Goal: Task Accomplishment & Management: Use online tool/utility

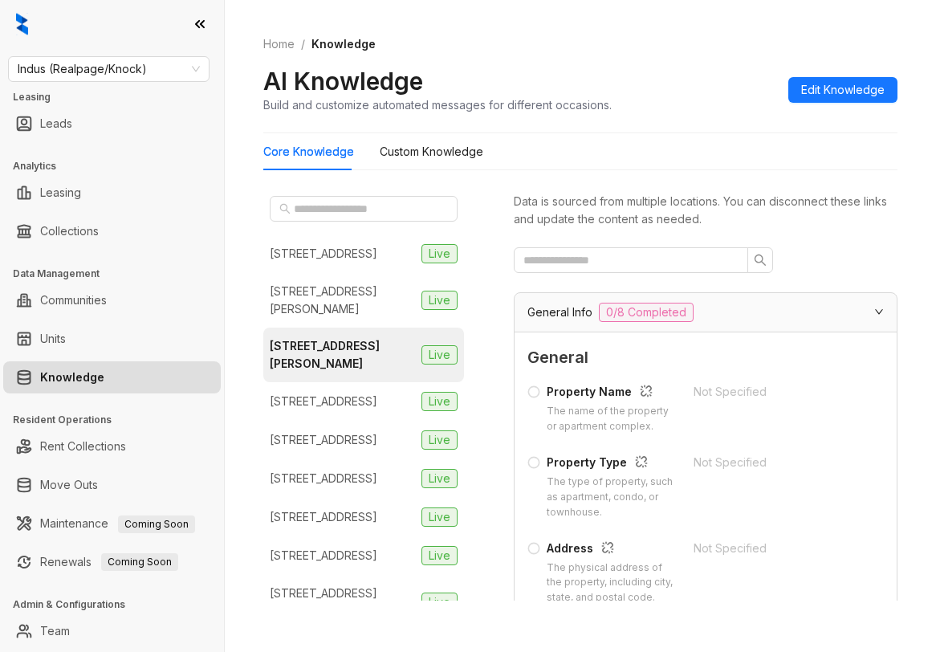
click at [853, 34] on div "Home / Knowledge AI Knowledge Build and customize automated messages for differ…" at bounding box center [580, 74] width 634 height 117
click at [172, 71] on span "Indus (Realpage/Knock)" at bounding box center [109, 69] width 182 height 24
click at [149, 66] on span "Indus (Realpage/Knock)" at bounding box center [109, 69] width 182 height 24
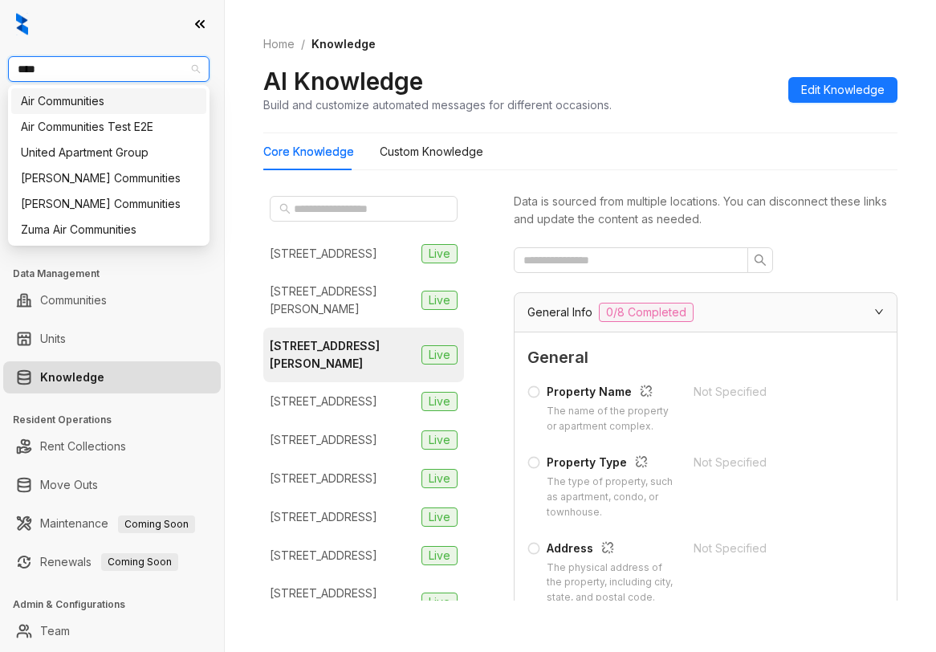
type input "*****"
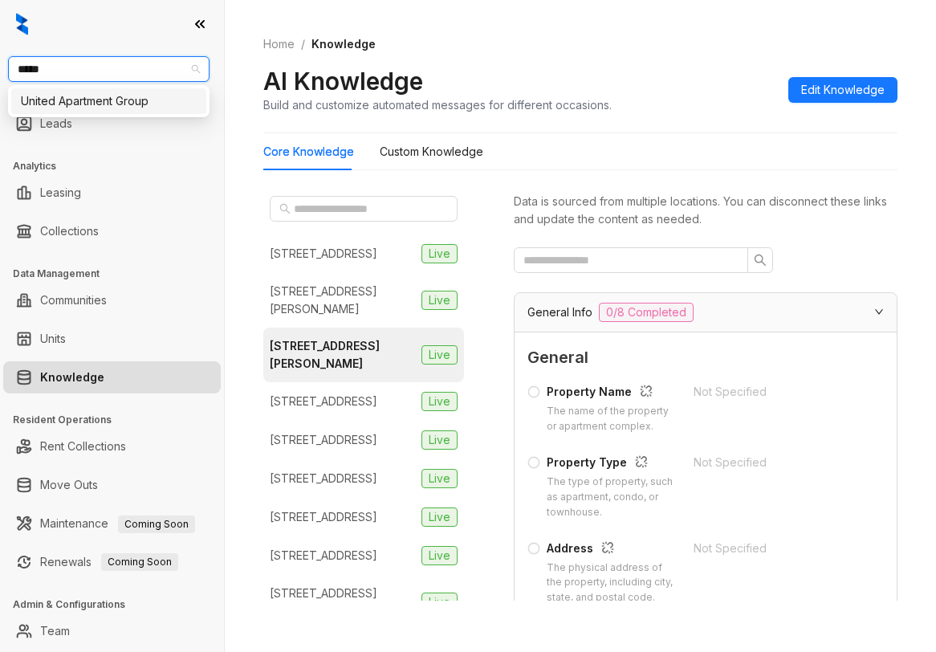
click at [133, 104] on div "United Apartment Group" at bounding box center [109, 101] width 176 height 18
click at [164, 72] on span "United Apartment Group" at bounding box center [109, 69] width 182 height 24
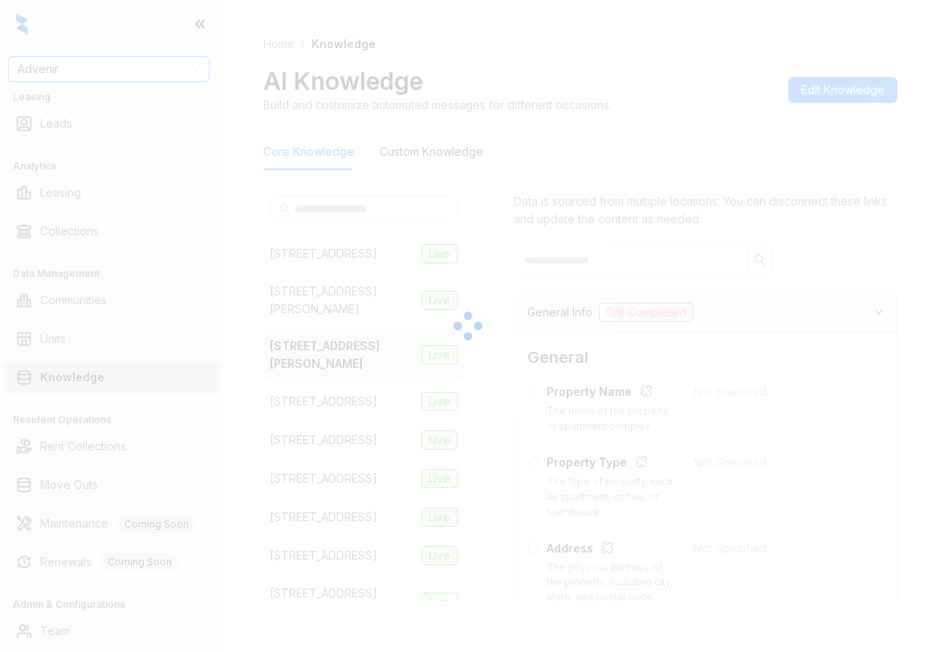
click at [129, 65] on div at bounding box center [468, 326] width 936 height 652
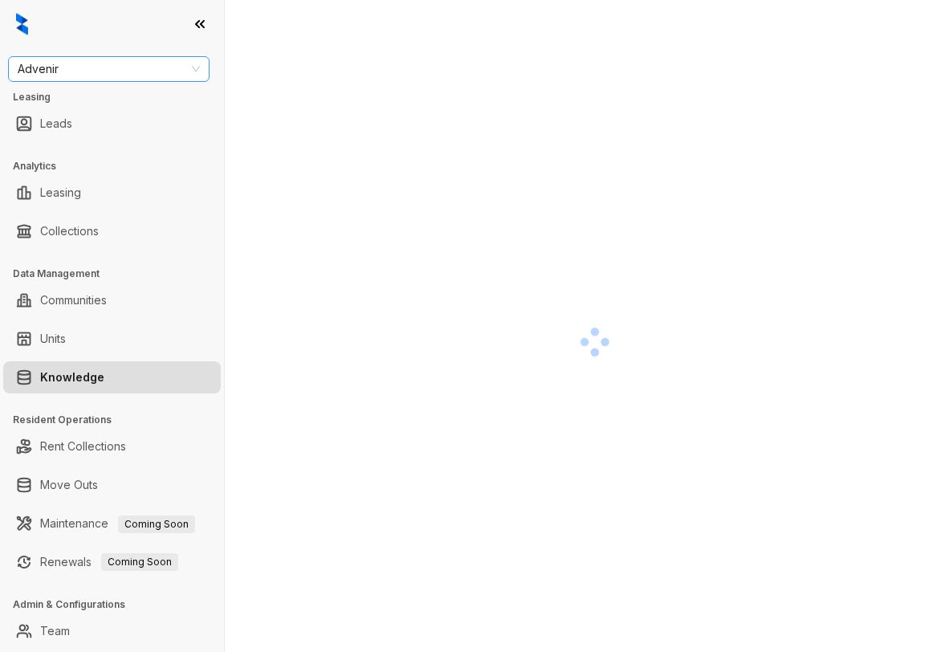
click at [145, 65] on span "Advenir" at bounding box center [109, 69] width 182 height 24
type input "******"
click at [124, 99] on div "United Apartment Group" at bounding box center [109, 101] width 176 height 18
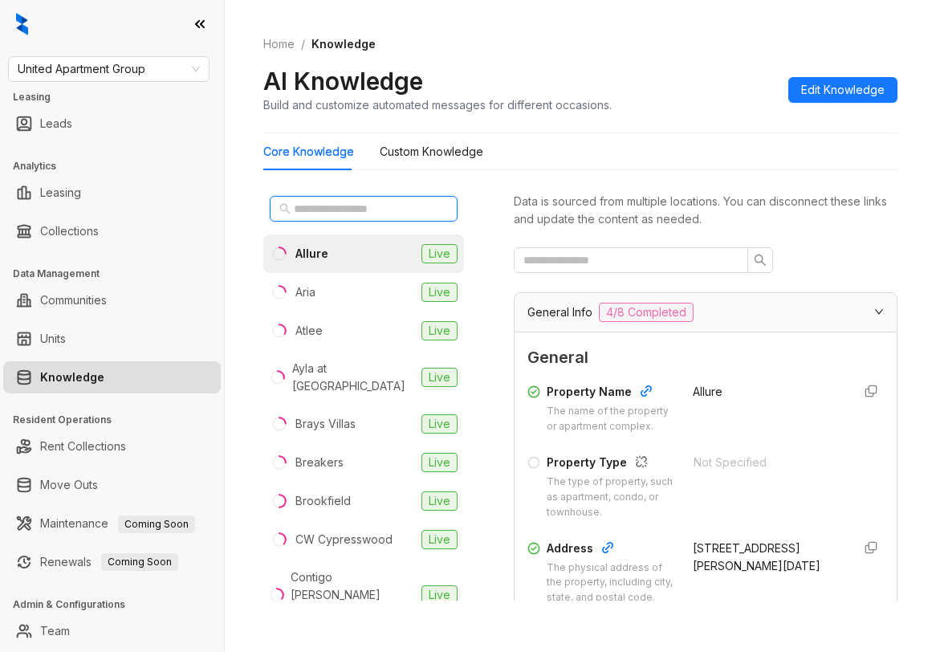
click at [382, 204] on input "text" at bounding box center [364, 209] width 141 height 18
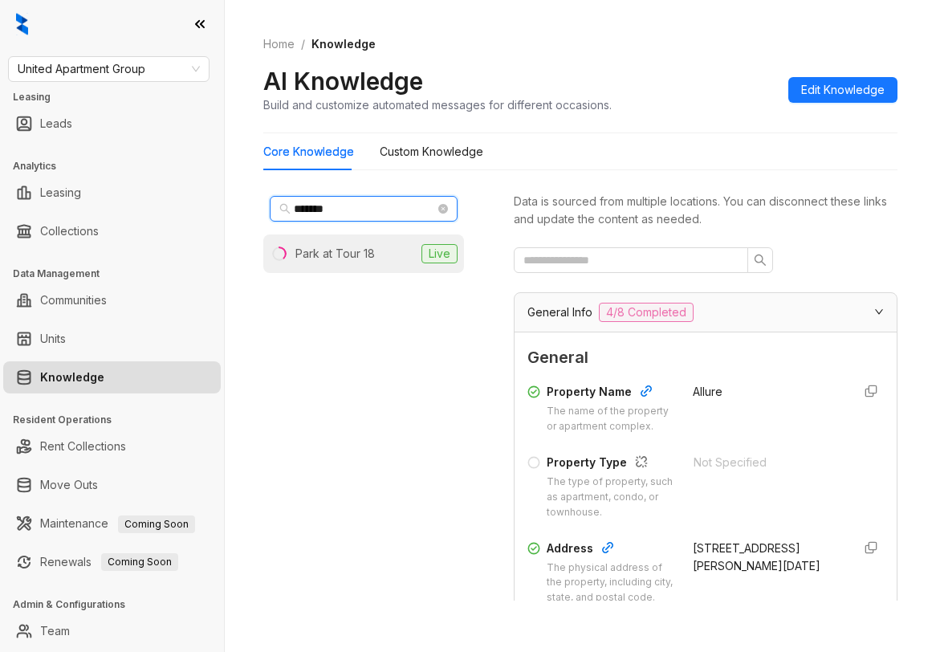
type input "*******"
click at [364, 257] on div "Park at Tour 18" at bounding box center [334, 254] width 79 height 18
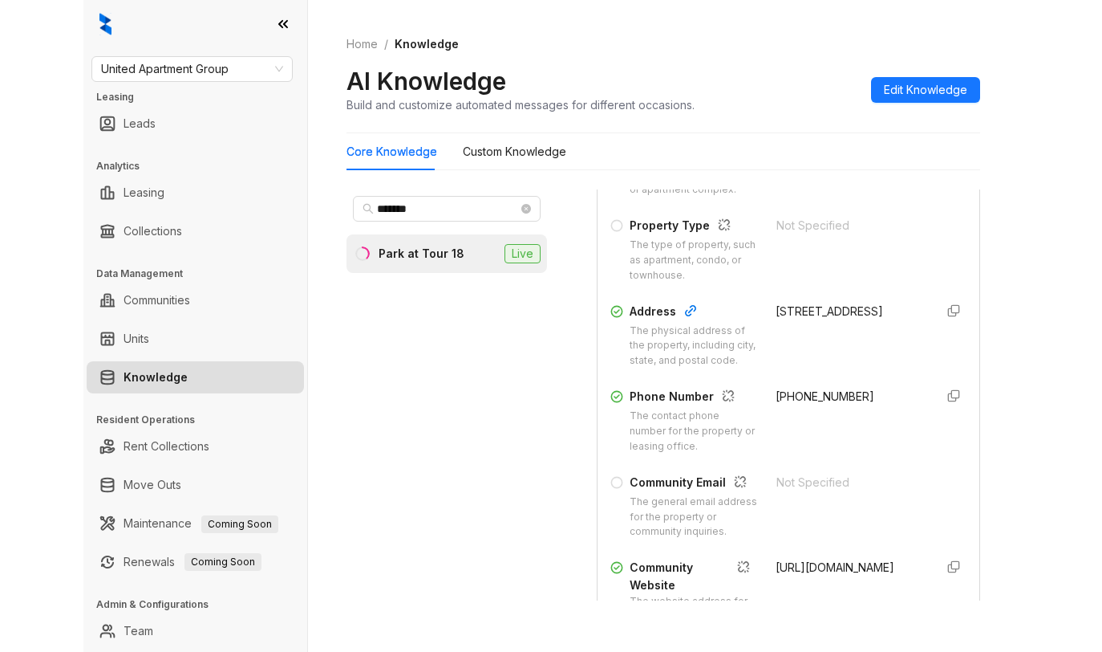
scroll to position [241, 0]
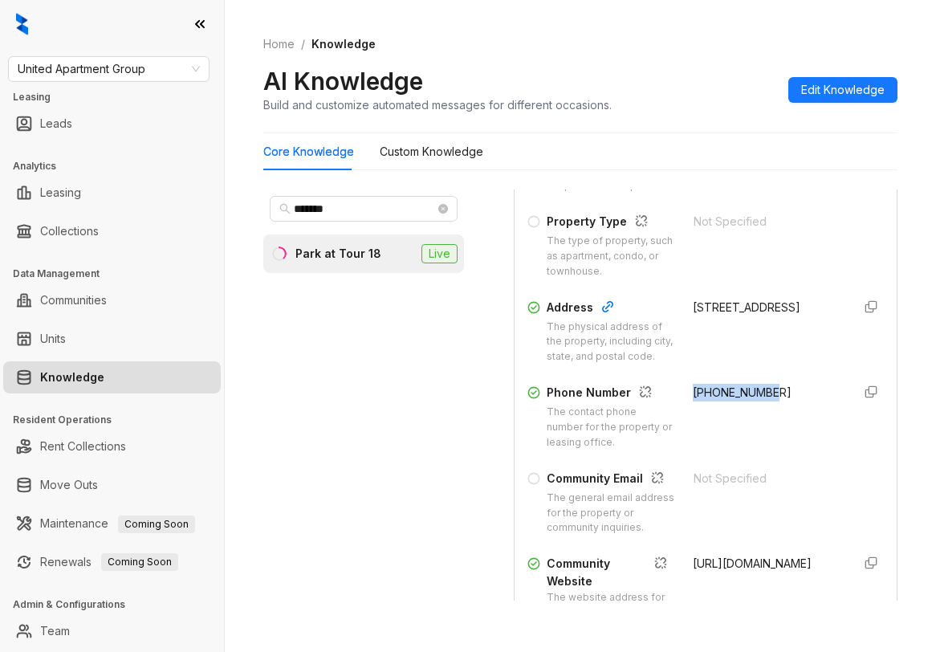
drag, startPoint x: 675, startPoint y: 436, endPoint x: 758, endPoint y: 434, distance: 83.5
click at [758, 434] on div "+13462587084" at bounding box center [765, 417] width 146 height 67
copy span "+13462587084"
drag, startPoint x: 381, startPoint y: 203, endPoint x: 140, endPoint y: 211, distance: 241.6
click at [134, 211] on div "United Apartment Group Leasing Leads Analytics Leasing Collections Data Managem…" at bounding box center [468, 326] width 936 height 652
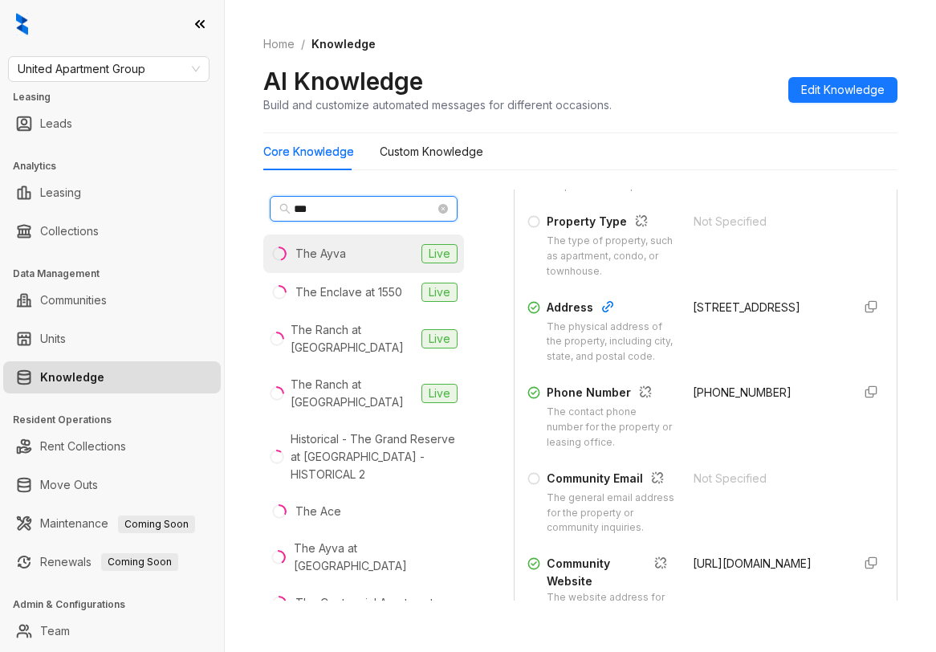
type input "***"
click at [346, 257] on li "The Ayva Live" at bounding box center [363, 253] width 201 height 39
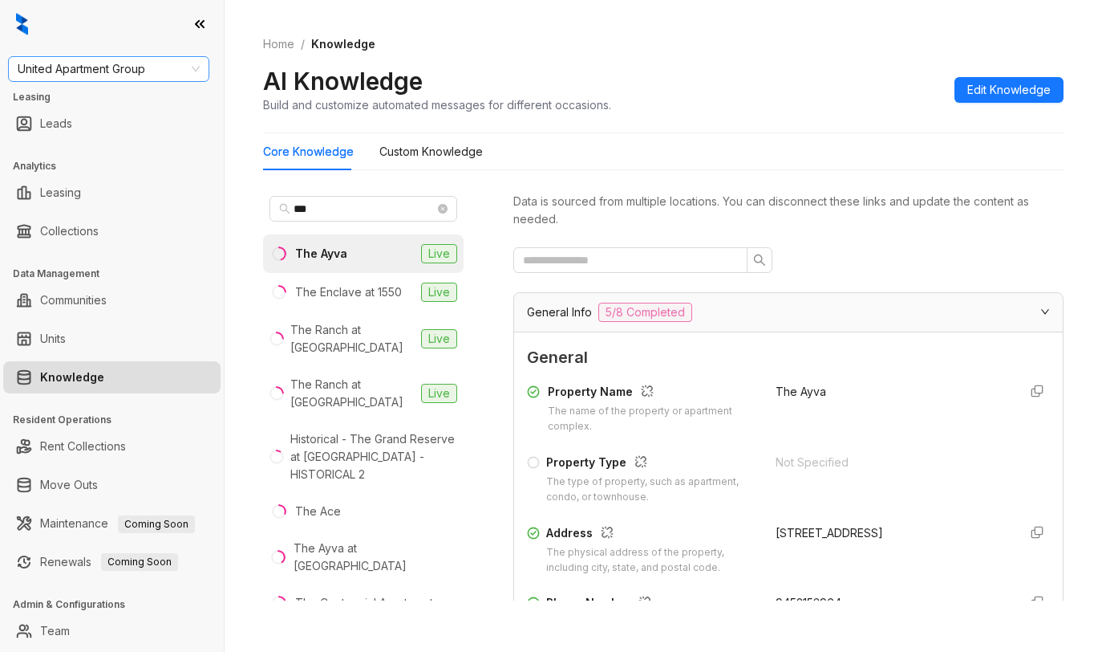
click at [162, 71] on span "United Apartment Group" at bounding box center [109, 69] width 182 height 24
type input "****"
click at [50, 98] on div "Fairfield" at bounding box center [109, 101] width 176 height 18
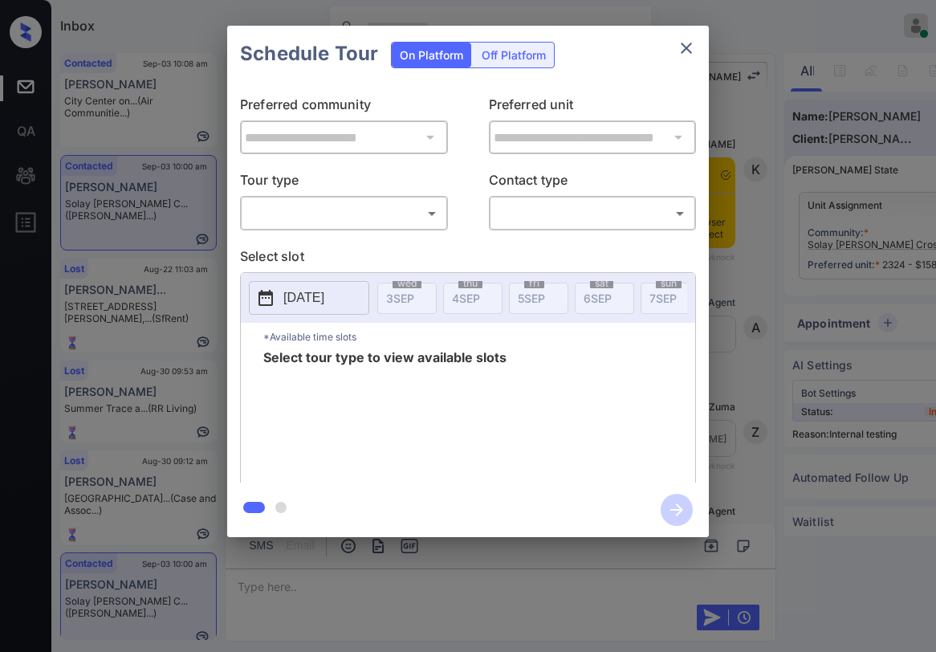
scroll to position [7992, 0]
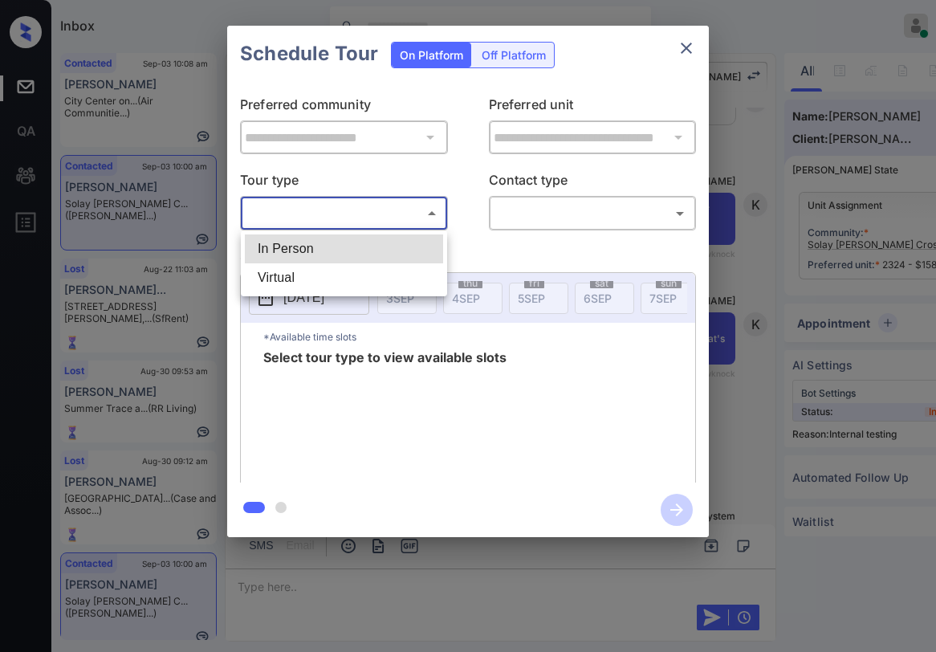
click at [343, 209] on body "Inbox Paolo Gabriel Online Set yourself offline Set yourself on break Profile S…" at bounding box center [468, 326] width 936 height 652
click at [337, 246] on li "In Person" at bounding box center [344, 248] width 198 height 29
type input "********"
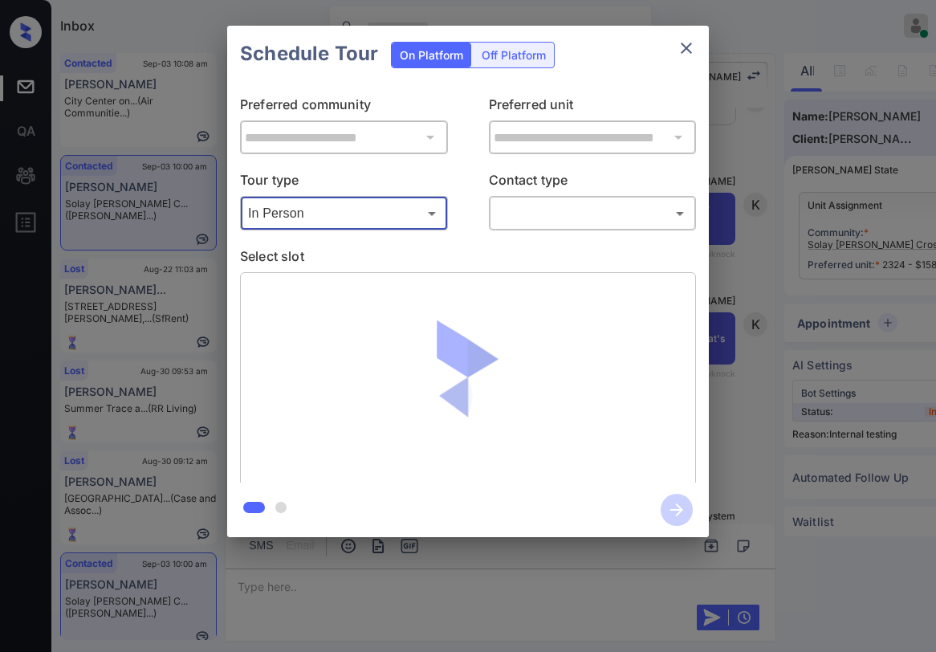
click at [536, 219] on body "Inbox Paolo Gabriel Online Set yourself offline Set yourself on break Profile S…" at bounding box center [468, 326] width 936 height 652
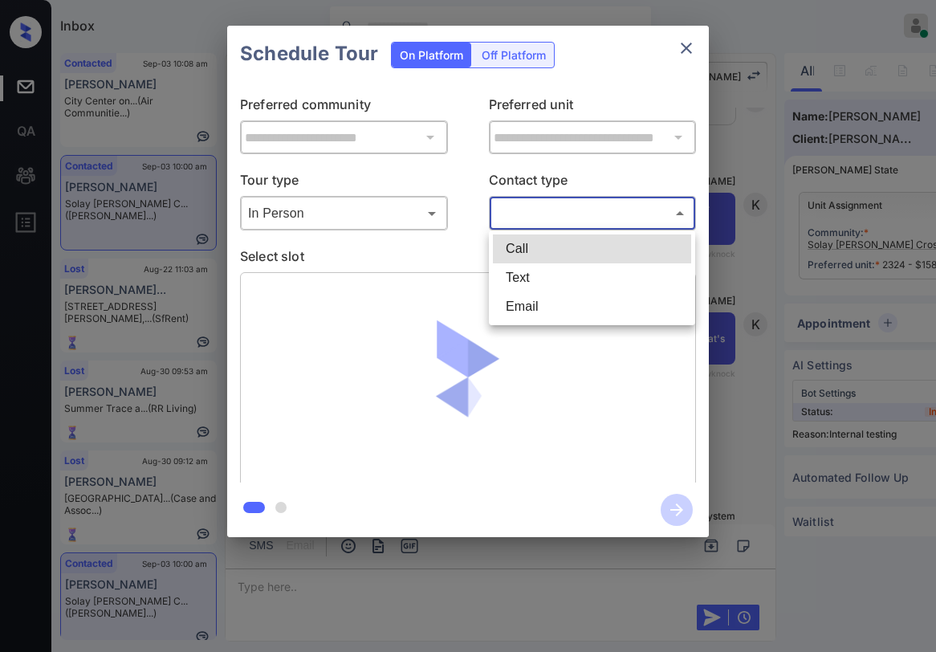
click at [525, 274] on li "Text" at bounding box center [592, 277] width 198 height 29
type input "****"
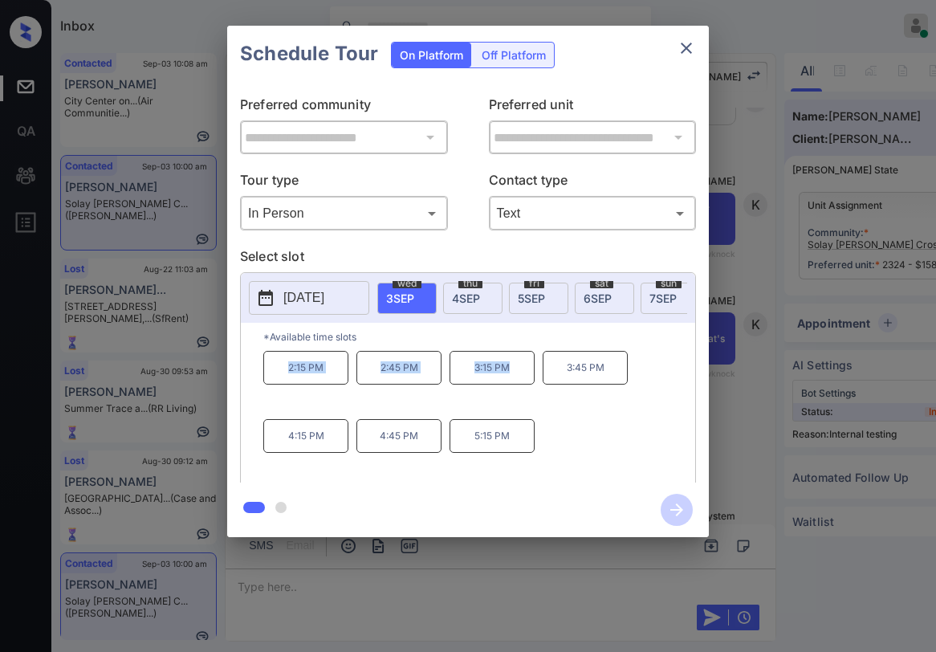
drag, startPoint x: 282, startPoint y: 377, endPoint x: 594, endPoint y: 231, distance: 343.9
click at [531, 384] on div "2:15 PM 2:45 PM 3:15 PM 3:45 PM 4:15 PM 4:45 PM 5:15 PM" at bounding box center [479, 415] width 432 height 128
copy div "2:15 PM 2:45 PM 3:15 PM"
click at [689, 47] on icon "close" at bounding box center [685, 48] width 19 height 19
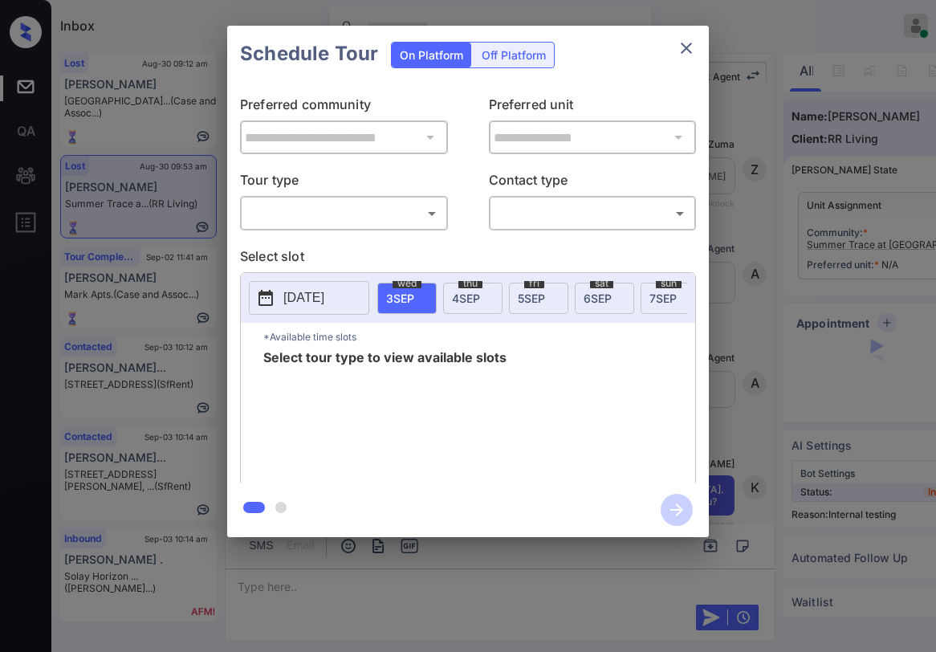
scroll to position [12553, 0]
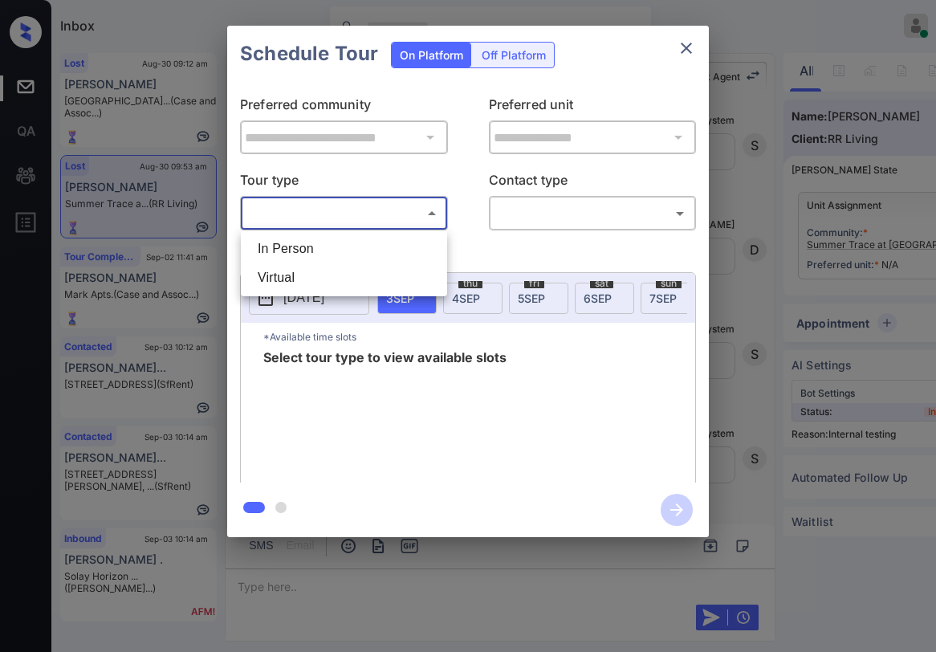
click at [403, 207] on body "Inbox [PERSON_NAME] Online Set yourself offline Set yourself on break Profile S…" at bounding box center [468, 326] width 936 height 652
drag, startPoint x: 355, startPoint y: 249, endPoint x: 392, endPoint y: 242, distance: 37.5
click at [362, 246] on li "In Person" at bounding box center [344, 248] width 198 height 29
type input "********"
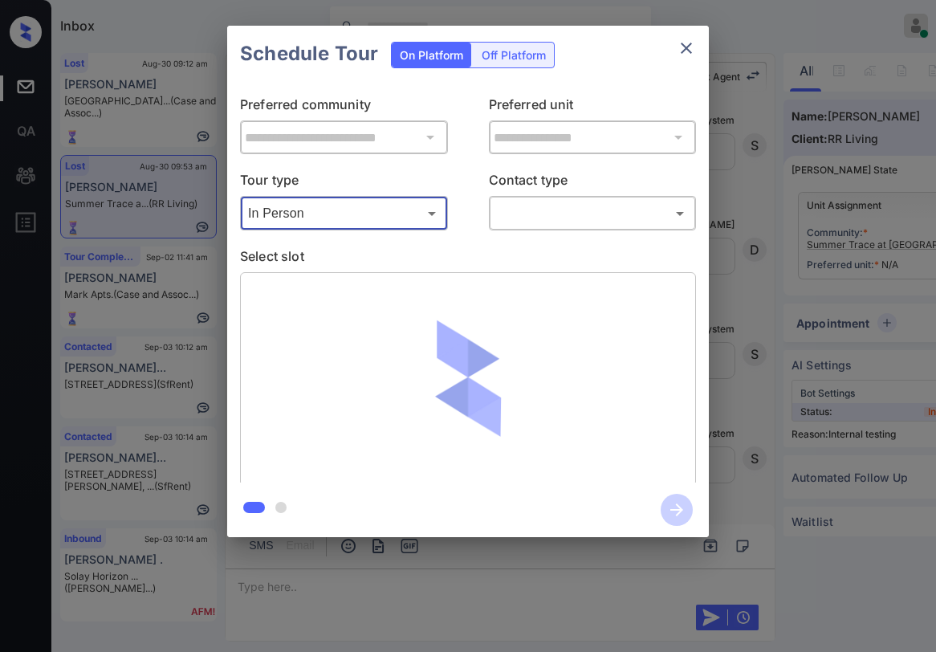
click at [514, 220] on body "Inbox [PERSON_NAME] Online Set yourself offline Set yourself on break Profile S…" at bounding box center [468, 326] width 936 height 652
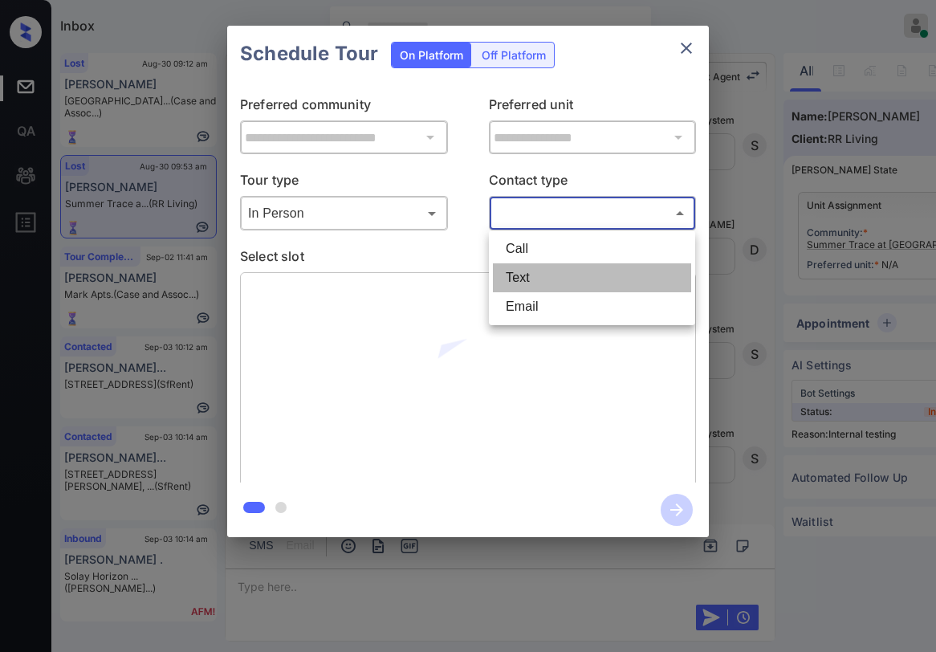
click at [525, 278] on li "Text" at bounding box center [592, 277] width 198 height 29
type input "****"
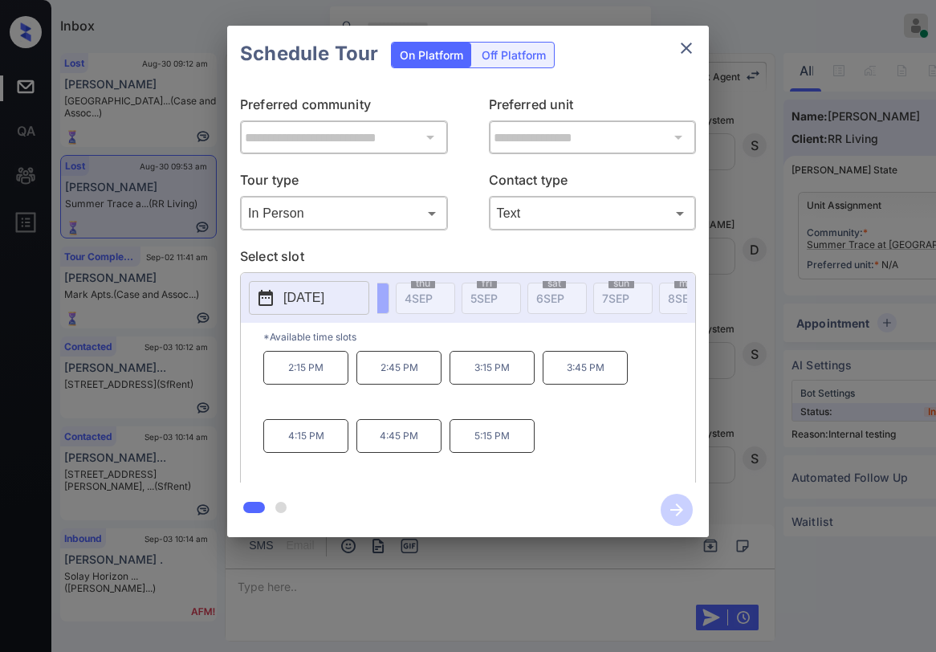
scroll to position [0, 23]
click at [393, 213] on body "Inbox Paolo Gabriel Online Set yourself offline Set yourself on break Profile S…" at bounding box center [468, 326] width 936 height 652
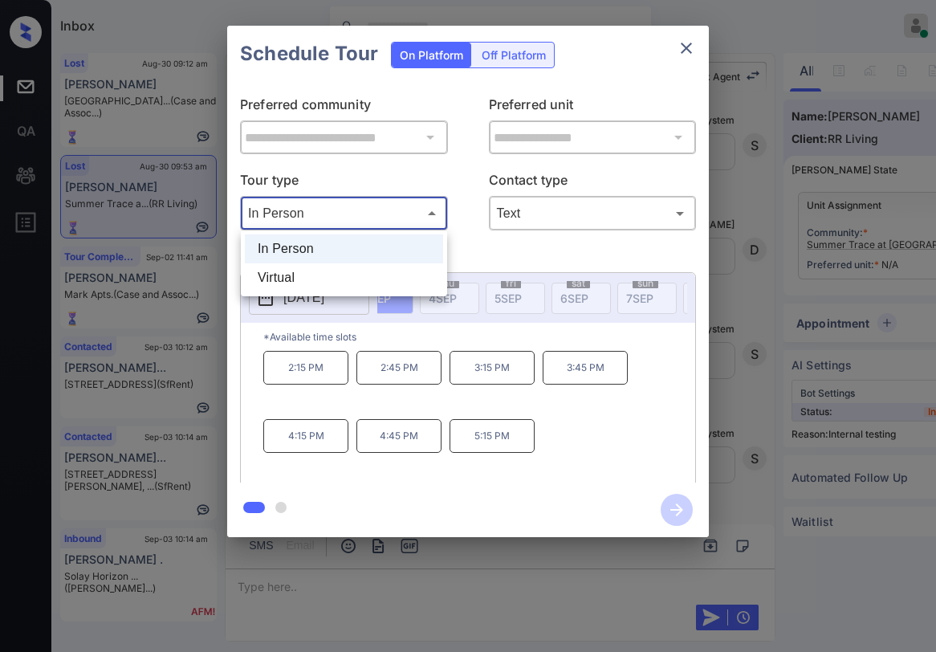
click at [319, 275] on li "Virtual" at bounding box center [344, 277] width 198 height 29
type input "*******"
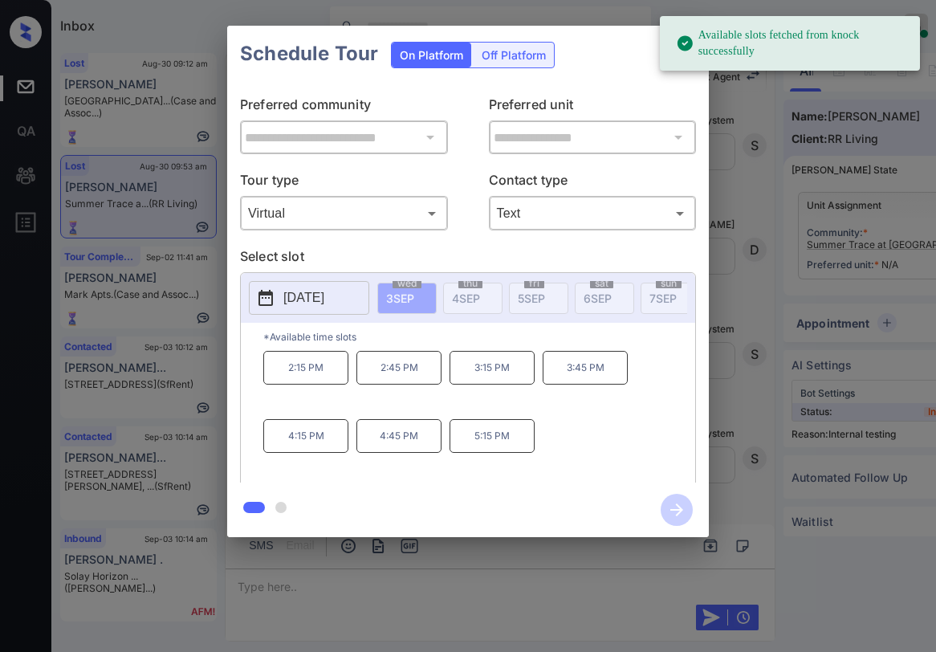
scroll to position [0, 1248]
click at [634, 51] on div "Schedule Tour On Platform Off Platform" at bounding box center [467, 54] width 481 height 56
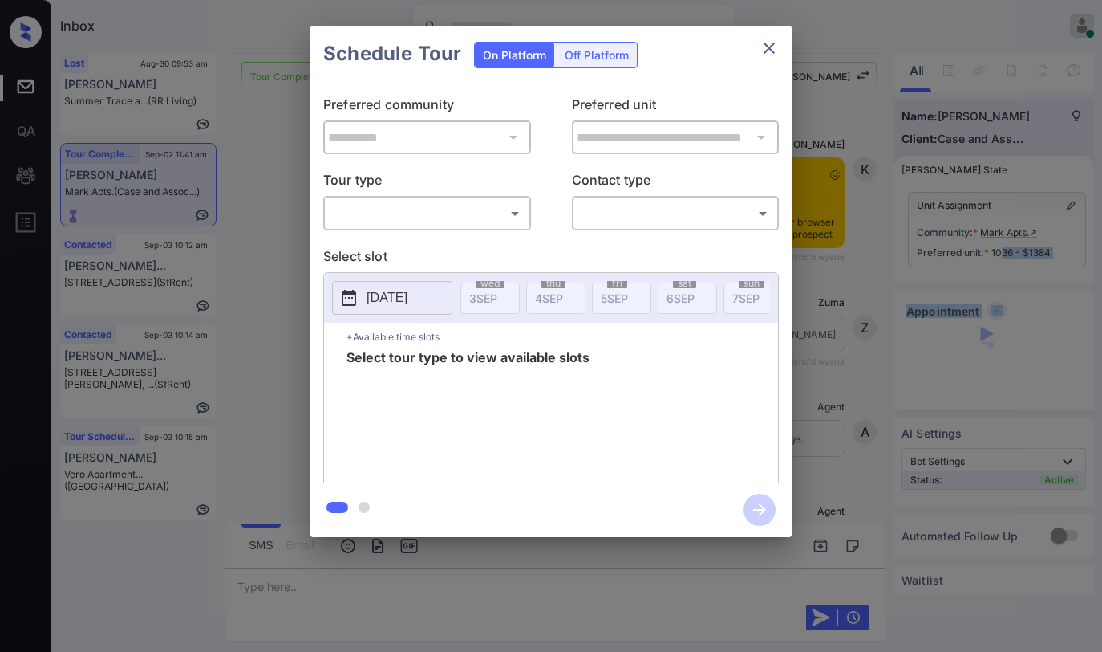
scroll to position [1782, 0]
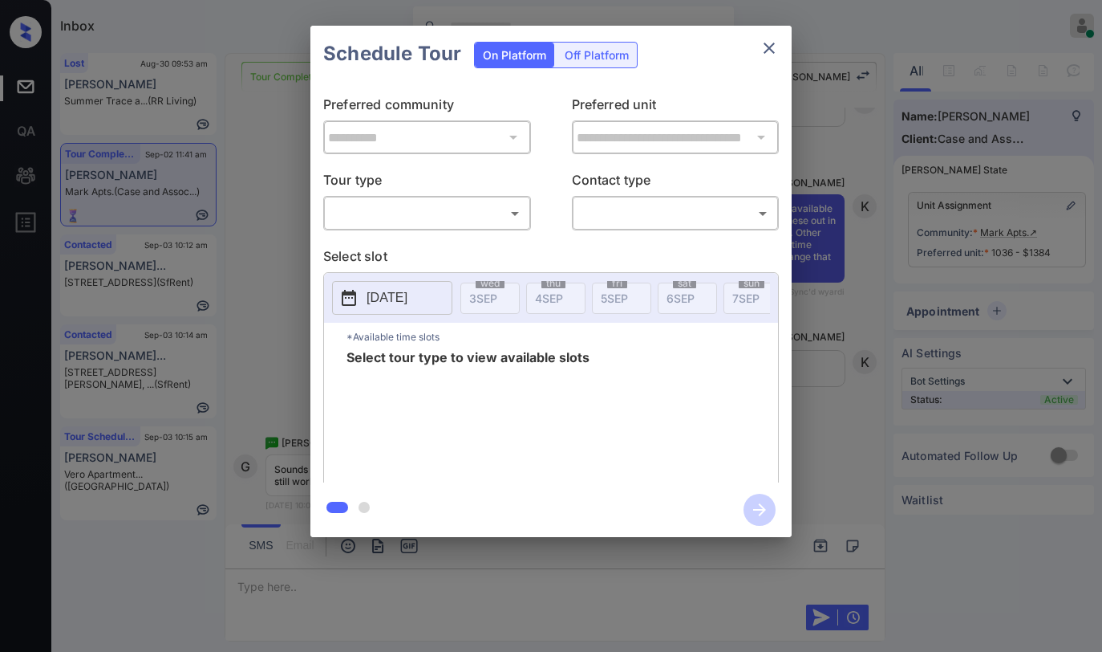
drag, startPoint x: 461, startPoint y: 198, endPoint x: 461, endPoint y: 207, distance: 8.8
click at [461, 200] on div "​ ​" at bounding box center [427, 213] width 208 height 35
click at [459, 210] on body "Inbox Paolo Gabriel Online Set yourself offline Set yourself on break Profile S…" at bounding box center [551, 326] width 1102 height 652
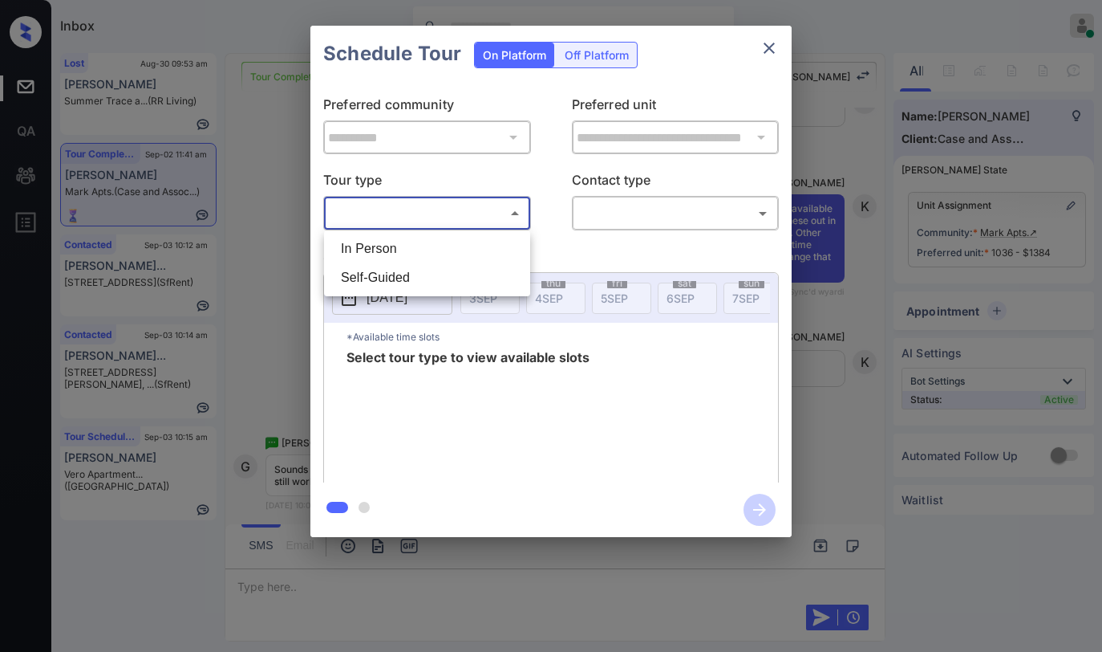
click at [434, 242] on li "In Person" at bounding box center [427, 248] width 198 height 29
type input "********"
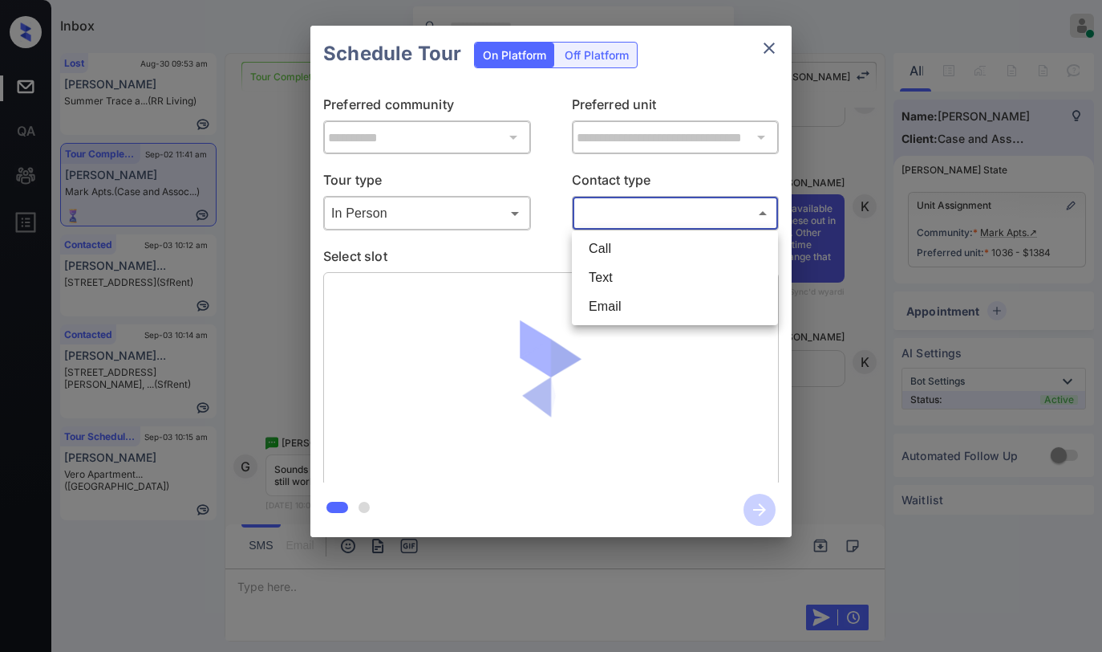
click at [591, 214] on body "Inbox Paolo Gabriel Online Set yourself offline Set yourself on break Profile S…" at bounding box center [551, 326] width 1102 height 652
click at [600, 270] on li "Text" at bounding box center [675, 277] width 198 height 29
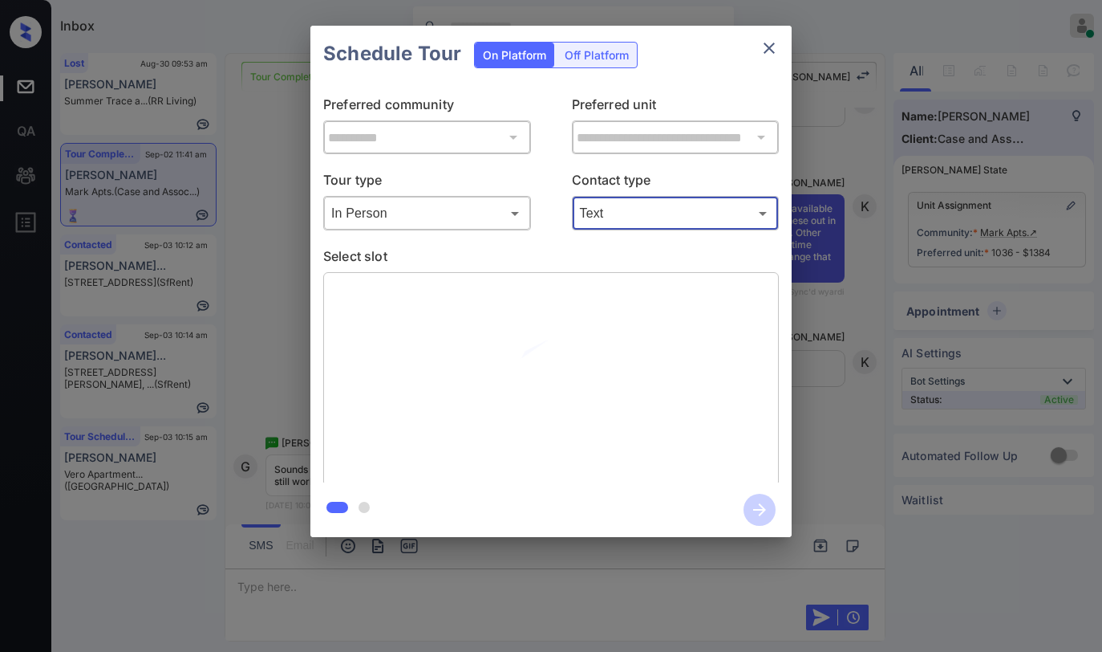
type input "****"
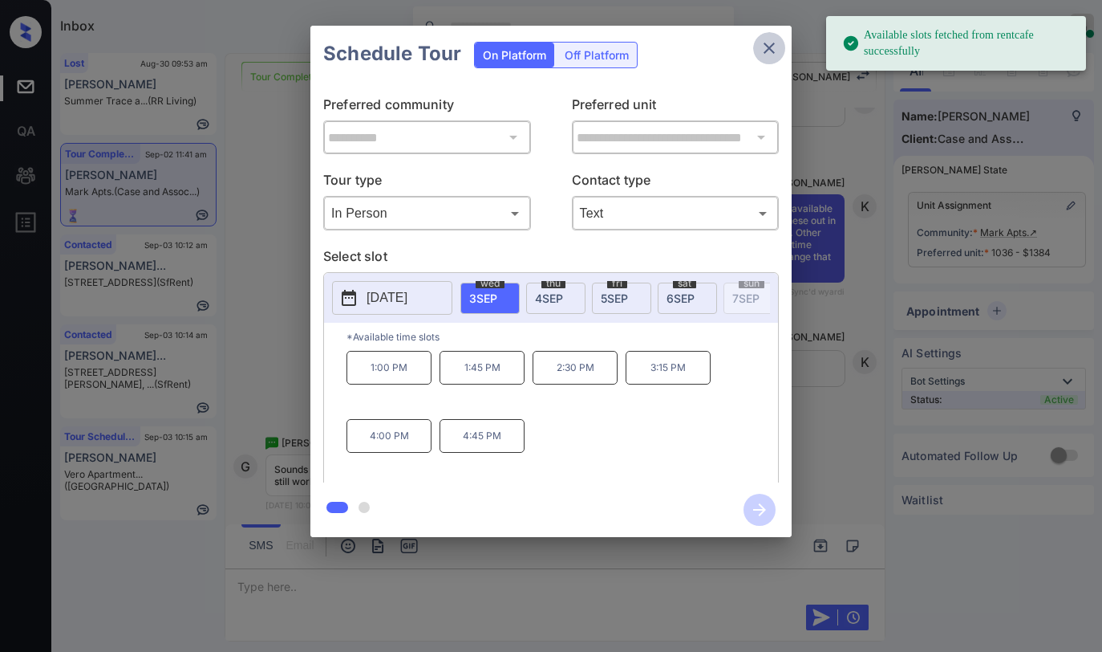
click at [767, 47] on icon "close" at bounding box center [769, 48] width 19 height 19
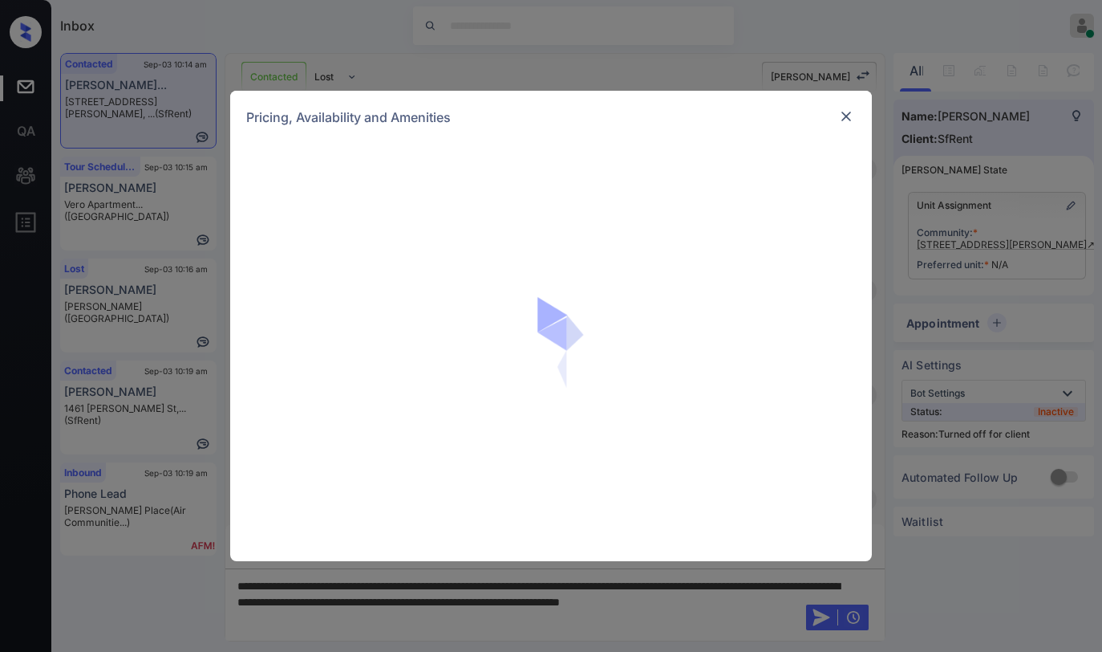
scroll to position [3413, 0]
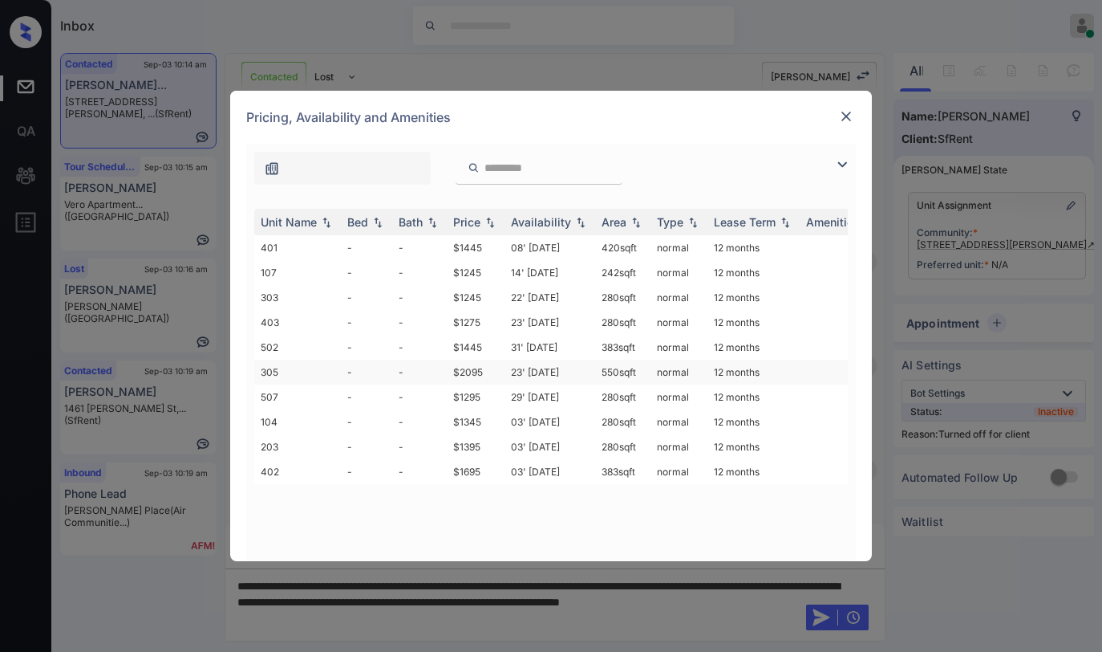
click at [476, 371] on td "$2095" at bounding box center [476, 371] width 58 height 25
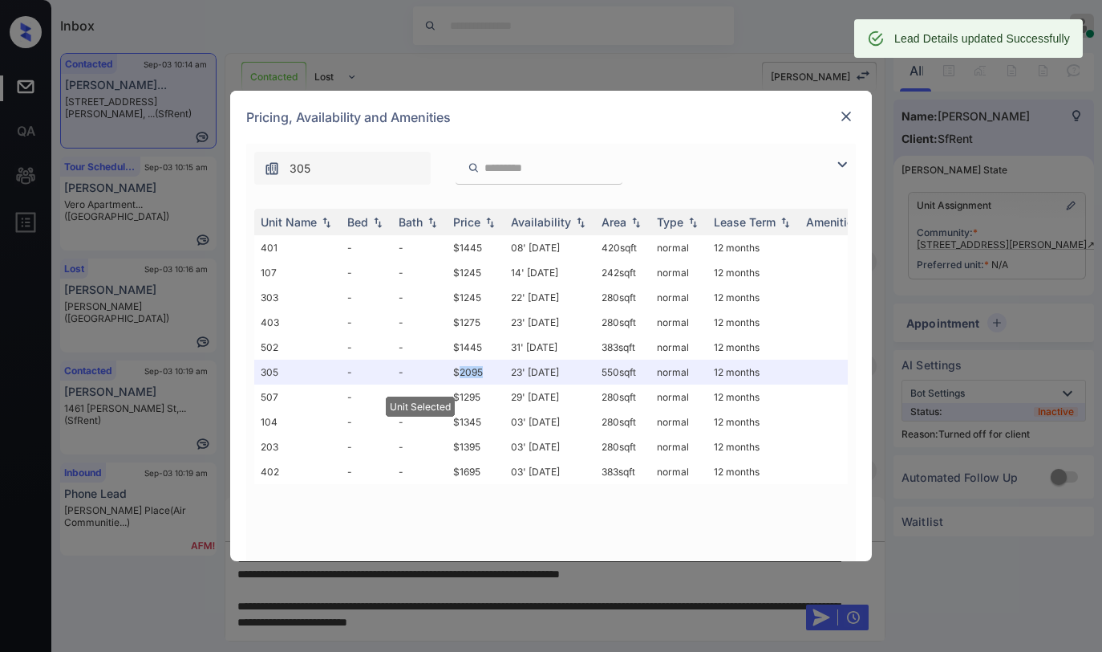
click at [845, 119] on img at bounding box center [846, 116] width 16 height 16
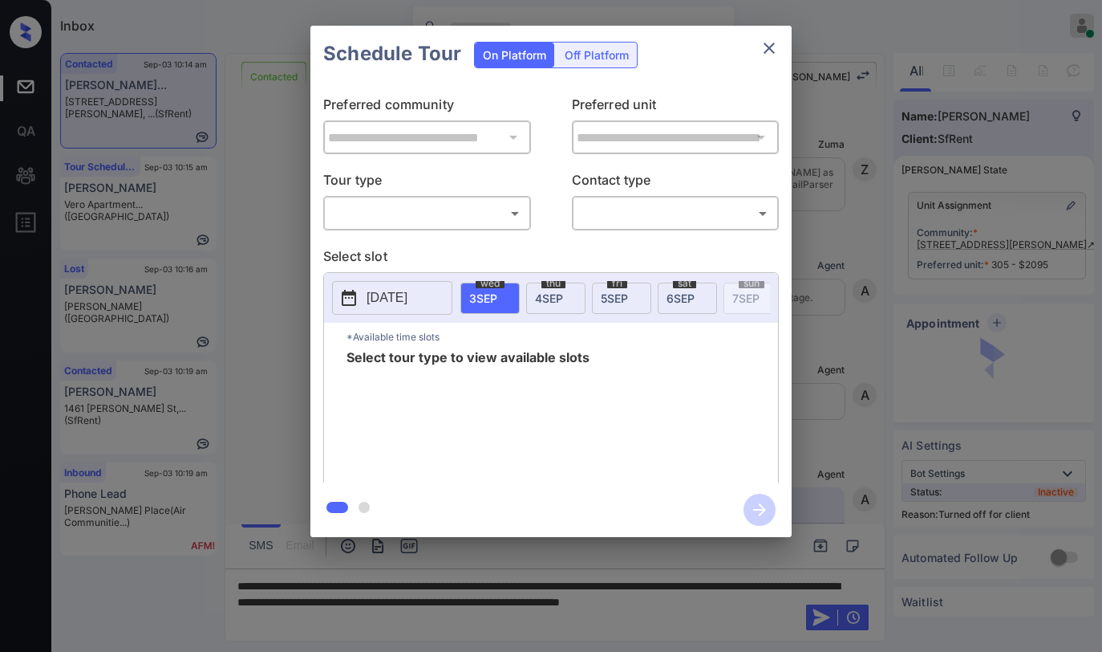
scroll to position [3518, 0]
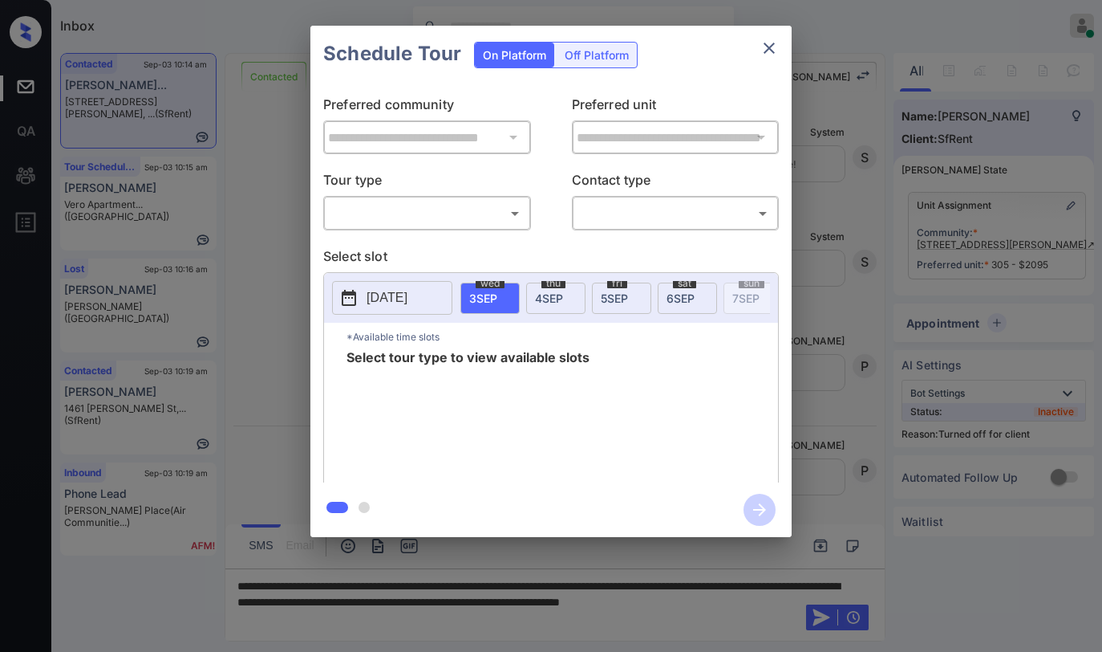
click at [571, 59] on div "Off Platform" at bounding box center [597, 55] width 80 height 25
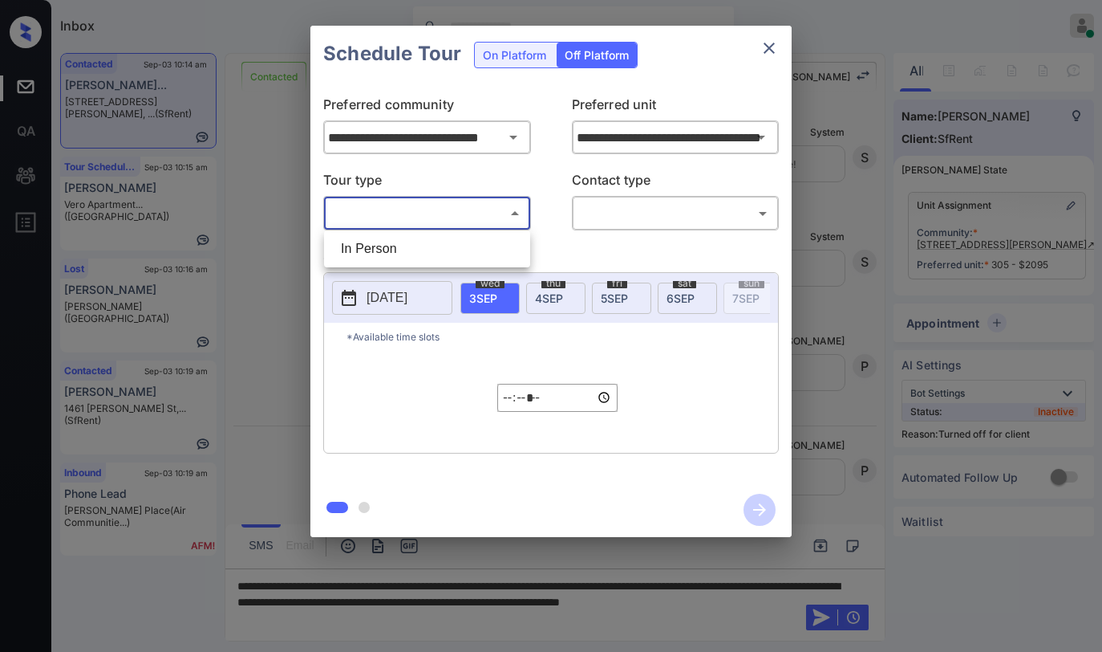
click at [445, 217] on body "Inbox [PERSON_NAME] Online Set yourself offline Set yourself on break Profile S…" at bounding box center [551, 326] width 1102 height 652
click at [408, 257] on li "In Person" at bounding box center [427, 248] width 198 height 29
type input "********"
click at [595, 221] on body "Inbox Paolo Gabriel Online Set yourself offline Set yourself on break Profile S…" at bounding box center [551, 326] width 1102 height 652
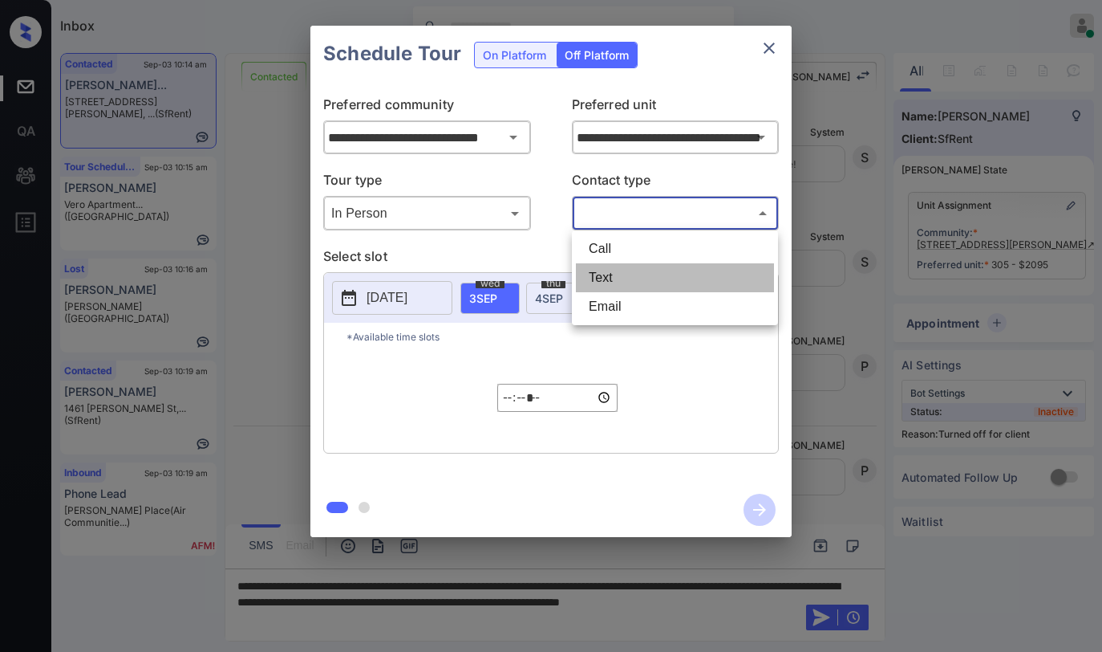
click at [615, 278] on li "Text" at bounding box center [675, 277] width 198 height 29
type input "****"
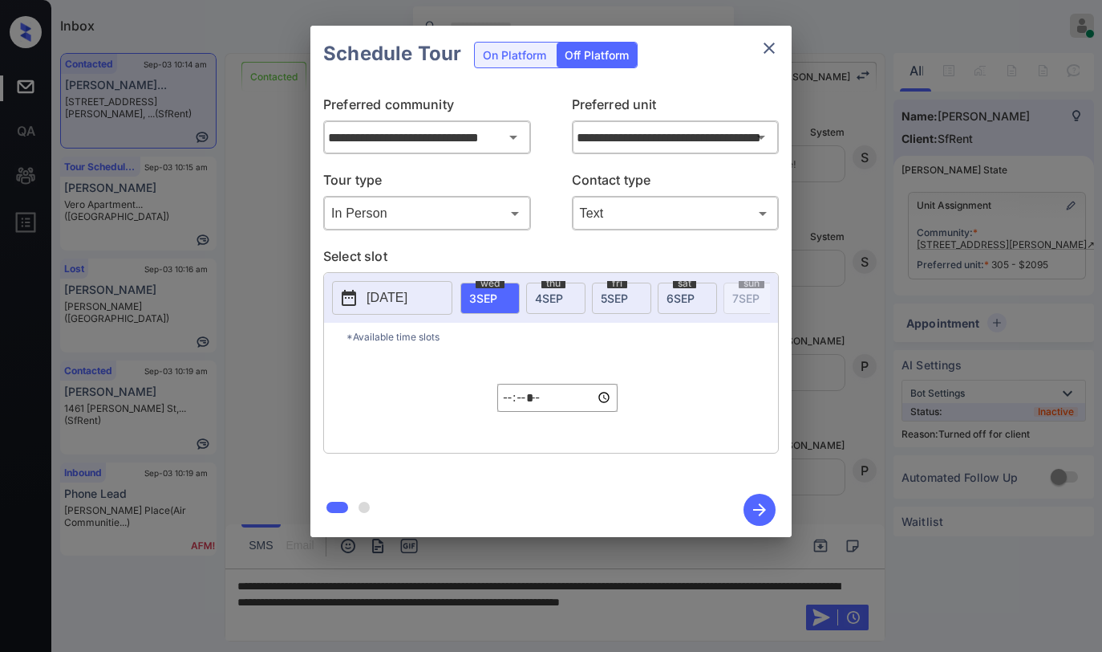
click at [405, 294] on p "2025-09-02" at bounding box center [387, 297] width 41 height 19
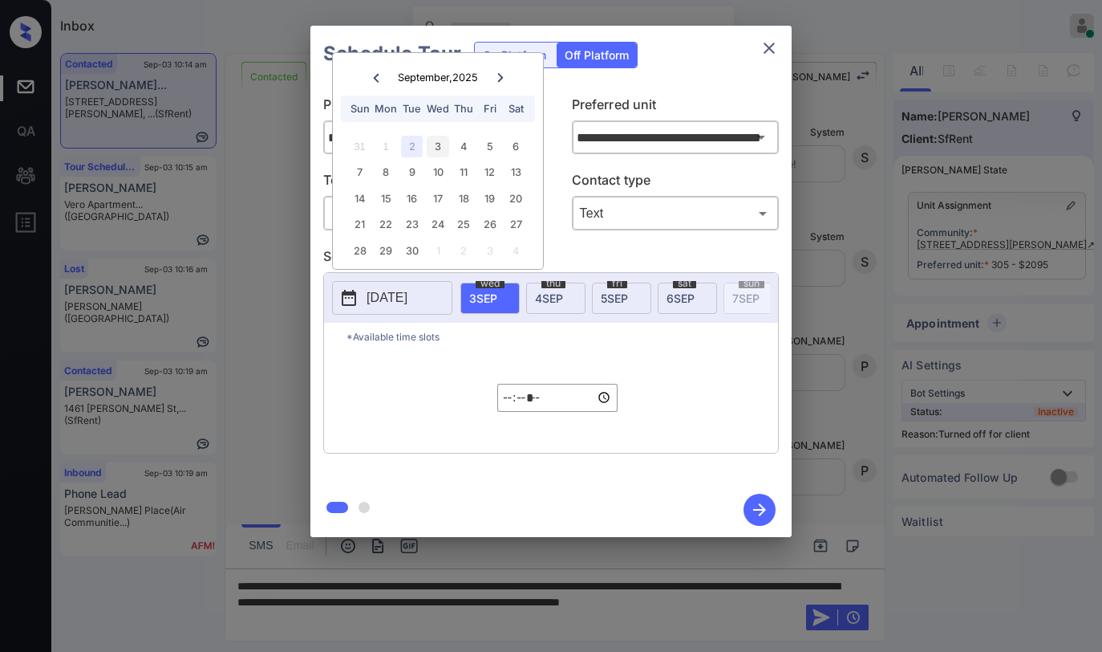
click at [437, 151] on div "3" at bounding box center [438, 147] width 22 height 22
click at [589, 247] on p "Select slot" at bounding box center [551, 259] width 456 height 26
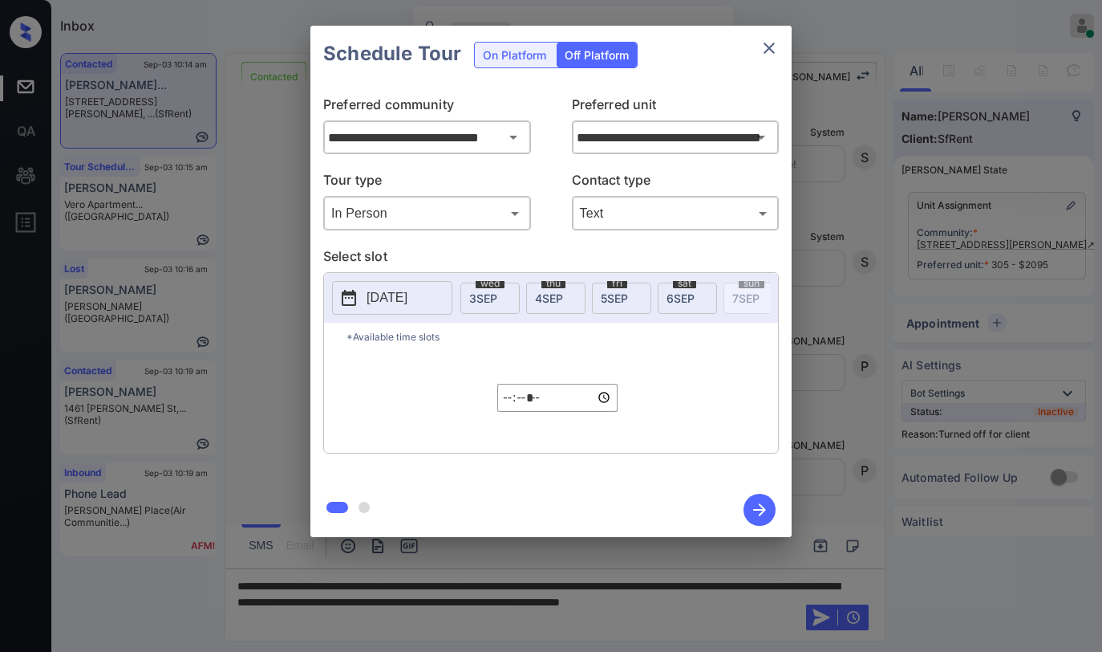
click at [490, 298] on span "3 SEP" at bounding box center [483, 298] width 28 height 14
click at [664, 296] on div "sat 6 SEP" at bounding box center [687, 297] width 59 height 31
click at [515, 405] on input "*****" at bounding box center [557, 398] width 120 height 28
click at [529, 409] on input "*****" at bounding box center [557, 398] width 120 height 28
type input "*****"
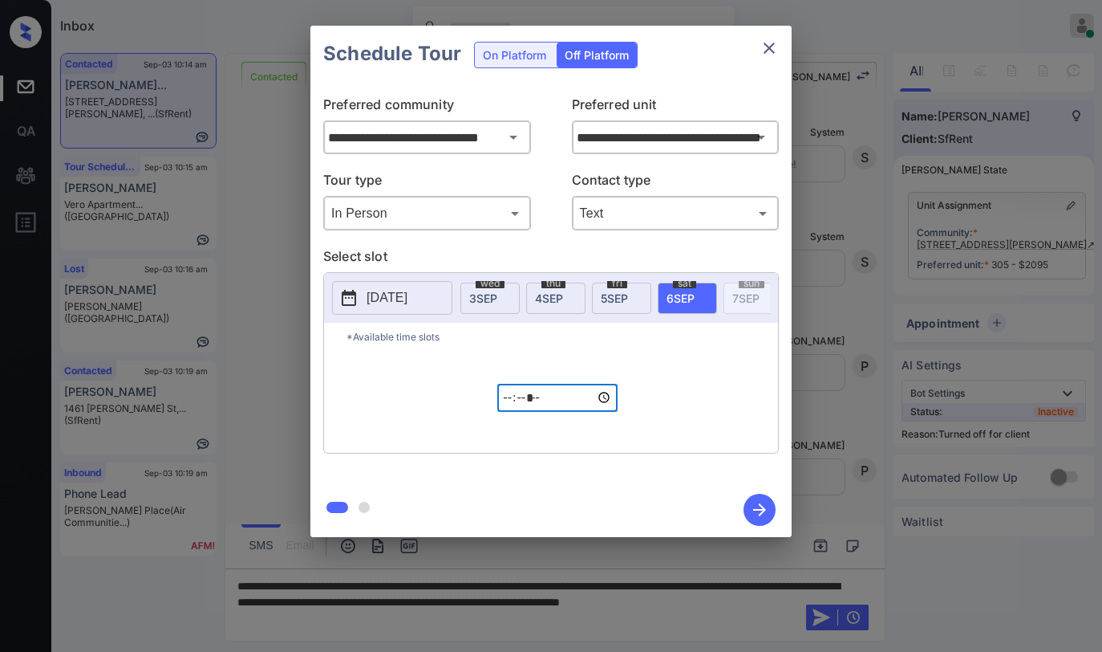
click at [704, 374] on div "*Available time slots ***** ​" at bounding box center [551, 388] width 454 height 130
click at [760, 510] on icon "button" at bounding box center [759, 509] width 13 height 13
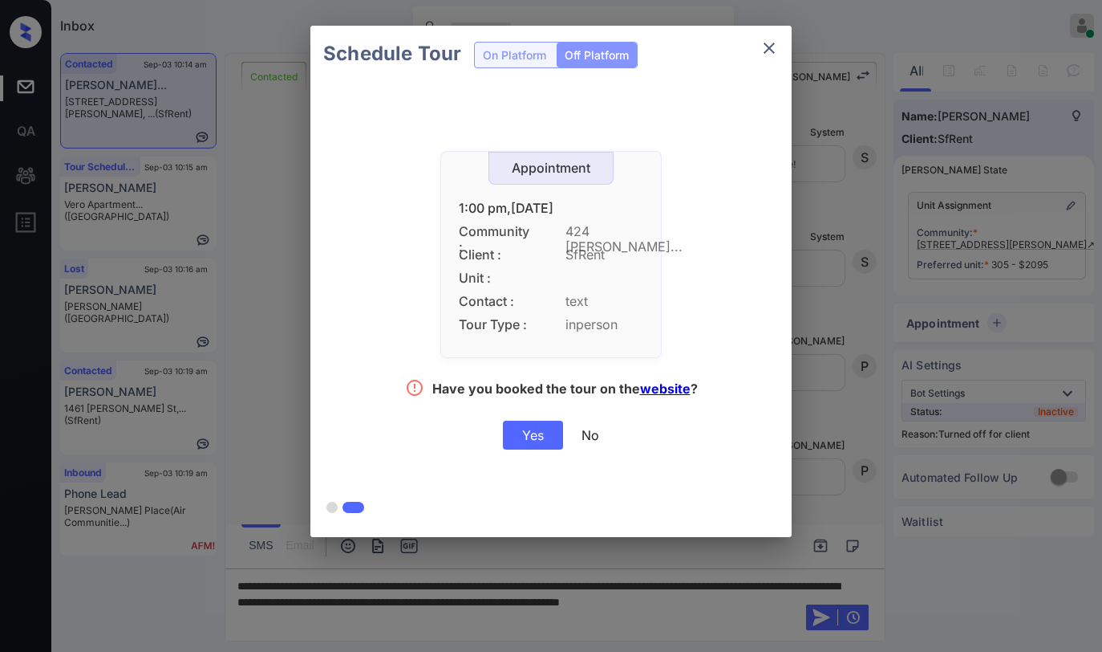
click at [533, 436] on div "Yes" at bounding box center [533, 434] width 60 height 29
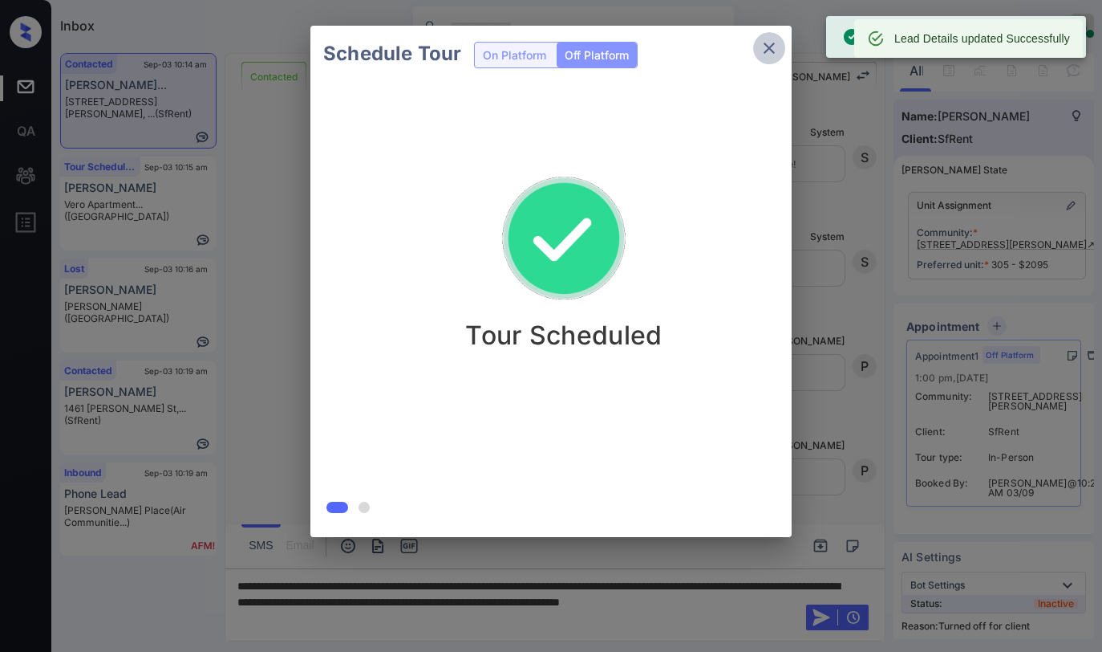
click at [769, 55] on icon "close" at bounding box center [769, 48] width 19 height 19
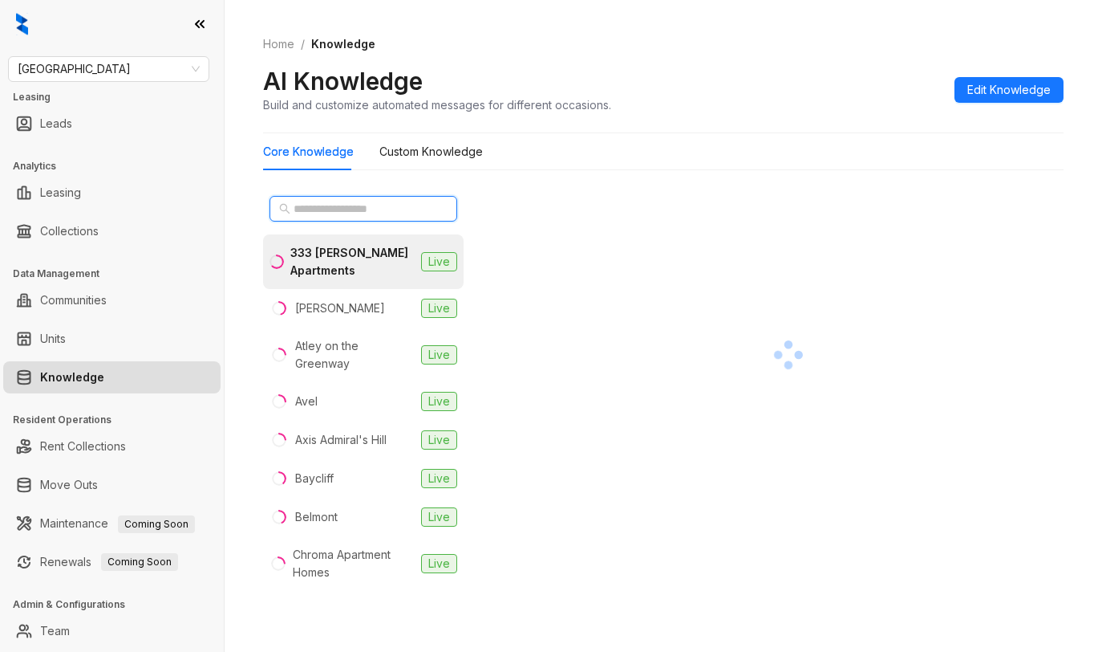
click at [380, 210] on input "text" at bounding box center [364, 209] width 141 height 18
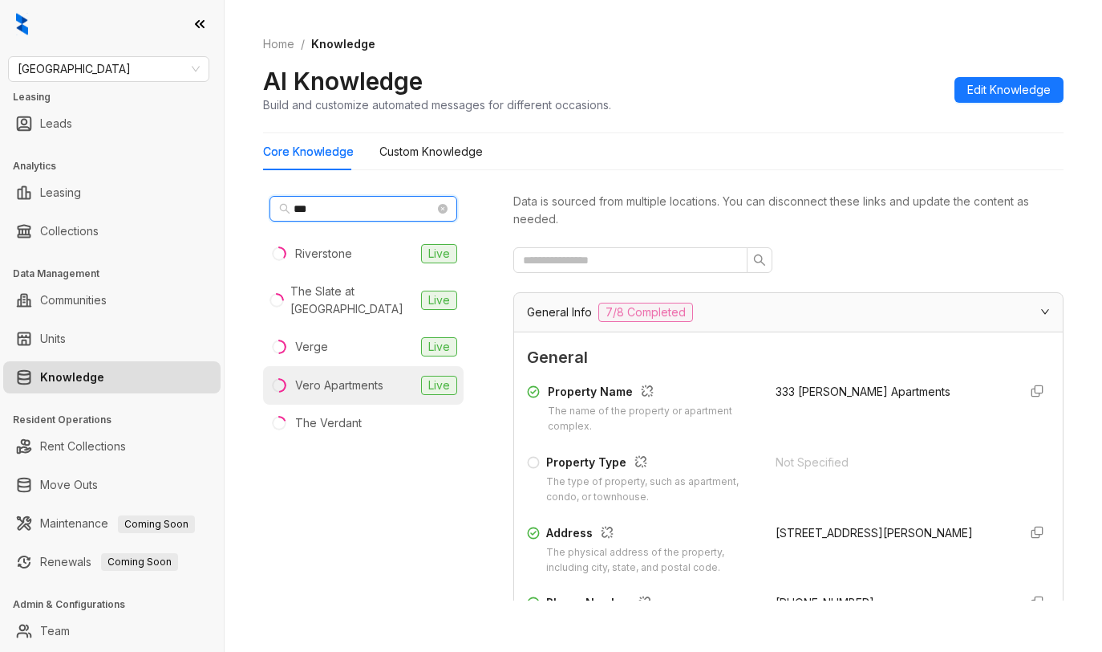
type input "***"
click at [332, 376] on div "Vero Apartments" at bounding box center [339, 385] width 88 height 18
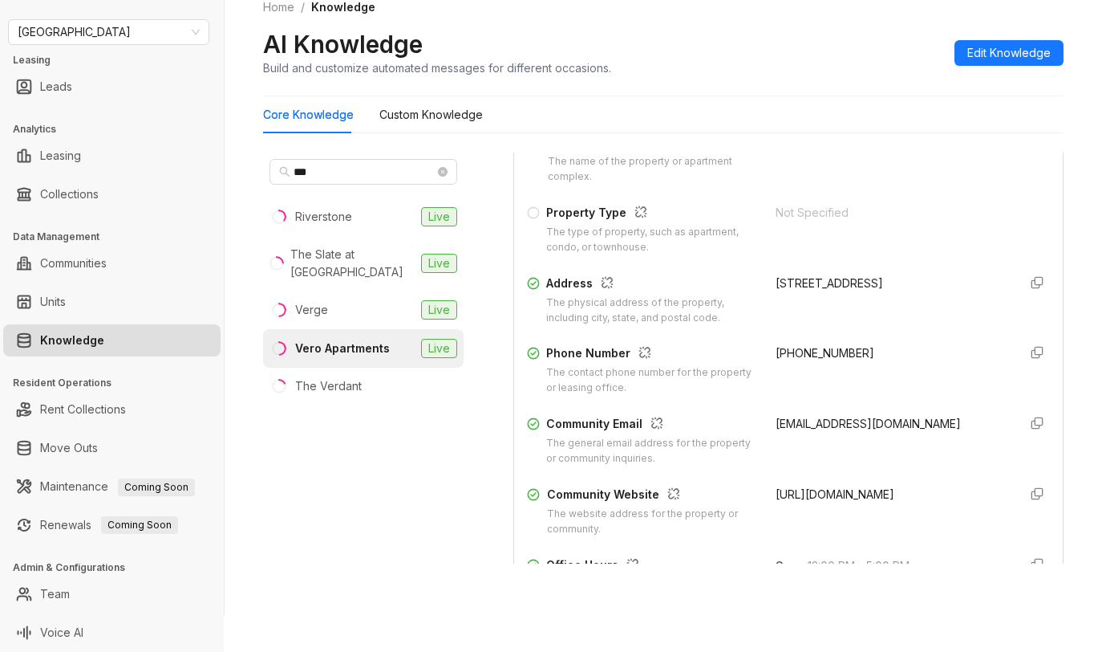
scroll to position [241, 0]
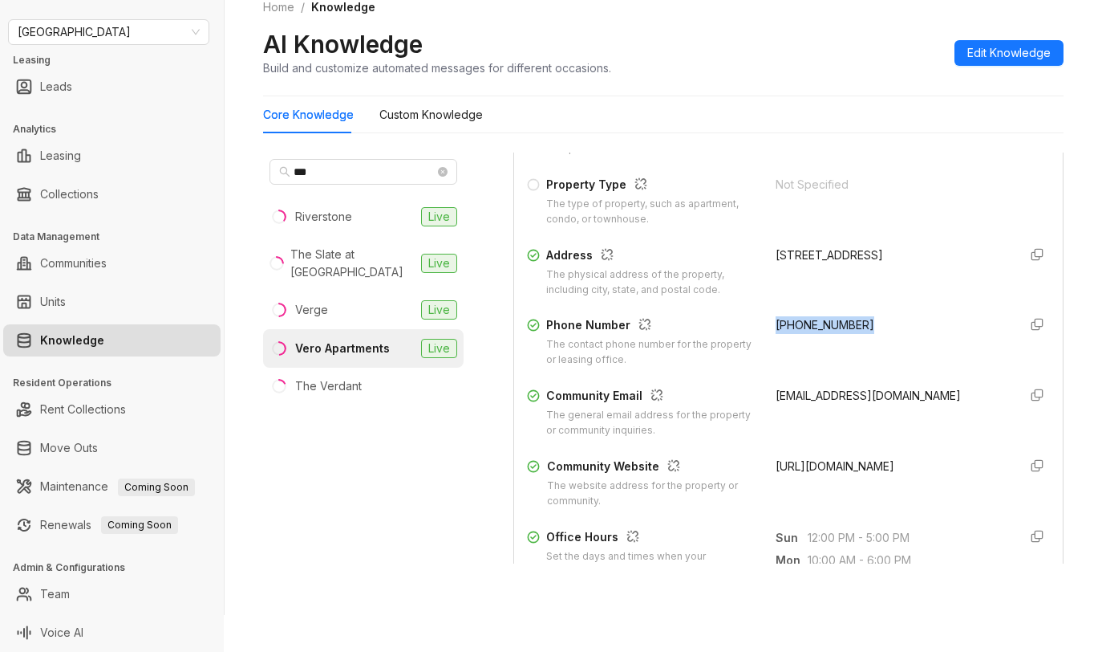
drag, startPoint x: 755, startPoint y: 325, endPoint x: 576, endPoint y: 213, distance: 210.8
click at [842, 325] on div "Phone Number The contact phone number for the property or leasing office. [PHON…" at bounding box center [788, 341] width 523 height 51
copy span "[PHONE_NUMBER]"
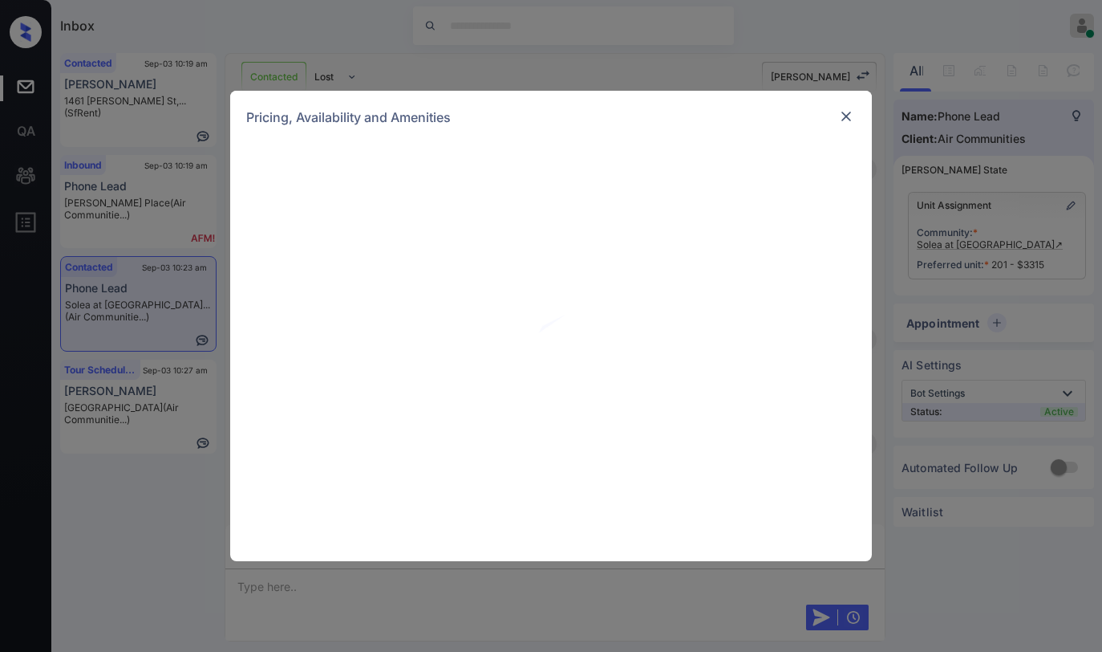
scroll to position [883, 0]
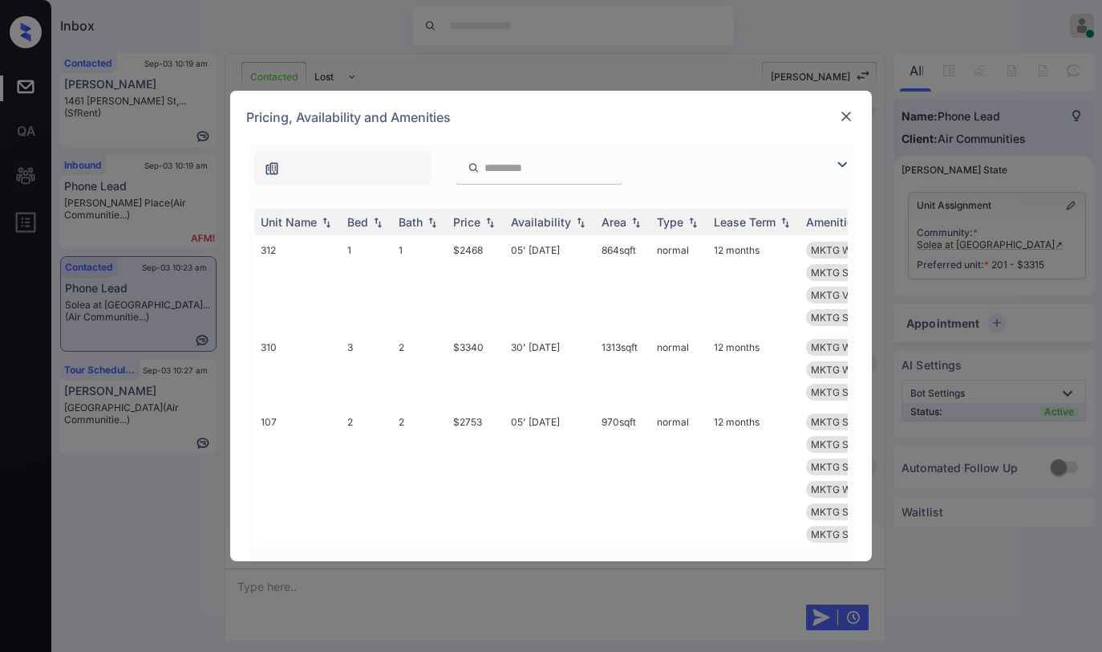
click at [839, 161] on img at bounding box center [842, 164] width 19 height 19
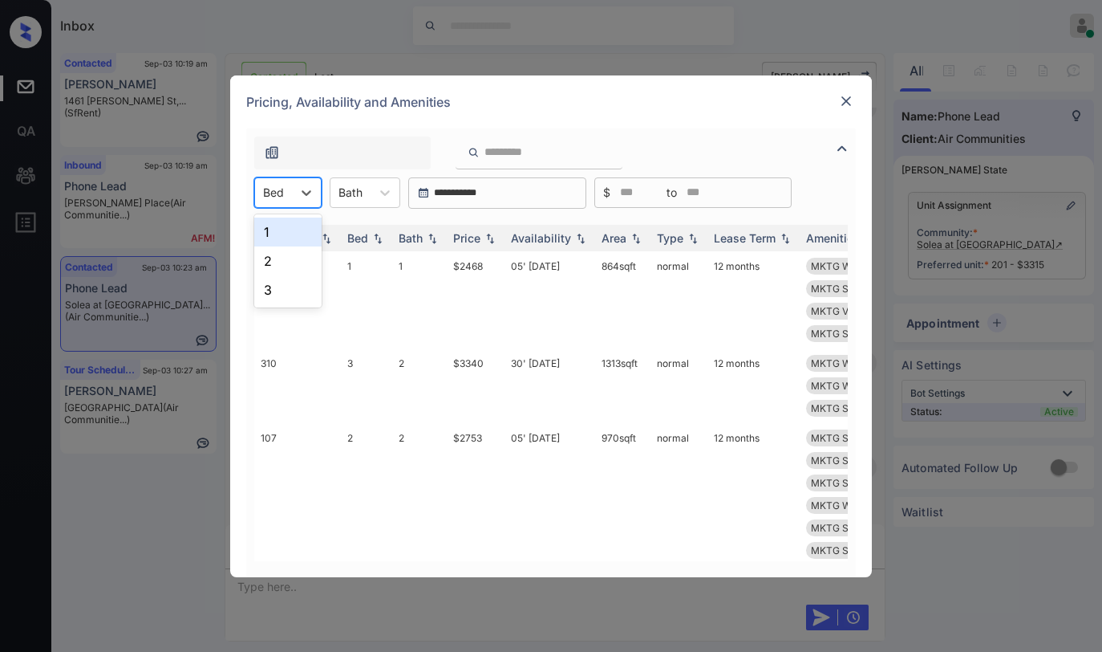
click at [283, 188] on div at bounding box center [273, 192] width 21 height 17
click at [283, 258] on div "2" at bounding box center [287, 260] width 67 height 29
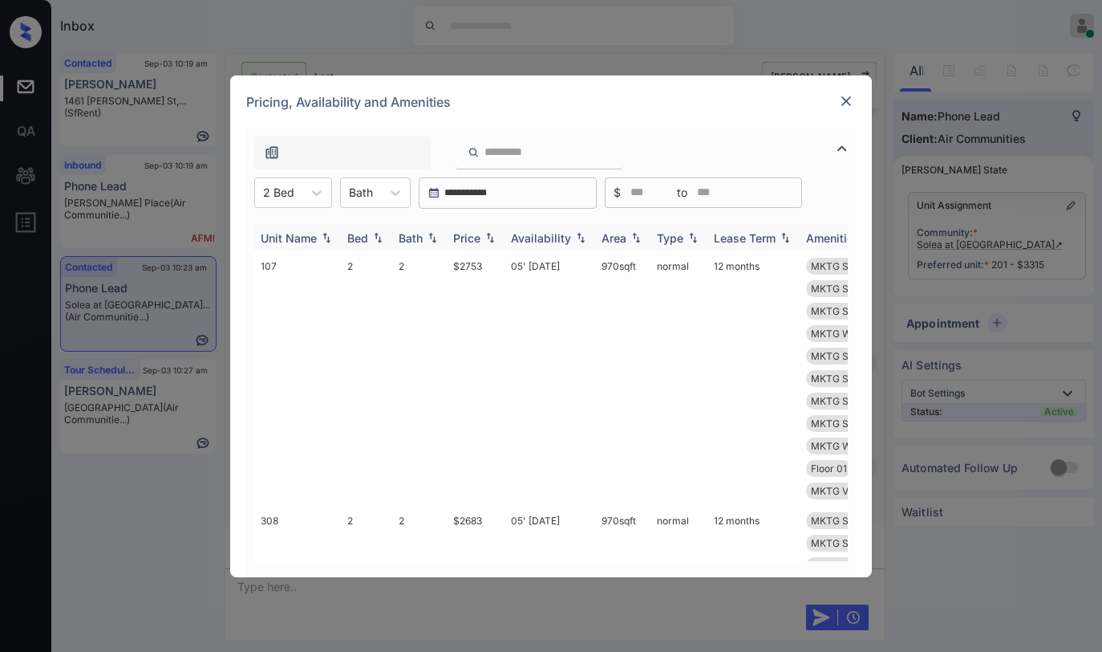
click at [477, 239] on div "Price" at bounding box center [466, 238] width 27 height 14
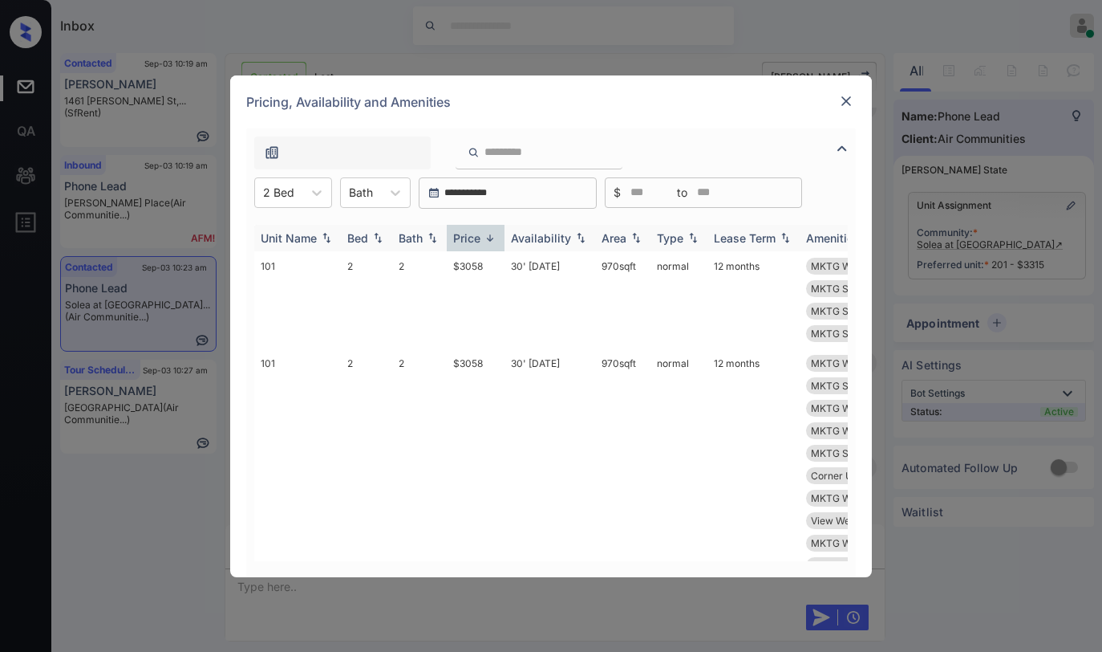
click at [477, 239] on div "Price" at bounding box center [466, 238] width 27 height 14
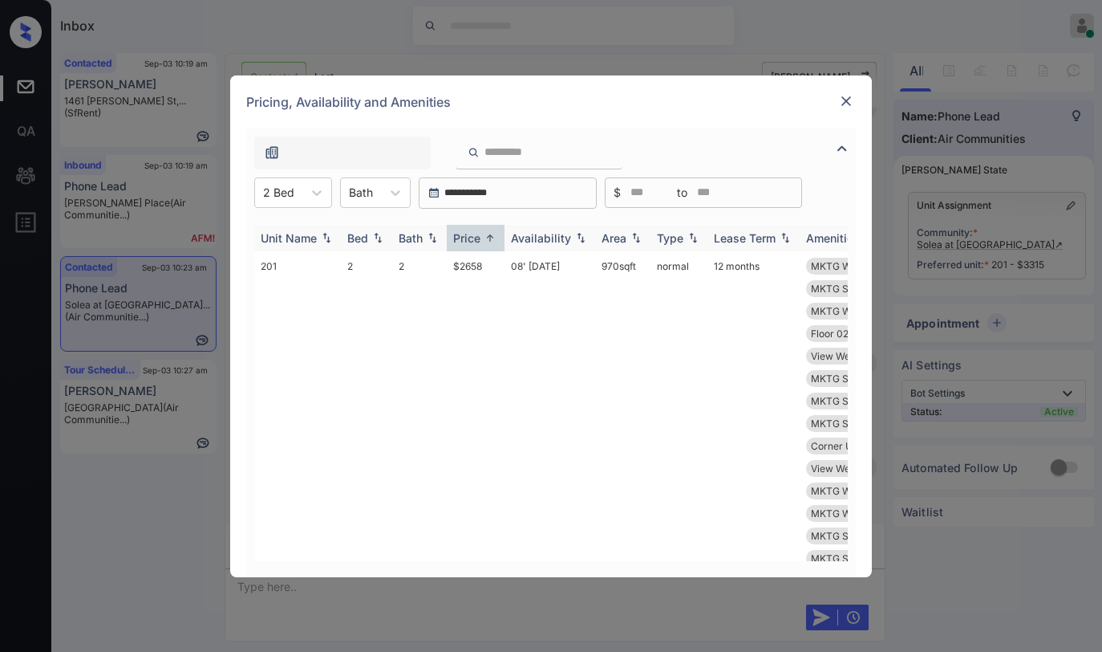
click at [477, 239] on div "Price" at bounding box center [466, 238] width 27 height 14
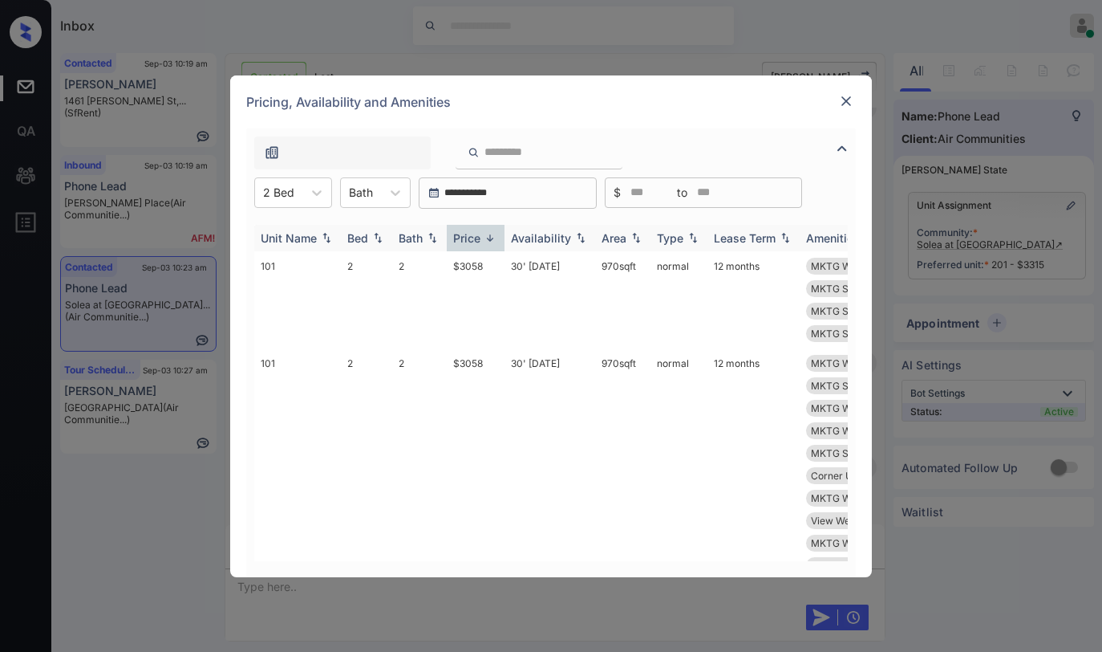
click at [477, 239] on div "Price" at bounding box center [466, 238] width 27 height 14
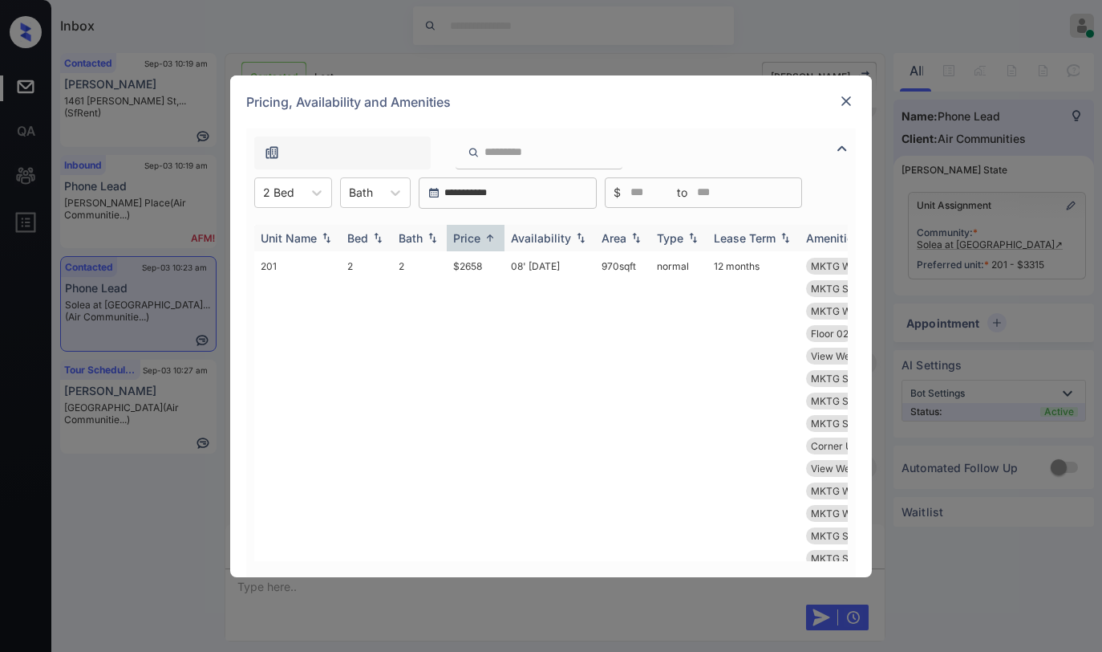
click at [477, 239] on div "Price" at bounding box center [466, 238] width 27 height 14
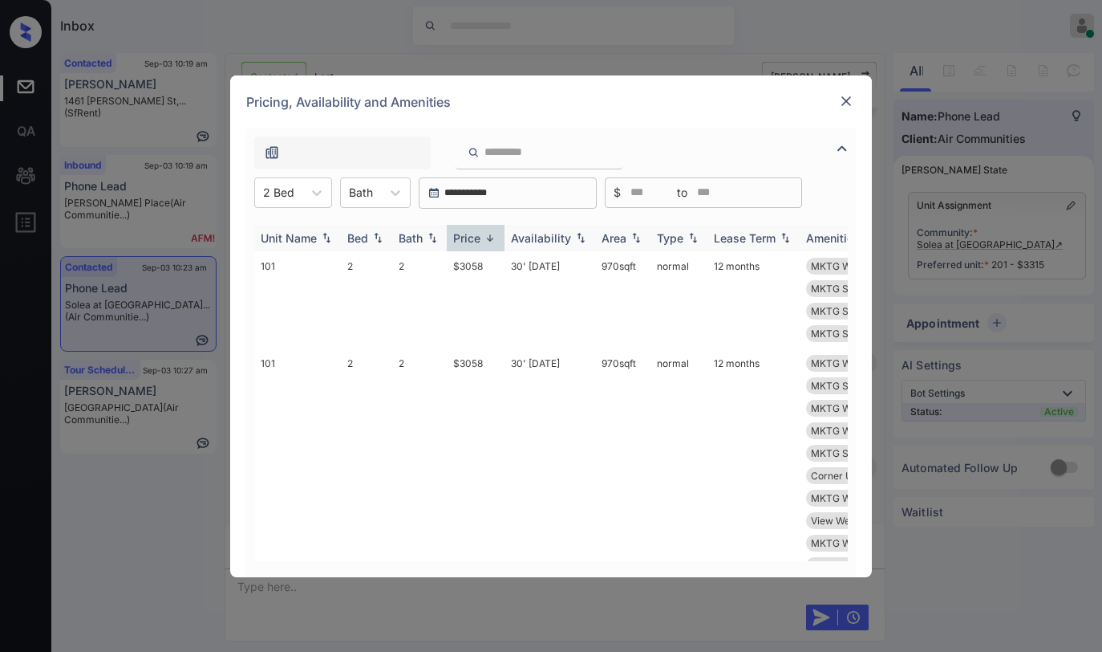
click at [477, 239] on div "Price" at bounding box center [466, 238] width 27 height 14
click at [473, 266] on td "$2658" at bounding box center [476, 423] width 58 height 344
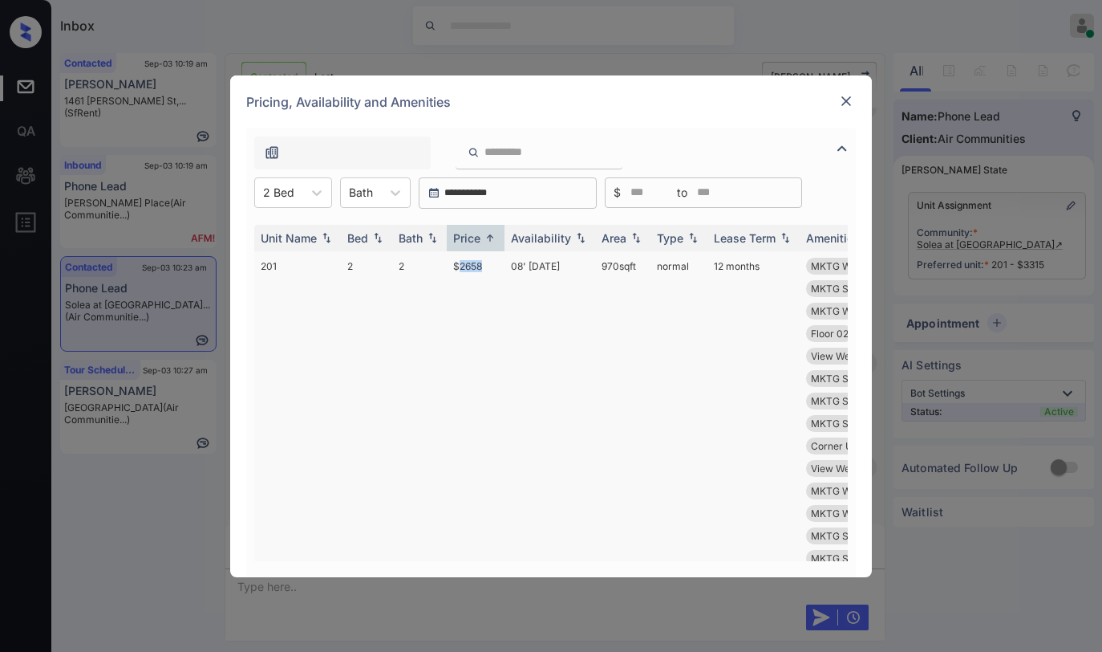
click at [473, 266] on td "$2658" at bounding box center [476, 423] width 58 height 344
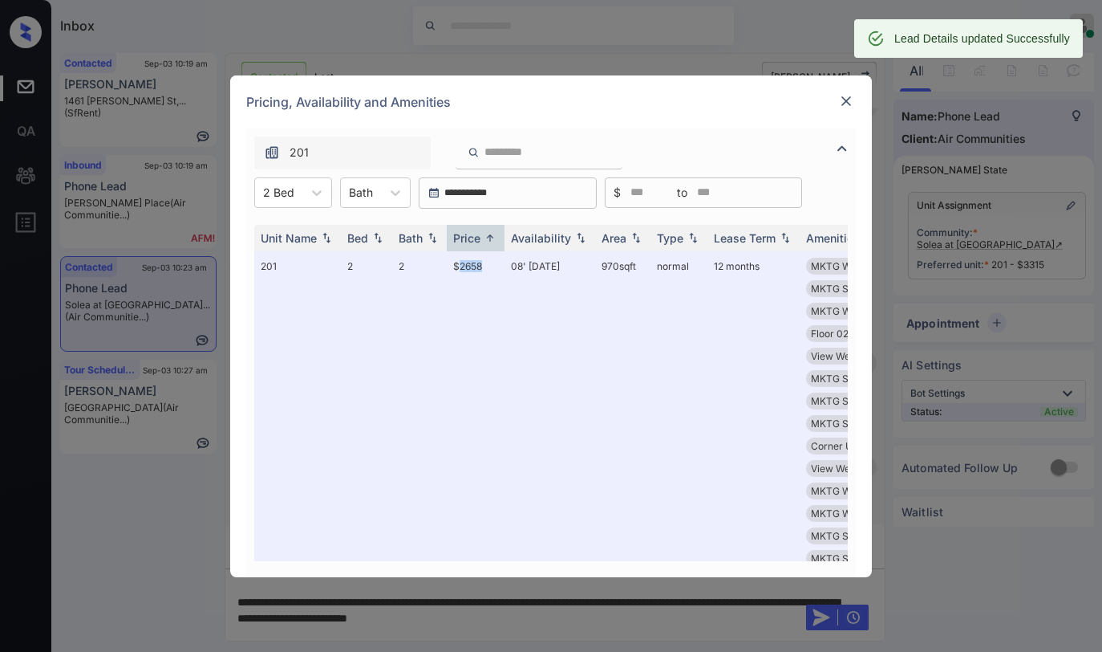
click at [848, 100] on img at bounding box center [846, 101] width 16 height 16
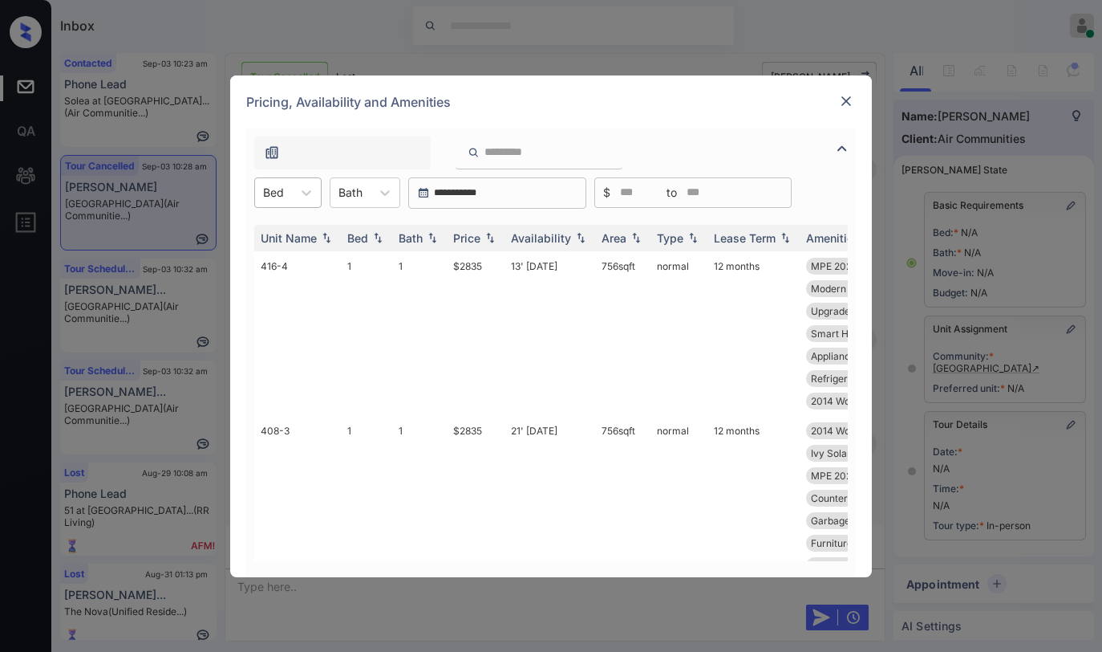
scroll to position [2514, 0]
click at [288, 196] on div "Bed" at bounding box center [273, 192] width 37 height 23
click at [277, 253] on div "2" at bounding box center [287, 260] width 67 height 29
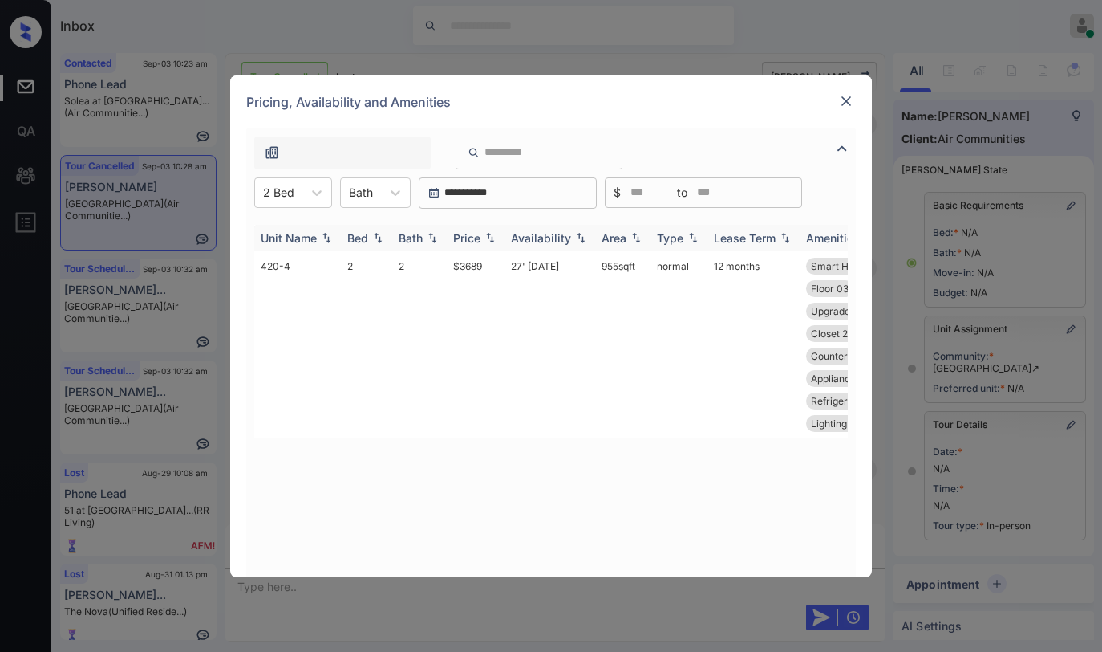
click at [470, 233] on div "Price" at bounding box center [466, 238] width 27 height 14
click at [471, 240] on div "Price" at bounding box center [466, 238] width 27 height 14
click at [477, 240] on div "Price" at bounding box center [466, 238] width 27 height 14
click at [478, 240] on div "Price" at bounding box center [466, 238] width 27 height 14
click at [477, 240] on div "Price" at bounding box center [466, 238] width 27 height 14
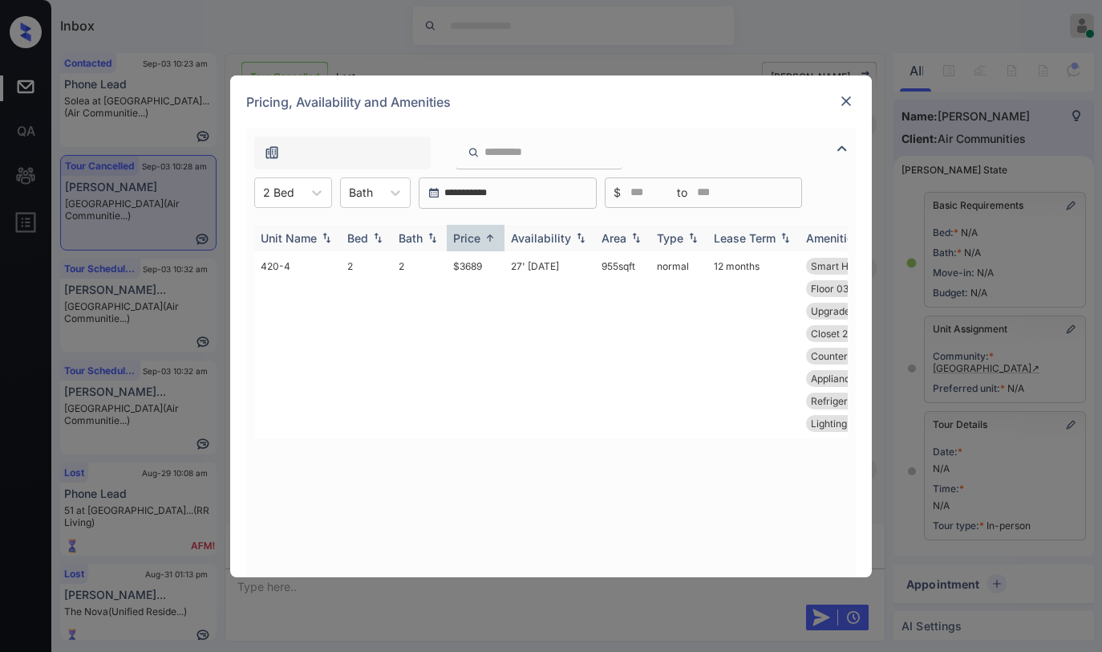
click at [476, 242] on div "Price" at bounding box center [466, 238] width 27 height 14
click at [475, 243] on div "Price" at bounding box center [466, 238] width 27 height 14
drag, startPoint x: 475, startPoint y: 244, endPoint x: 477, endPoint y: 258, distance: 13.7
click at [475, 246] on th "Price" at bounding box center [476, 238] width 58 height 26
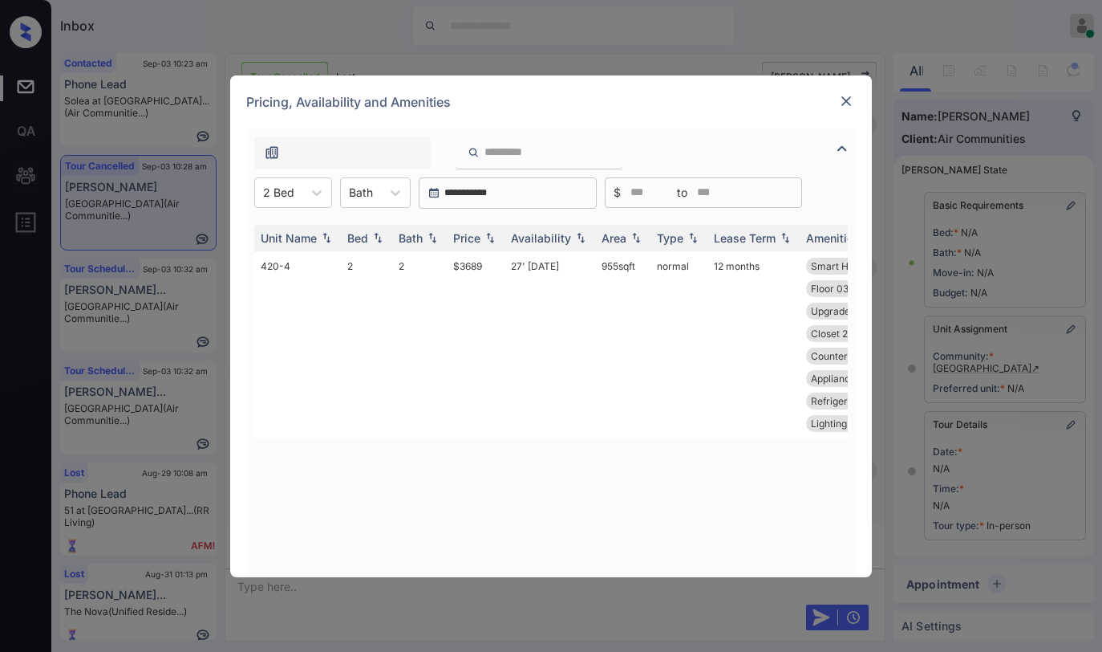
click at [845, 109] on div at bounding box center [846, 100] width 19 height 19
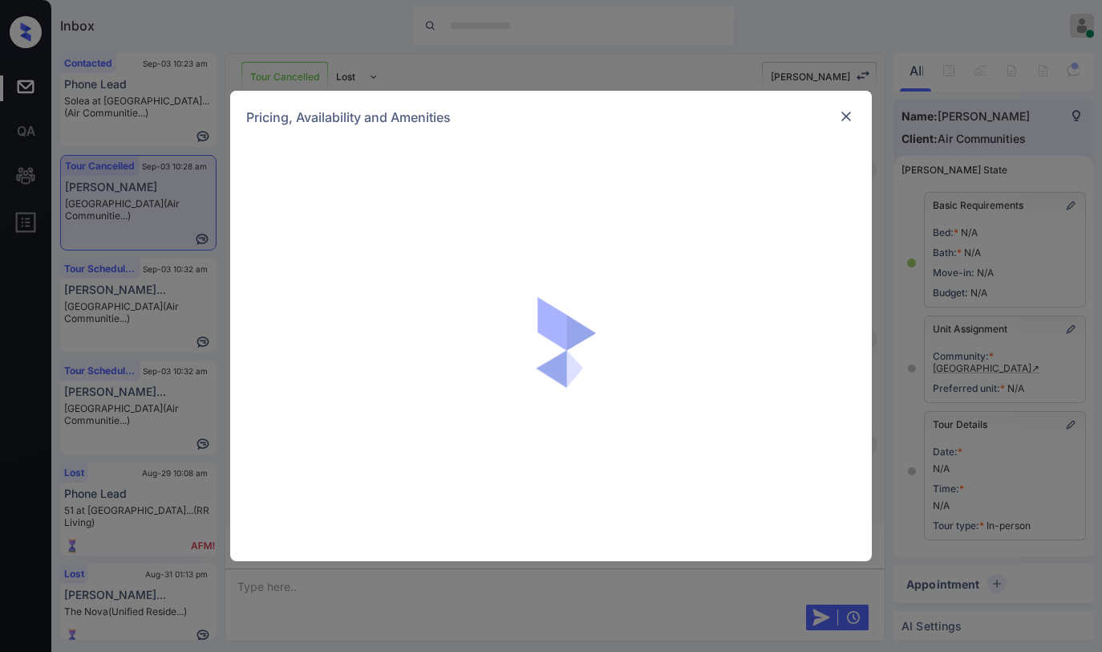
scroll to position [2514, 0]
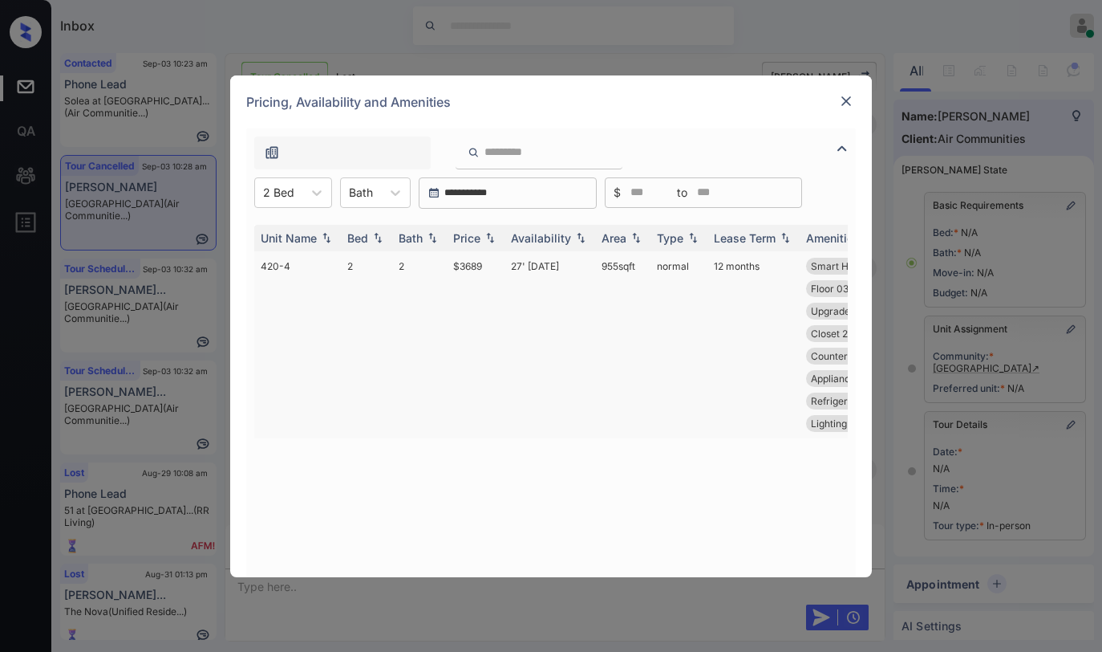
click at [464, 266] on td "$3689" at bounding box center [476, 344] width 58 height 187
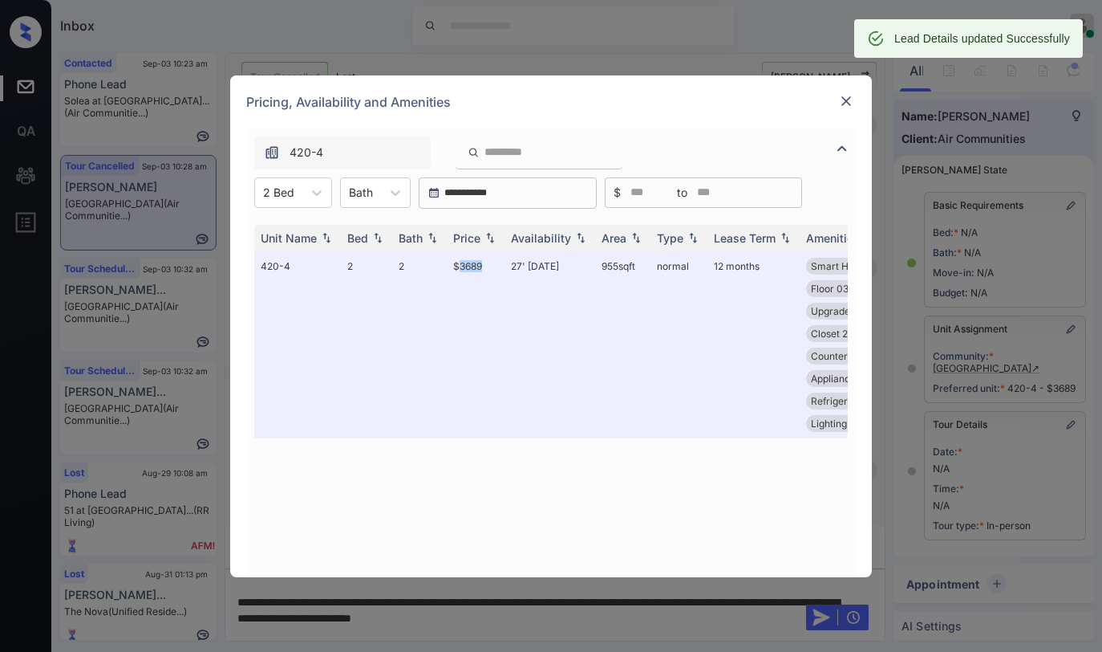
click at [851, 99] on img at bounding box center [846, 101] width 16 height 16
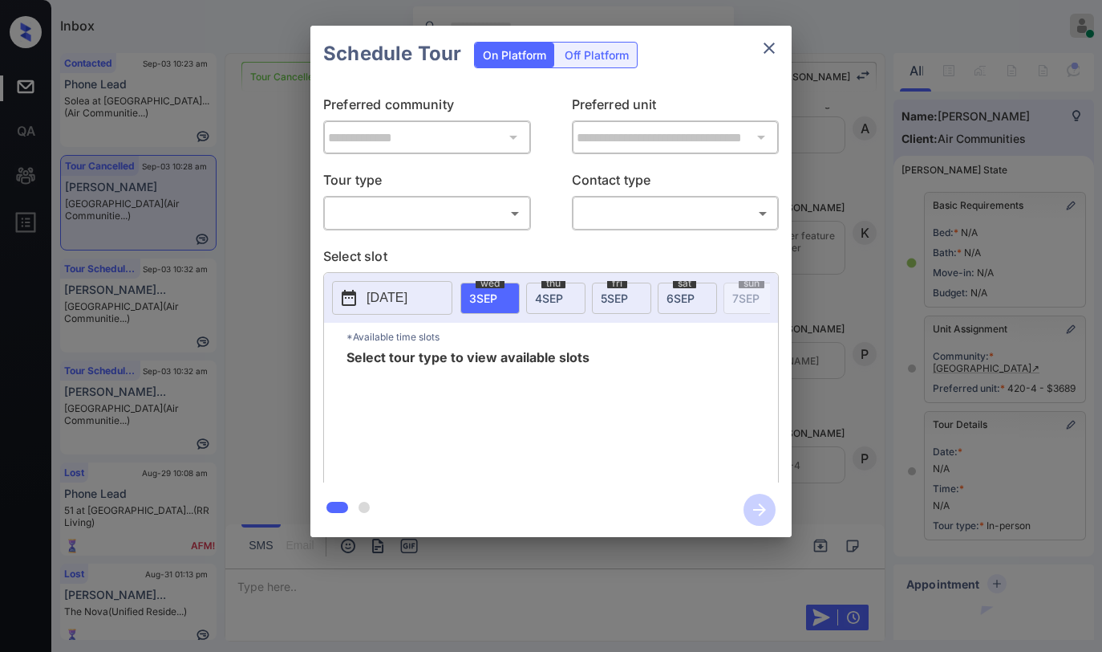
scroll to position [80, 0]
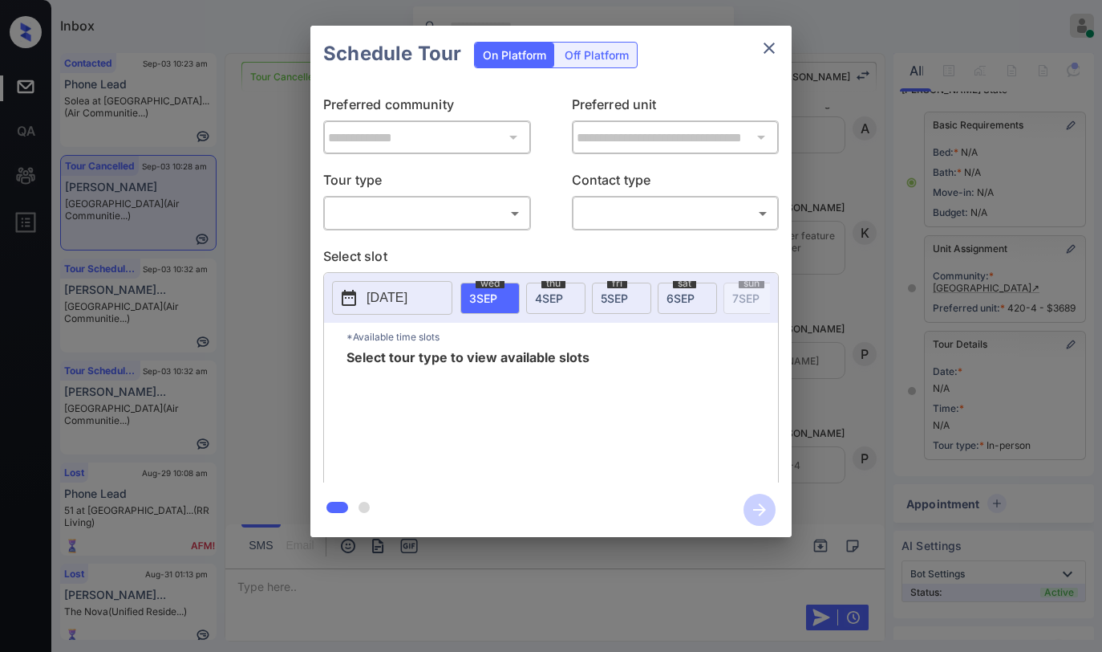
click at [476, 212] on body "Inbox Paolo Gabriel Online Set yourself offline Set yourself on break Profile S…" at bounding box center [551, 326] width 1102 height 652
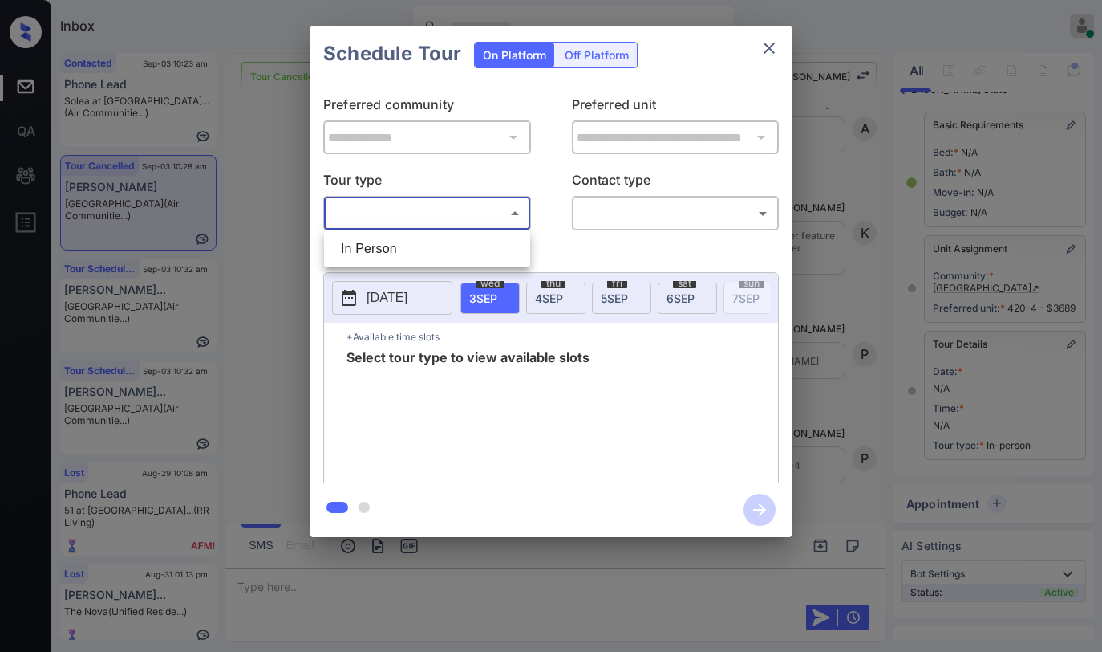
drag, startPoint x: 412, startPoint y: 245, endPoint x: 556, endPoint y: 221, distance: 146.3
click at [424, 242] on li "In Person" at bounding box center [427, 248] width 198 height 29
type input "********"
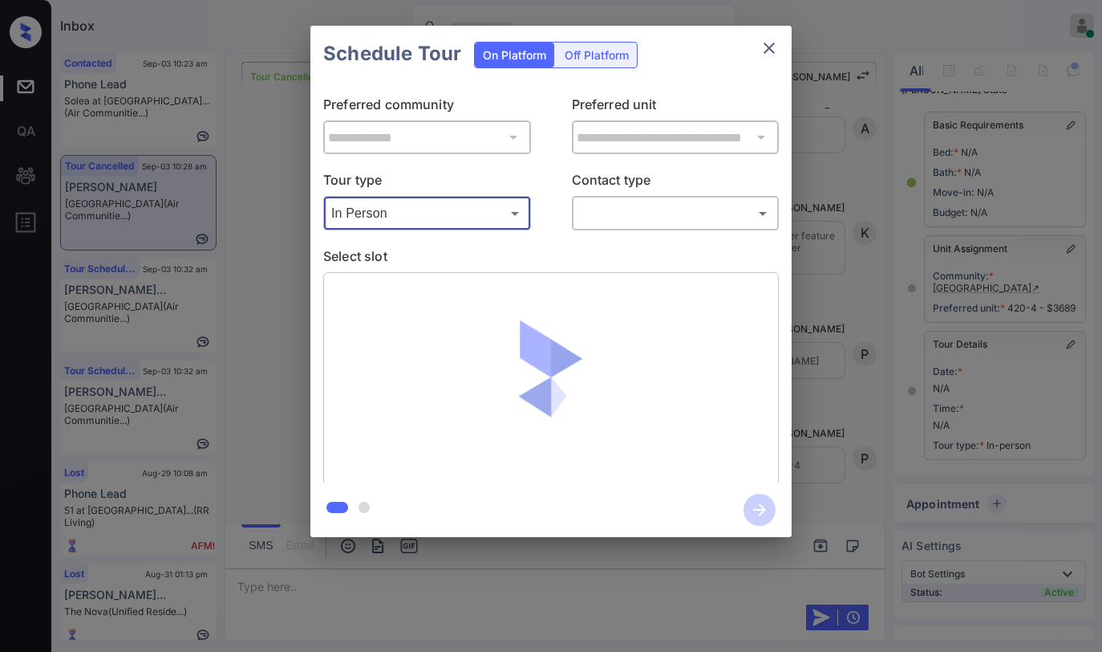
click at [585, 219] on body "Inbox Paolo Gabriel Online Set yourself offline Set yourself on break Profile S…" at bounding box center [551, 326] width 1102 height 652
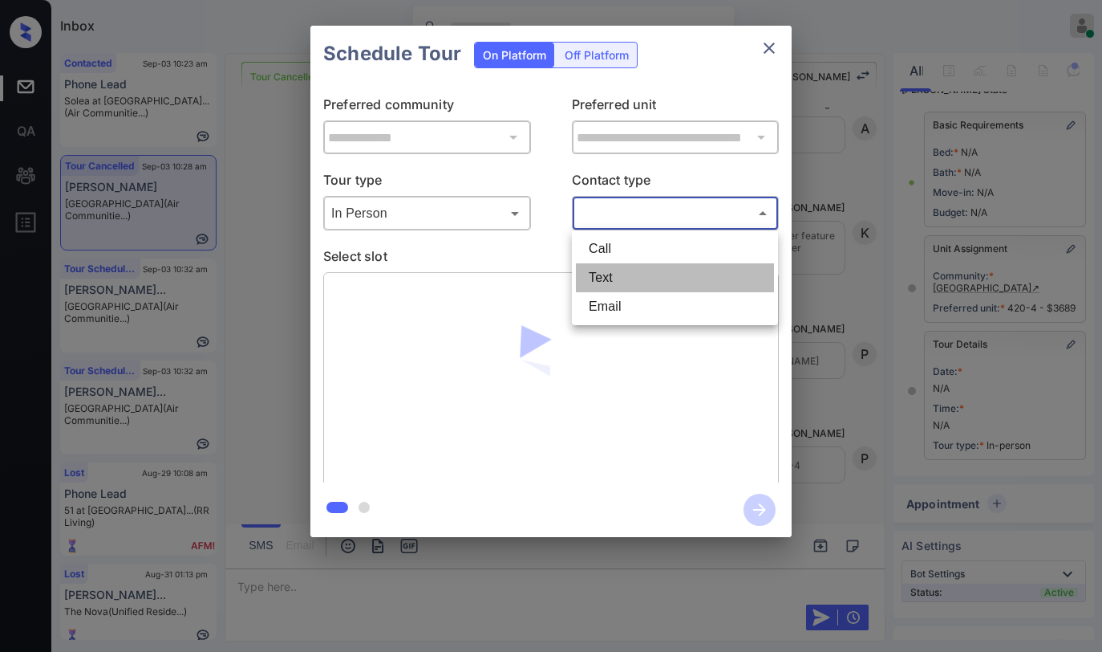
click at [598, 273] on li "Text" at bounding box center [675, 277] width 198 height 29
type input "****"
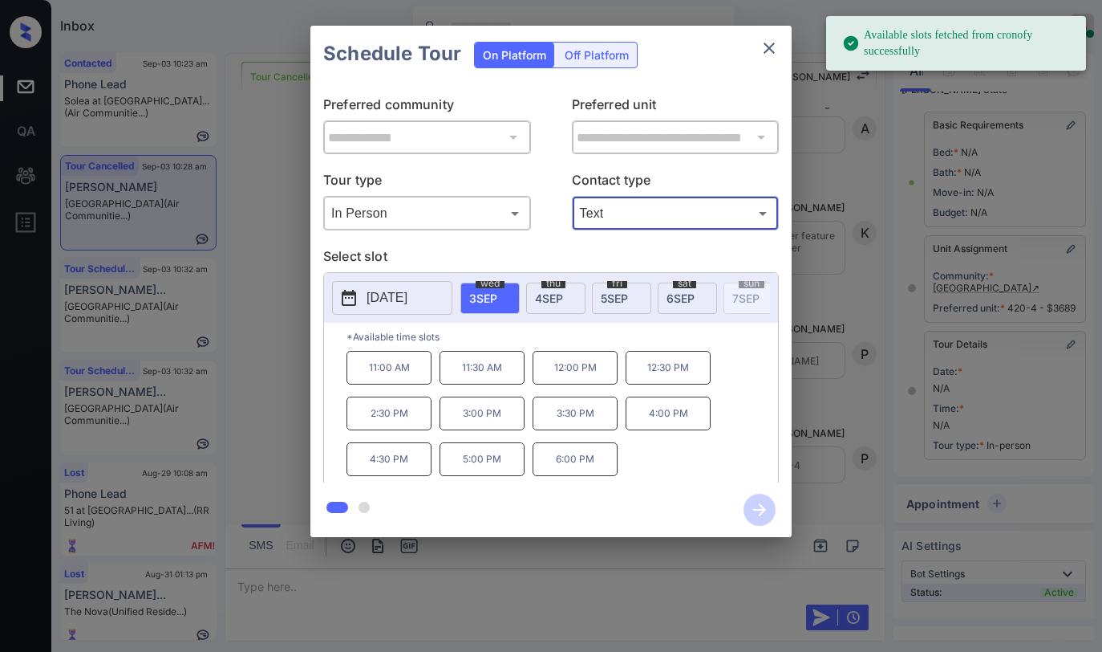
click at [489, 368] on p "11:30 AM" at bounding box center [482, 368] width 85 height 34
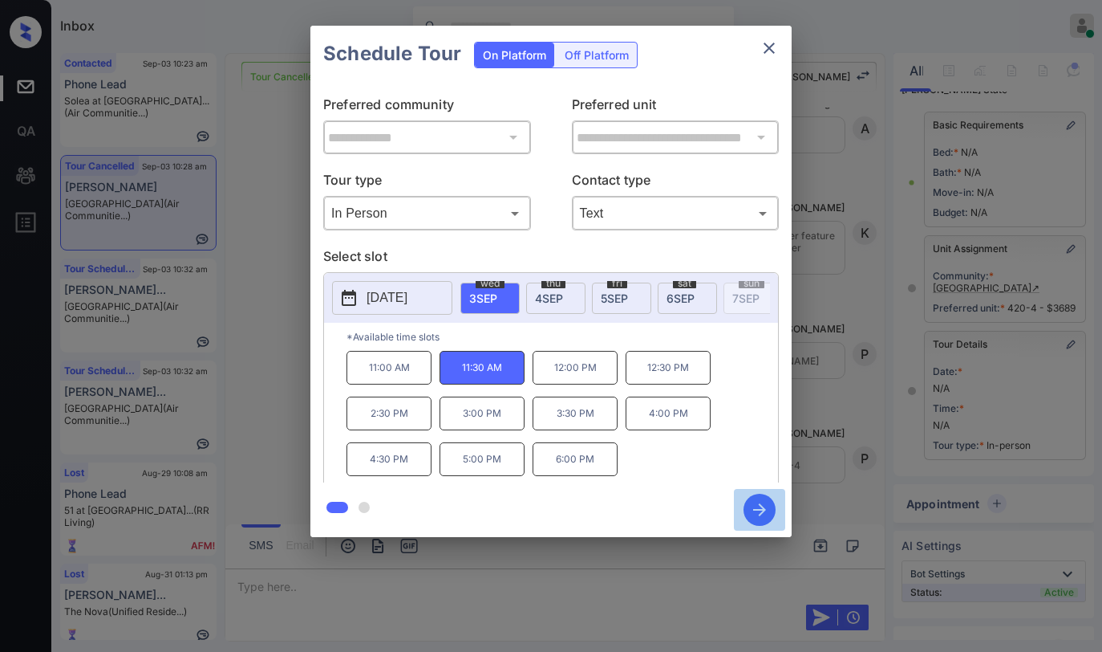
click at [758, 505] on icon "button" at bounding box center [760, 509] width 32 height 32
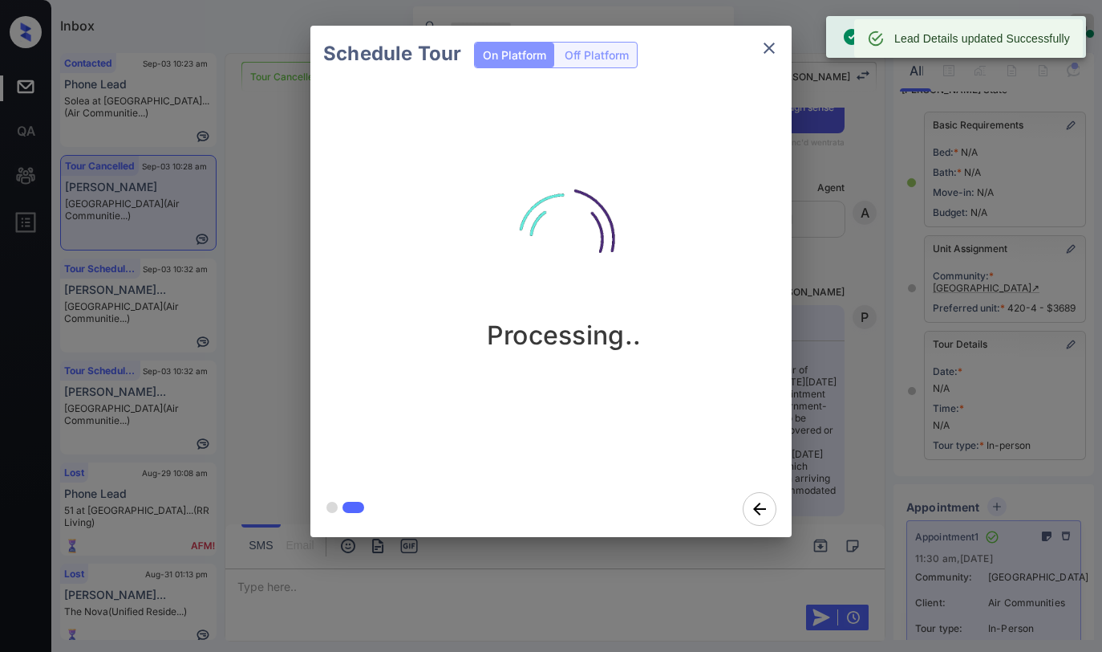
scroll to position [15598, 0]
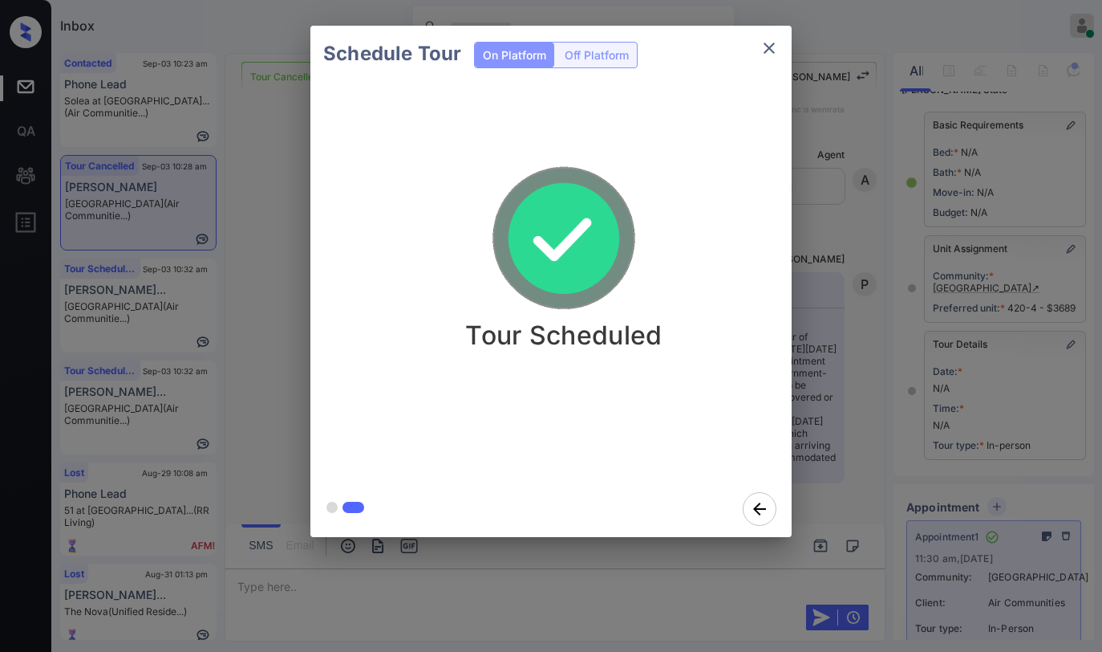
click at [823, 147] on div "Schedule Tour On Platform Off Platform Tour Scheduled" at bounding box center [551, 281] width 1102 height 562
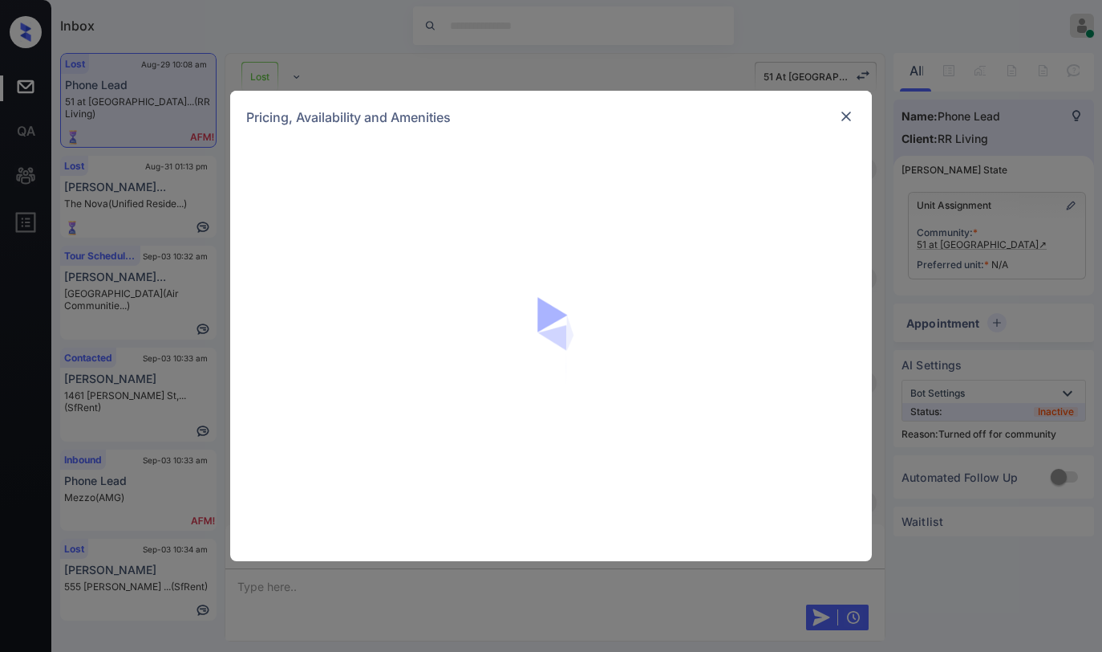
scroll to position [3504, 0]
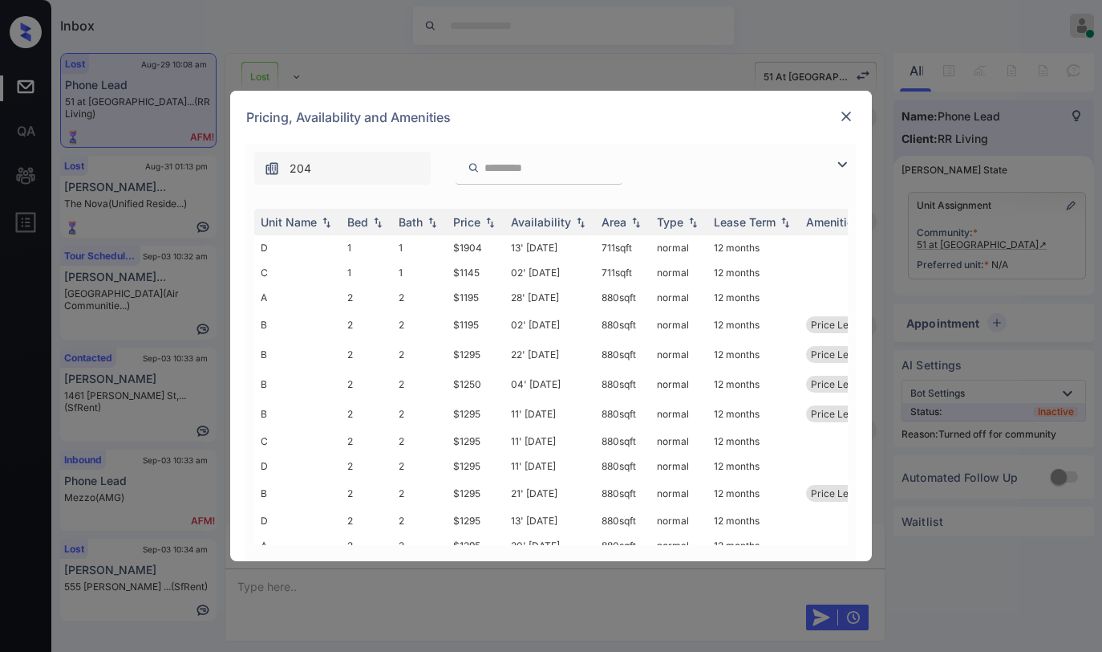
click at [841, 164] on img at bounding box center [842, 164] width 19 height 19
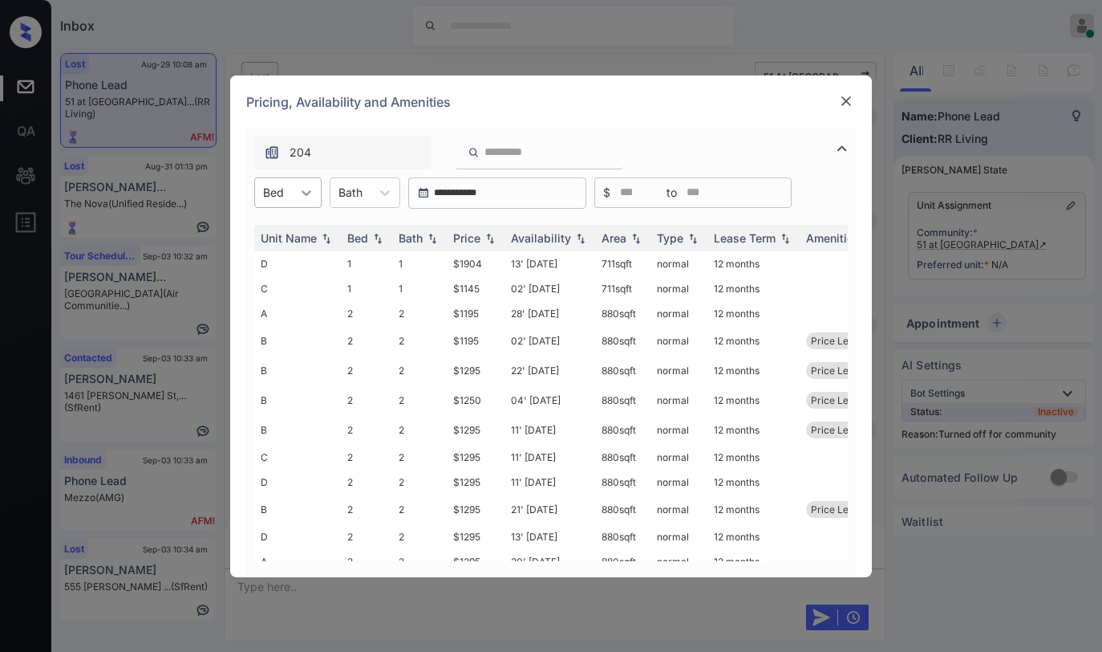
click at [305, 197] on icon at bounding box center [306, 193] width 16 height 16
click at [745, 116] on div "Pricing, Availability and Amenities" at bounding box center [551, 101] width 642 height 53
click at [851, 95] on img at bounding box center [846, 101] width 16 height 16
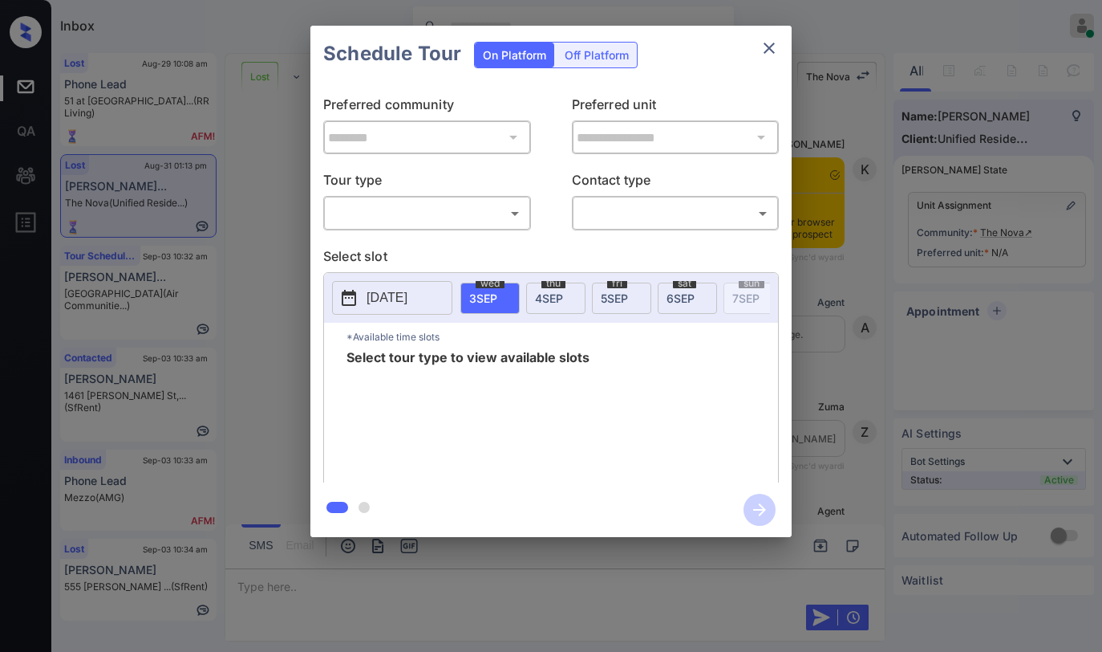
scroll to position [2990, 0]
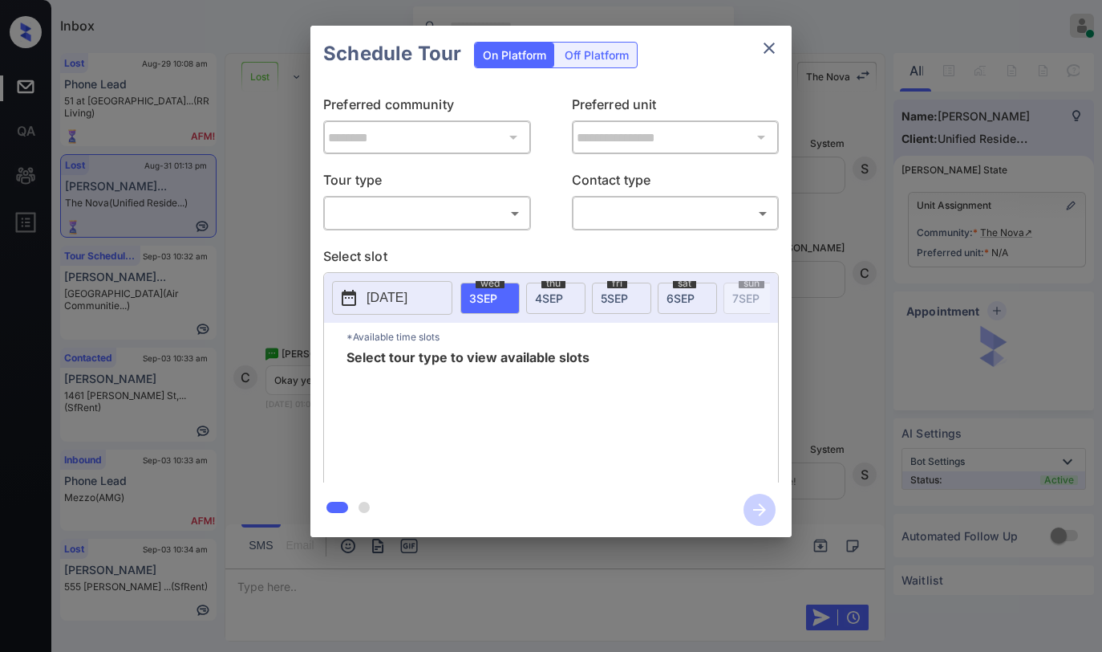
click at [469, 214] on body "Inbox [PERSON_NAME] Online Set yourself offline Set yourself on break Profile S…" at bounding box center [551, 326] width 1102 height 652
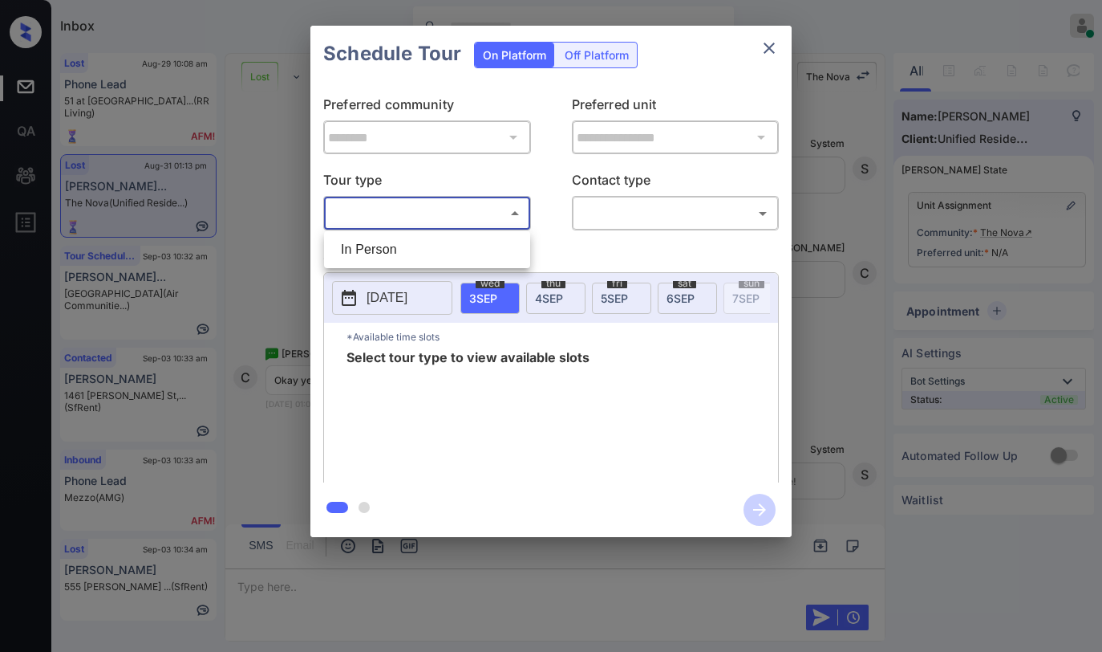
drag, startPoint x: 428, startPoint y: 247, endPoint x: 554, endPoint y: 227, distance: 128.4
click at [429, 247] on li "In Person" at bounding box center [427, 249] width 198 height 29
type input "********"
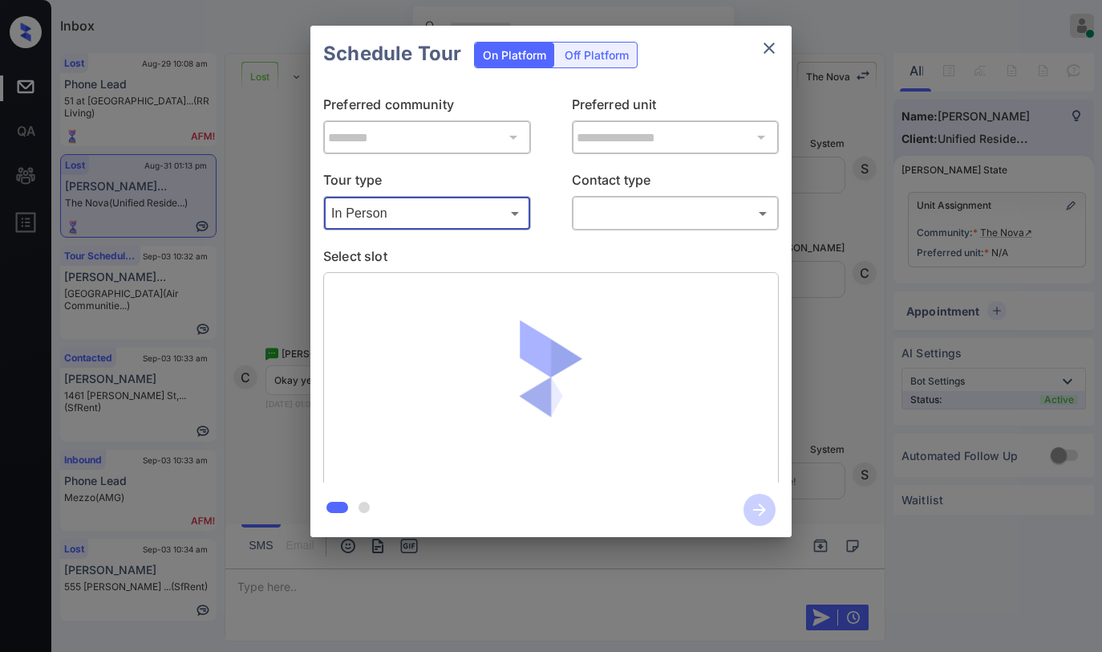
click at [650, 208] on body "Inbox [PERSON_NAME] Online Set yourself offline Set yourself on break Profile S…" at bounding box center [551, 326] width 1102 height 652
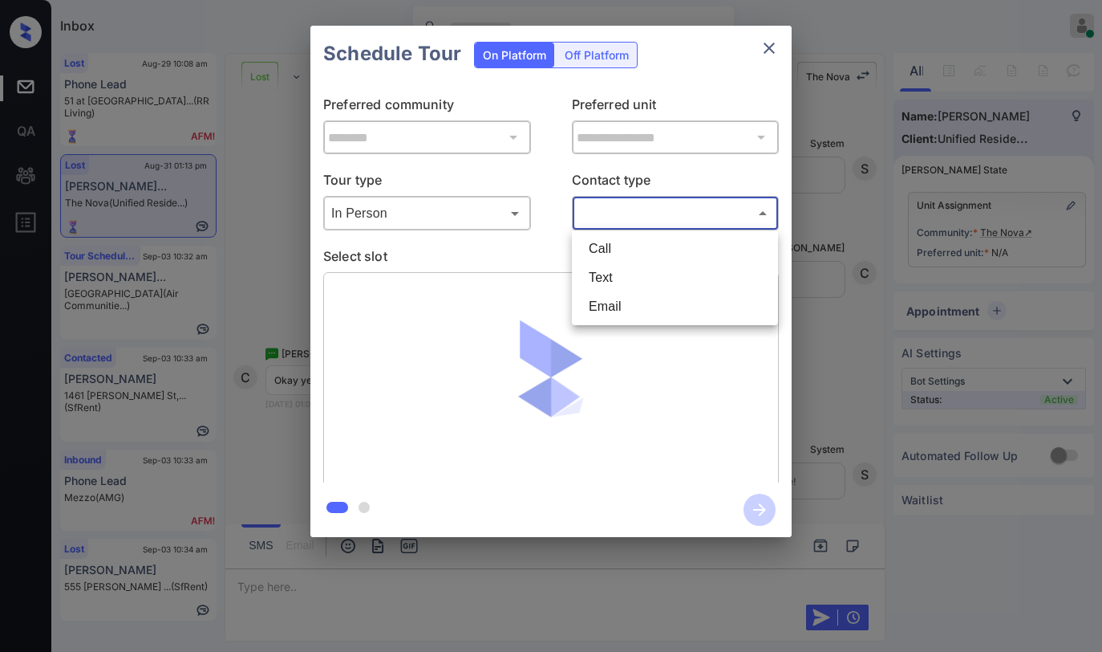
click at [618, 280] on li "Text" at bounding box center [675, 277] width 198 height 29
type input "****"
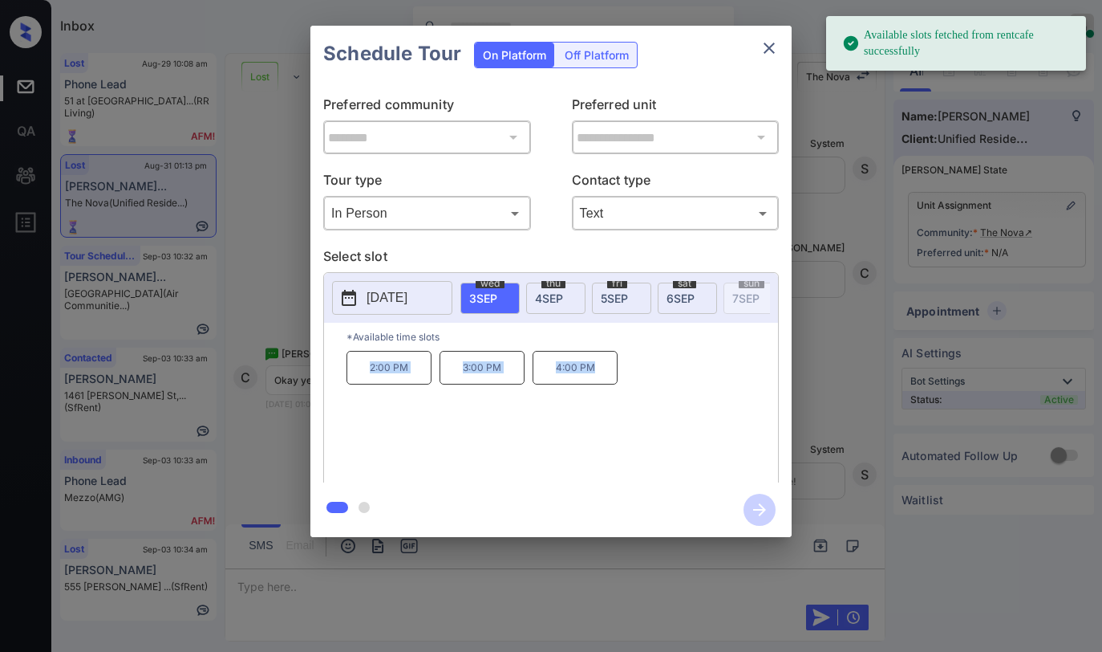
drag, startPoint x: 377, startPoint y: 380, endPoint x: 648, endPoint y: 254, distance: 298.3
click at [615, 380] on div "2:00 PM 3:00 PM 4:00 PM" at bounding box center [563, 415] width 432 height 128
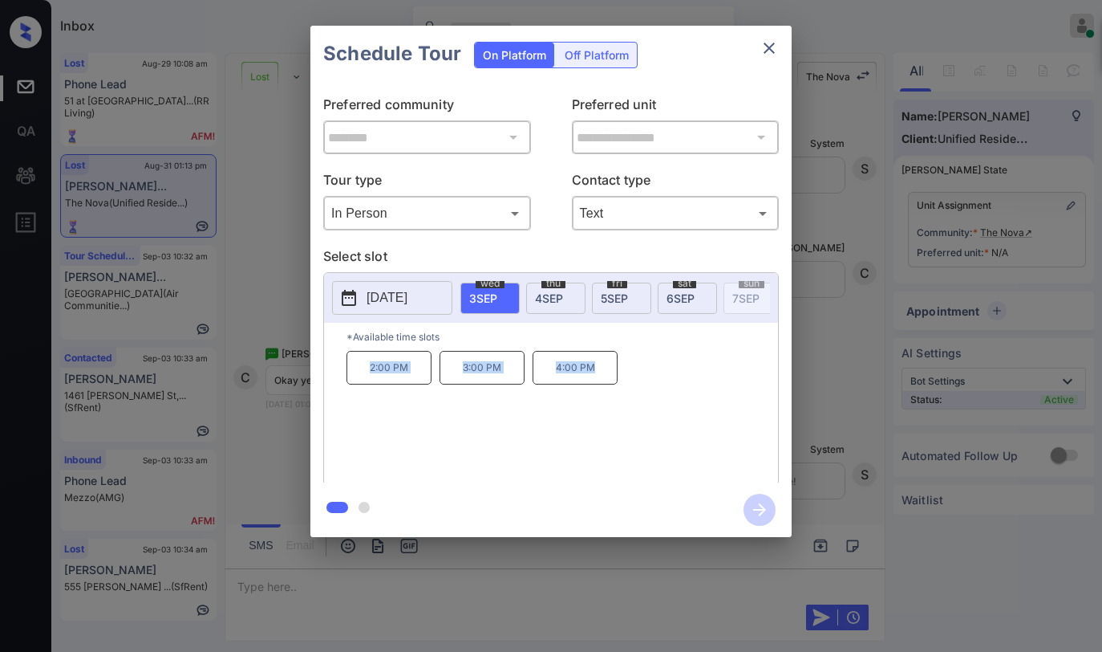
copy div "2:00 PM 3:00 PM 4:00 PM"
click at [765, 54] on icon "close" at bounding box center [769, 48] width 19 height 19
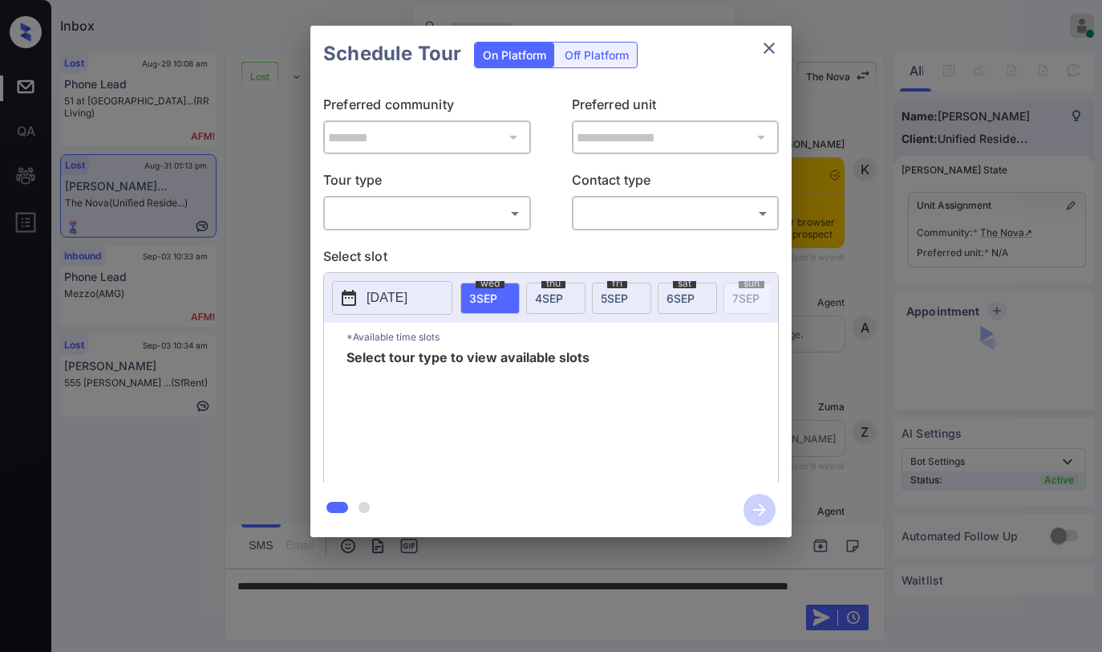
scroll to position [3311, 0]
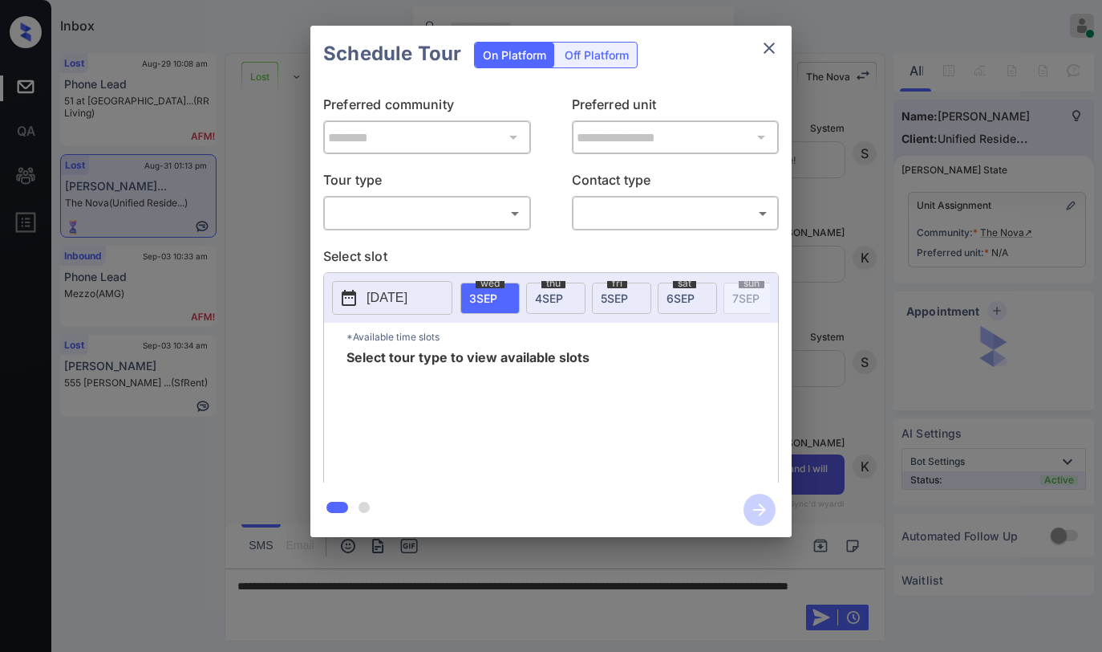
click at [426, 221] on body "Inbox Paolo Gabriel Online Set yourself offline Set yourself on break Profile S…" at bounding box center [551, 326] width 1102 height 652
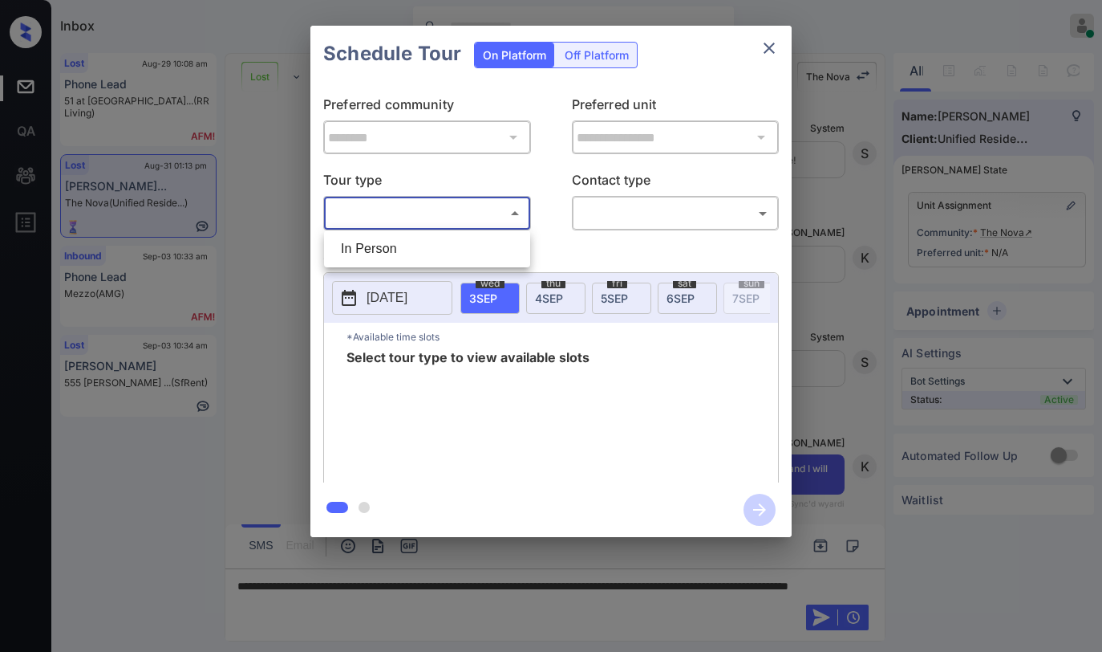
drag, startPoint x: 416, startPoint y: 253, endPoint x: 546, endPoint y: 229, distance: 132.2
click at [425, 250] on li "In Person" at bounding box center [427, 248] width 198 height 29
type input "********"
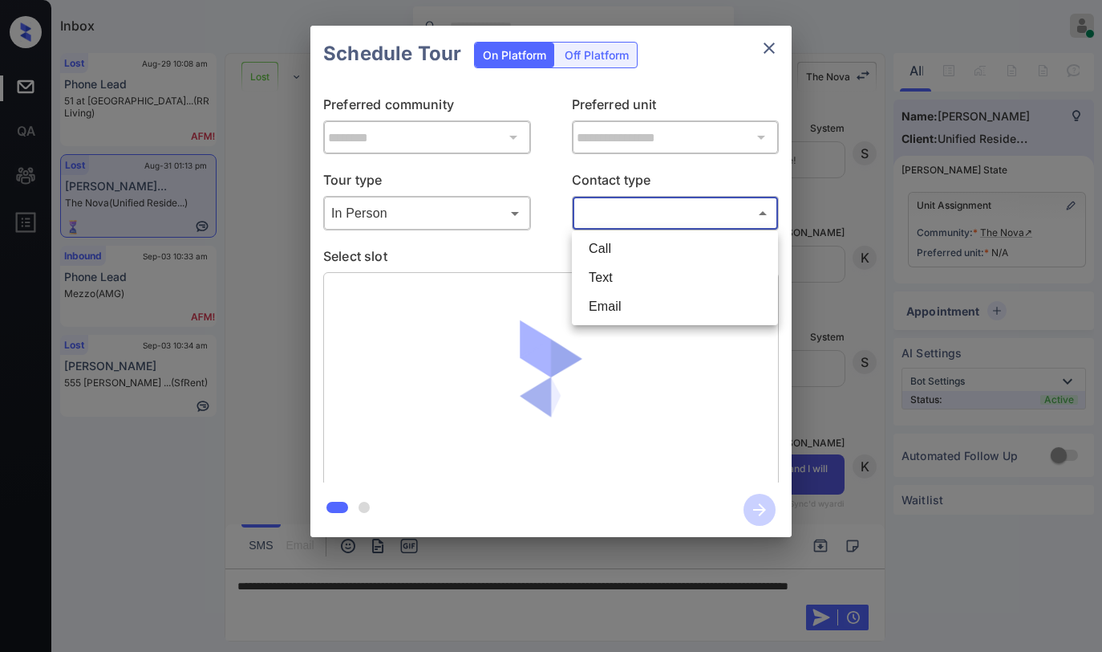
click at [611, 217] on body "Inbox Paolo Gabriel Online Set yourself offline Set yourself on break Profile S…" at bounding box center [551, 326] width 1102 height 652
click at [606, 272] on li "Text" at bounding box center [675, 277] width 198 height 29
type input "****"
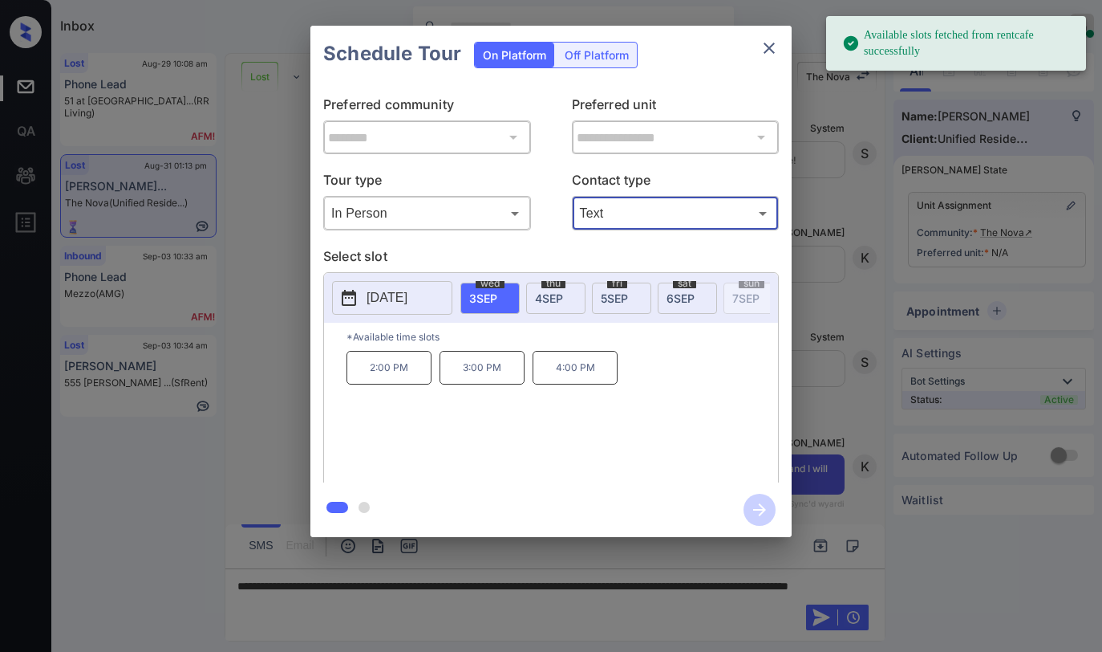
click at [765, 51] on icon "close" at bounding box center [769, 48] width 11 height 11
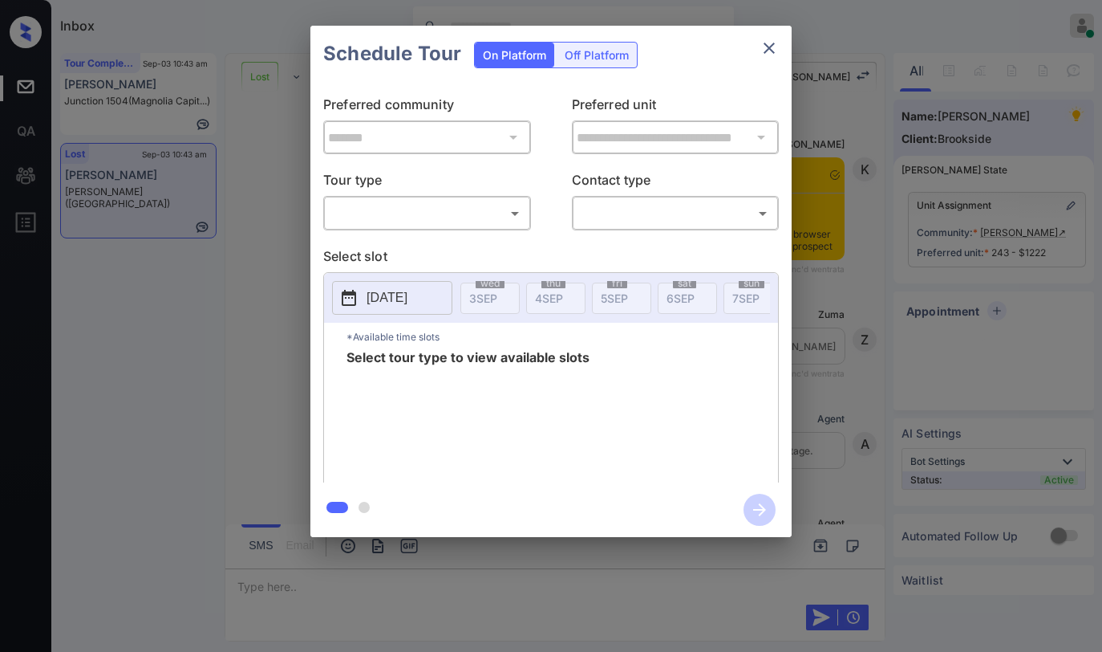
scroll to position [2088, 0]
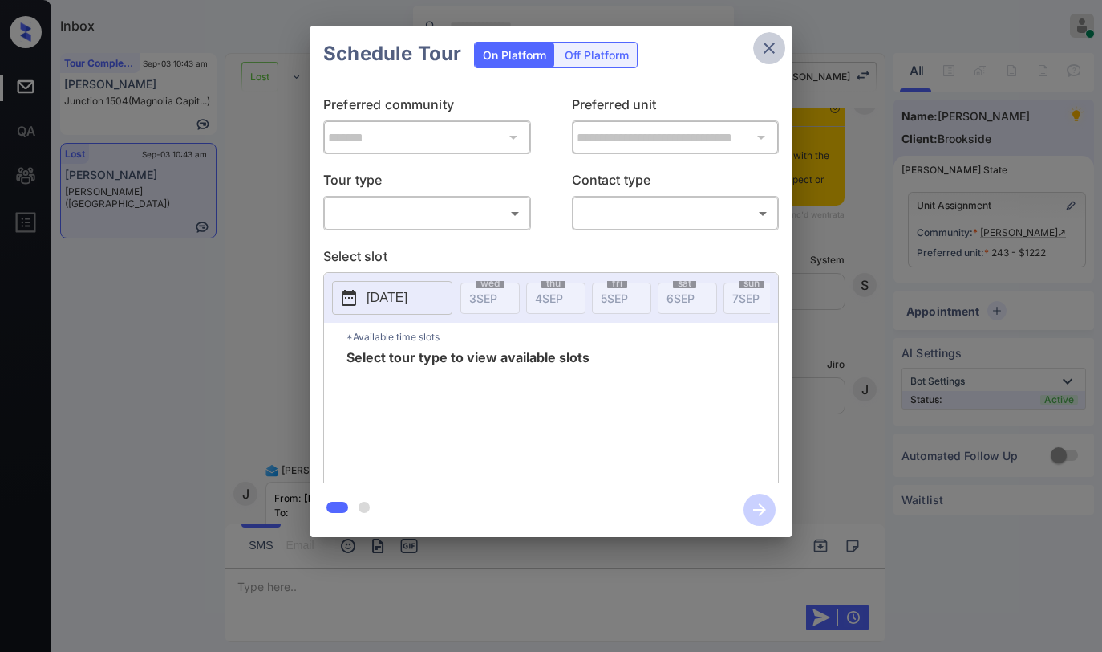
click at [758, 50] on button "close" at bounding box center [769, 48] width 32 height 32
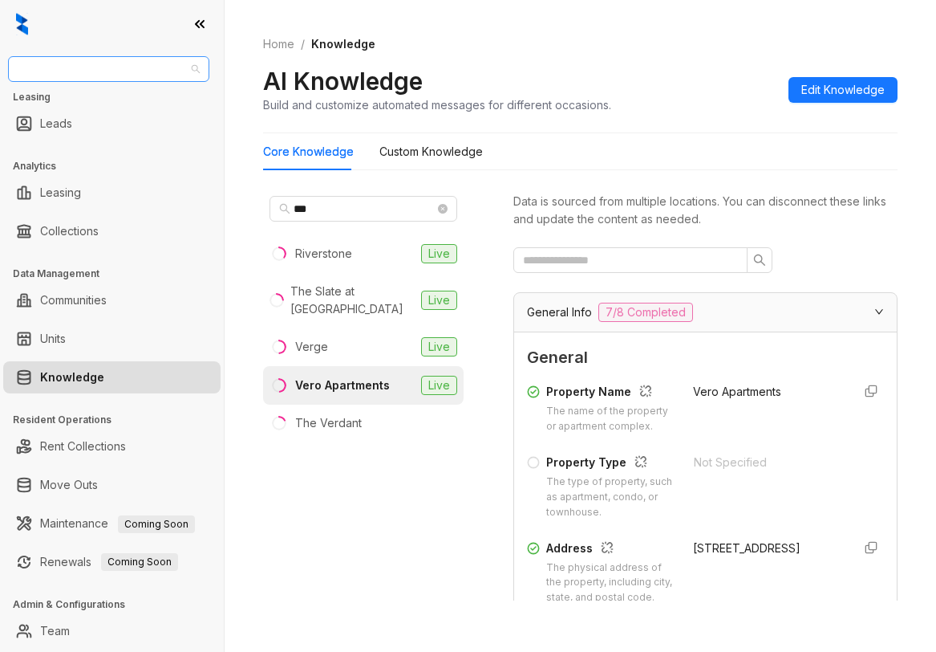
scroll to position [241, 0]
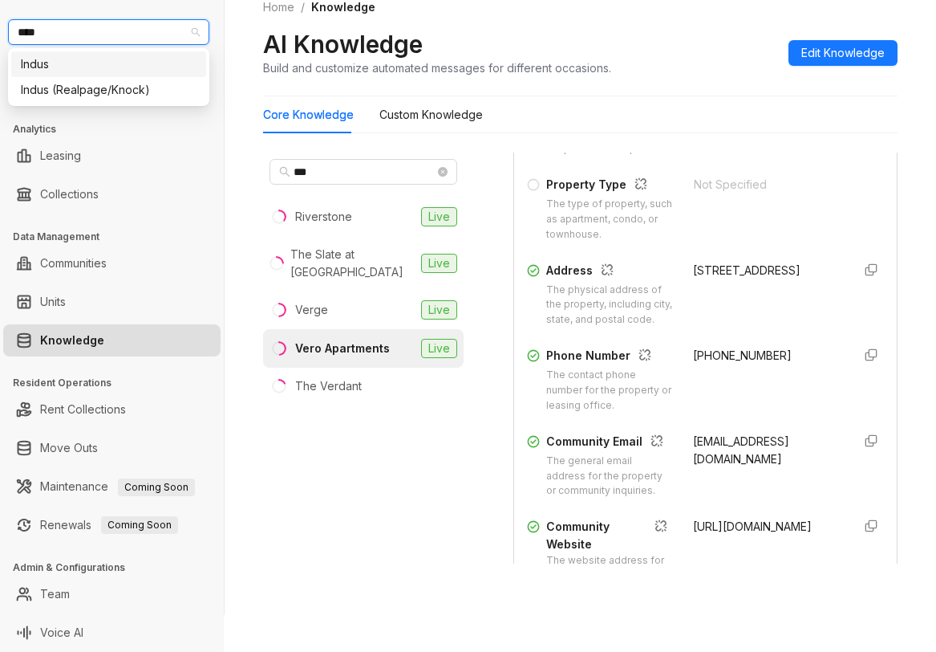
type input "*****"
click at [89, 94] on div "Indus (Realpage/Knock)" at bounding box center [109, 90] width 176 height 18
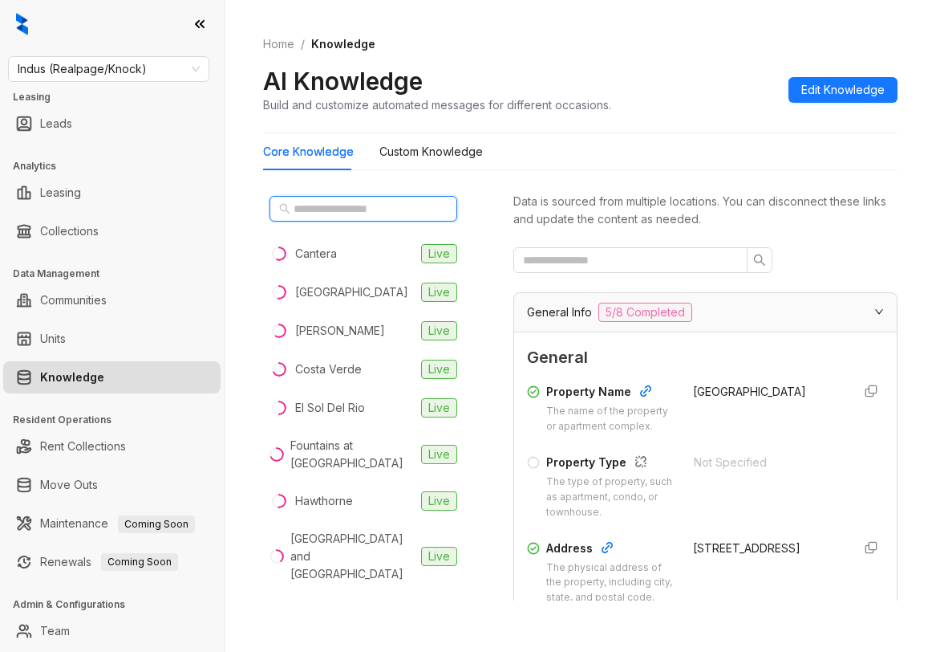
click at [361, 210] on input "text" at bounding box center [364, 209] width 141 height 18
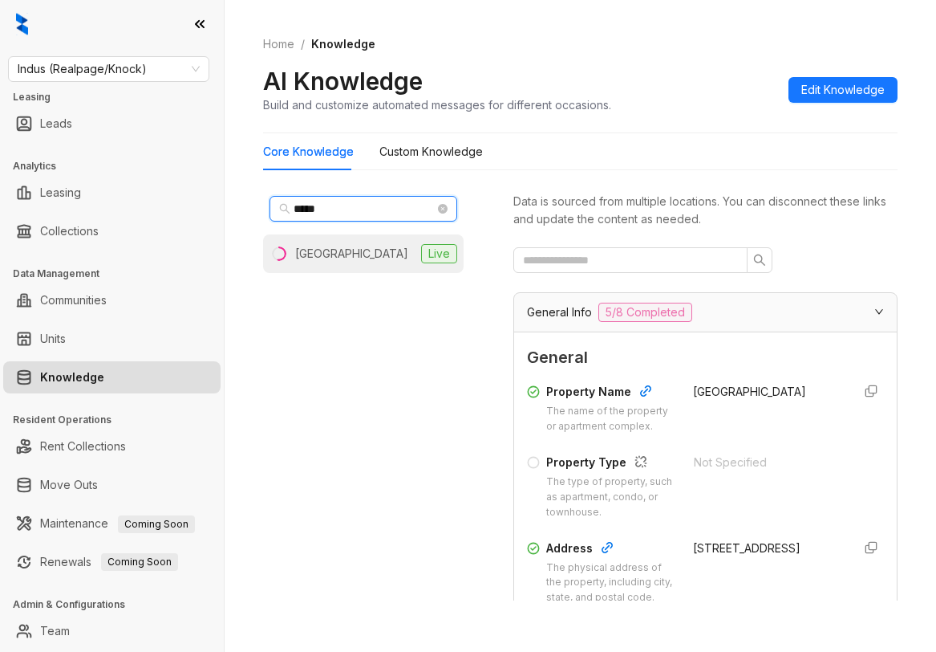
type input "*****"
click at [351, 242] on li "Chestnut Hill Live" at bounding box center [363, 253] width 201 height 39
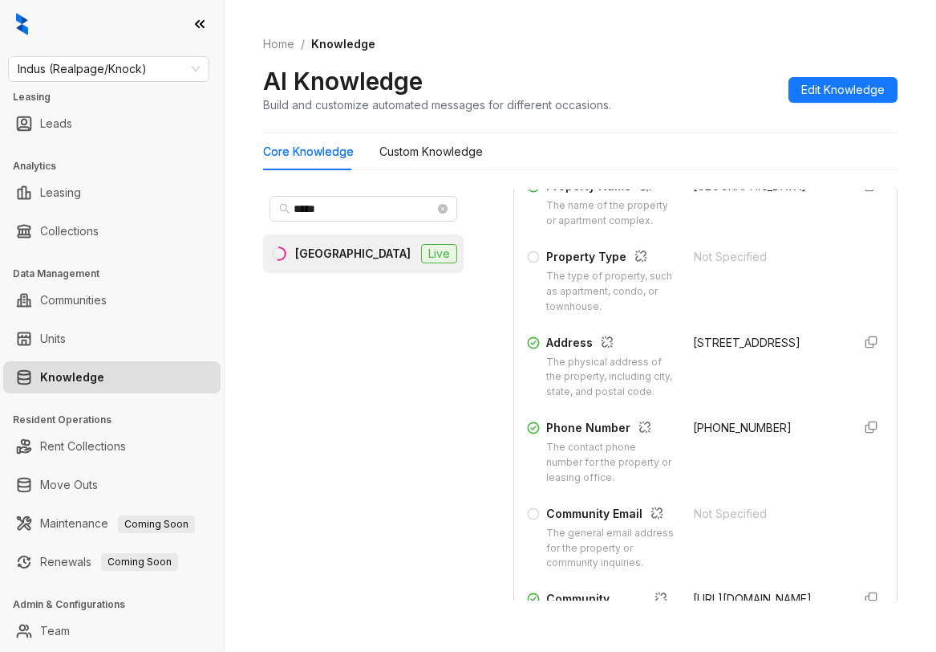
scroll to position [321, 0]
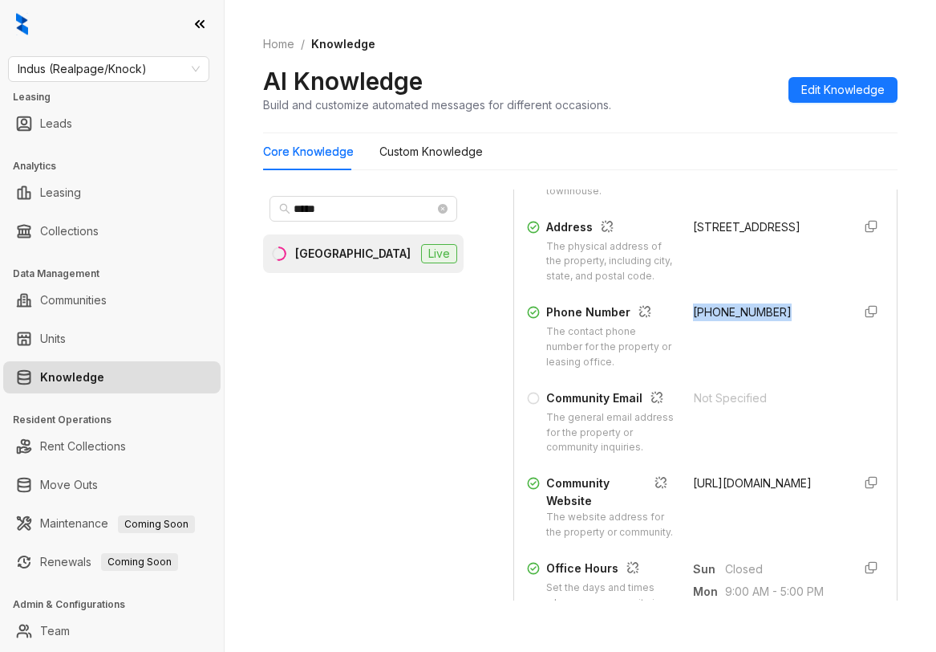
drag, startPoint x: 678, startPoint y: 359, endPoint x: 761, endPoint y: 362, distance: 83.5
click at [761, 362] on div "Phone Number The contact phone number for the property or leasing office. [PHON…" at bounding box center [705, 336] width 357 height 67
copy span "[PHONE_NUMBER]"
click at [151, 74] on span "Indus (Realpage/Knock)" at bounding box center [109, 69] width 182 height 24
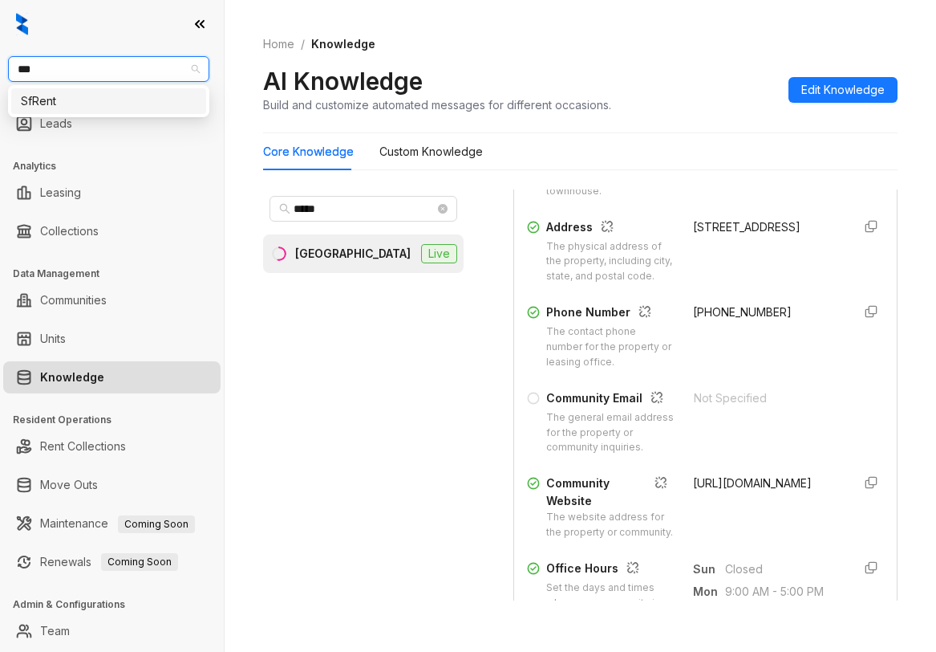
type input "****"
click at [123, 100] on div "SfRent" at bounding box center [109, 101] width 176 height 18
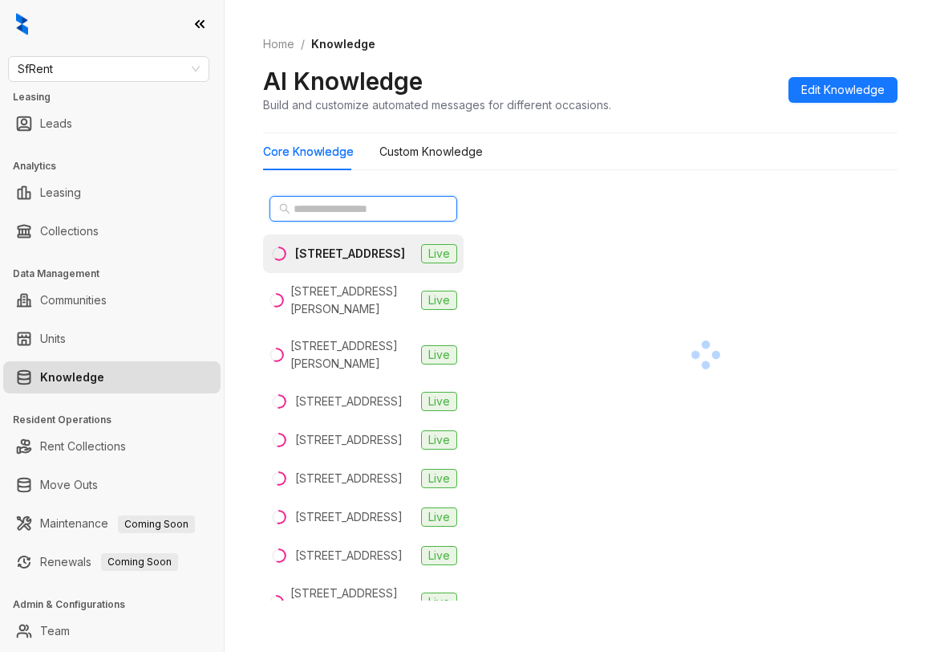
click at [331, 214] on input "text" at bounding box center [364, 209] width 141 height 18
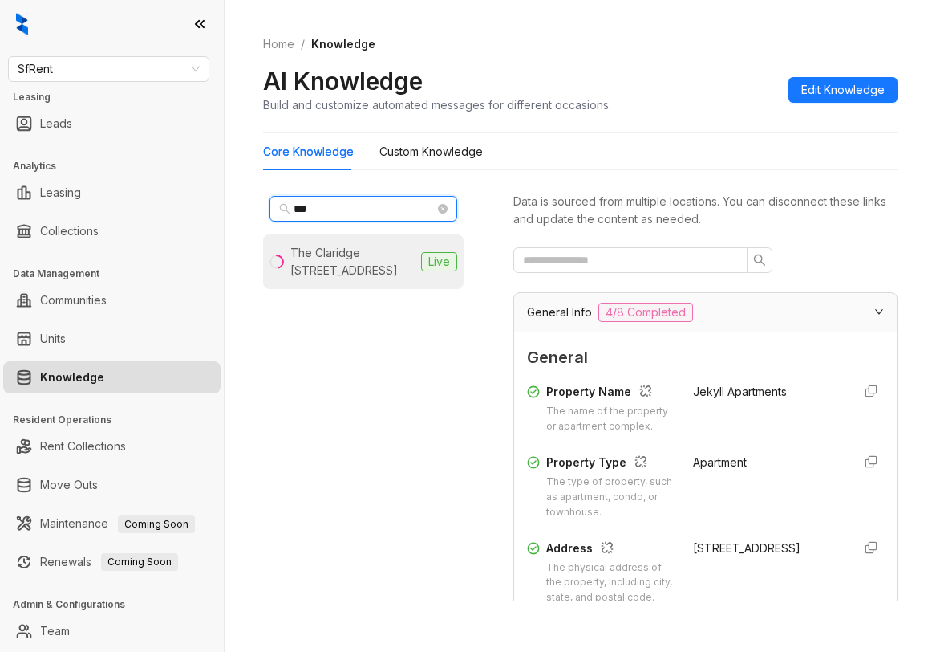
type input "***"
click at [343, 256] on div "The Claridge [STREET_ADDRESS]" at bounding box center [352, 261] width 124 height 35
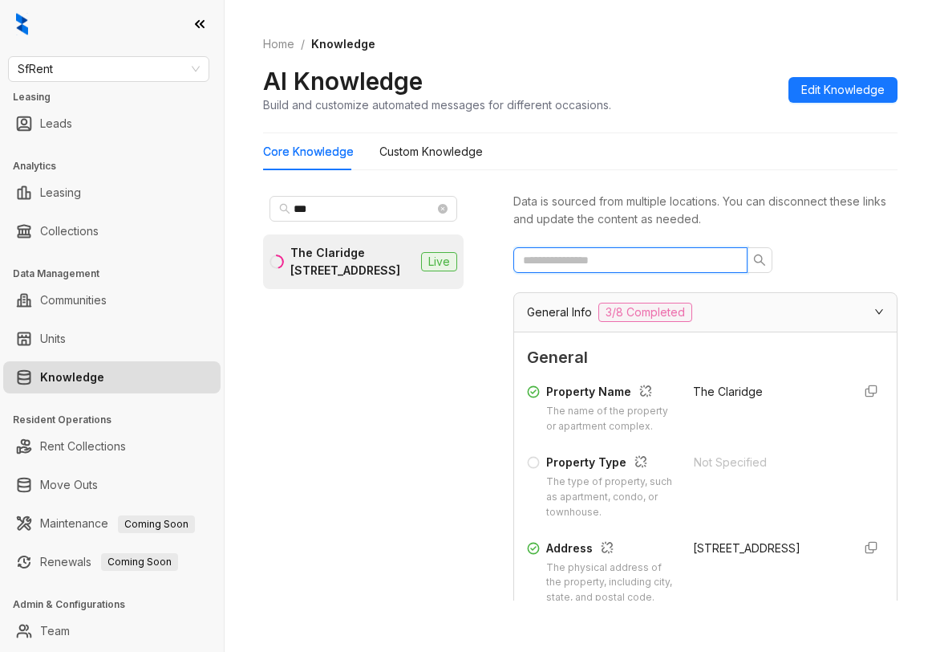
click at [597, 258] on input "text" at bounding box center [624, 260] width 202 height 18
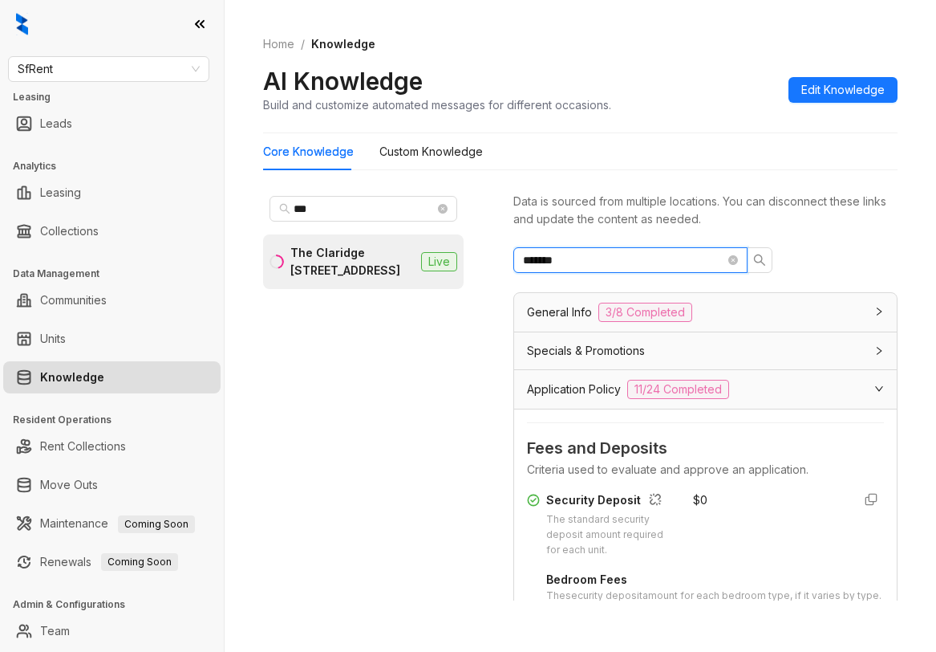
type input "*******"
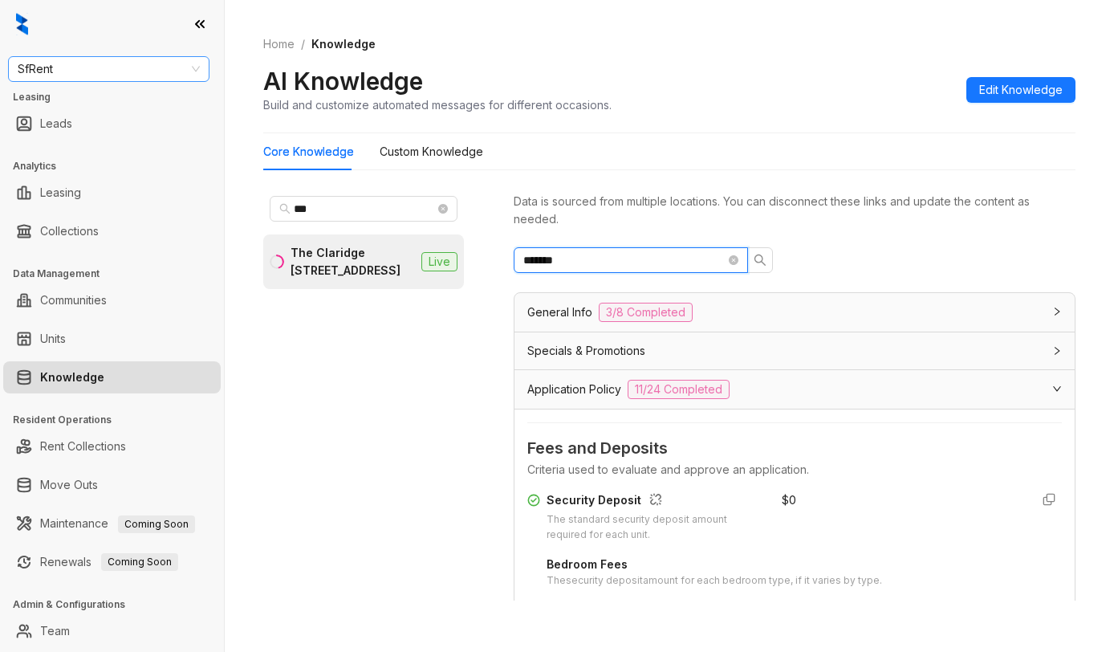
click at [155, 69] on span "SfRent" at bounding box center [109, 69] width 182 height 24
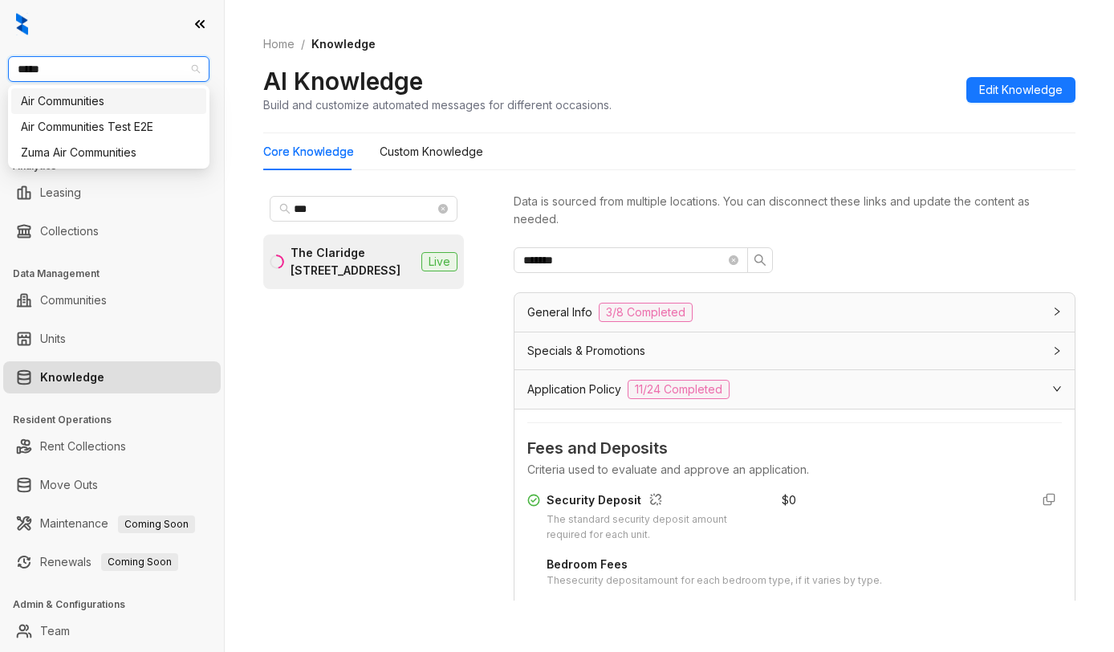
type input "******"
click at [102, 109] on div "Air Communities" at bounding box center [109, 101] width 176 height 18
